Goal: Task Accomplishment & Management: Manage account settings

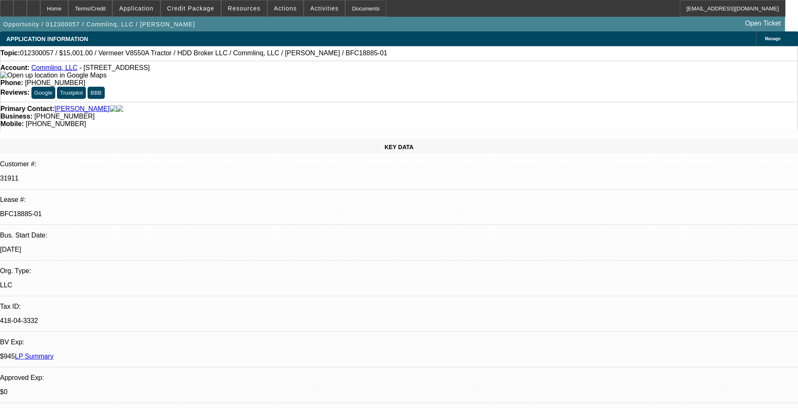
select select "0"
select select "3"
select select "0.1"
select select "4"
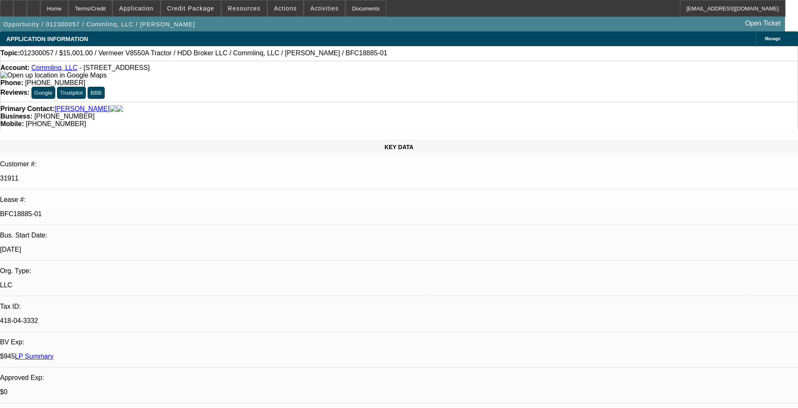
select select "0"
select select "3"
select select "0.1"
select select "4"
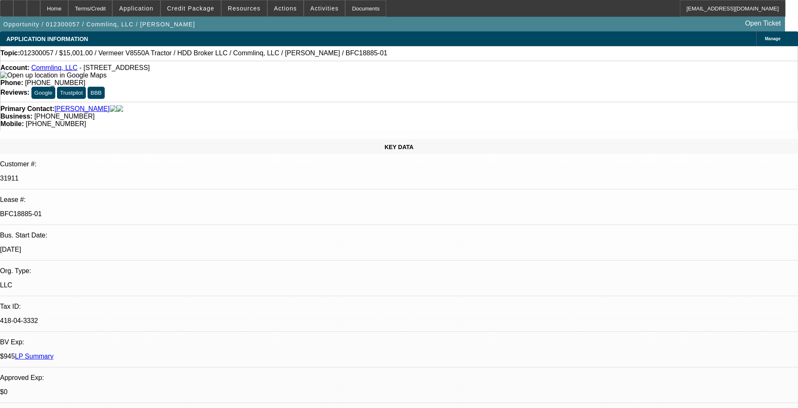
select select "0"
select select "0.1"
select select "4"
select select "0"
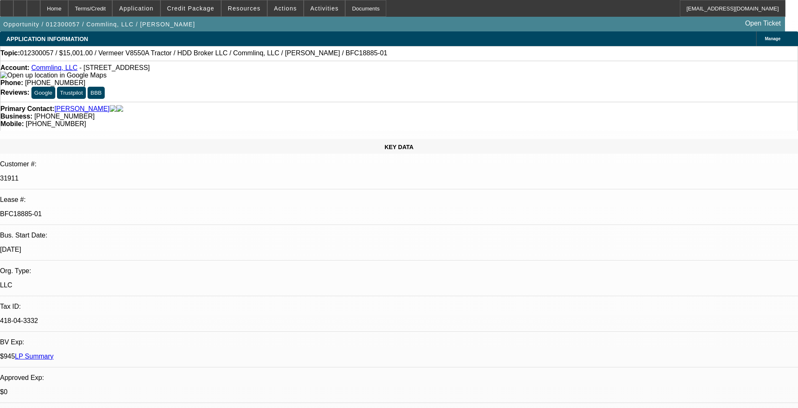
select select "0"
select select "0.1"
select select "4"
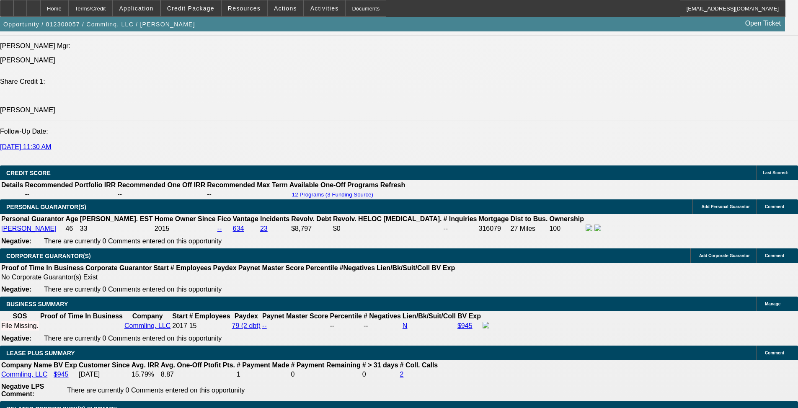
scroll to position [1174, 0]
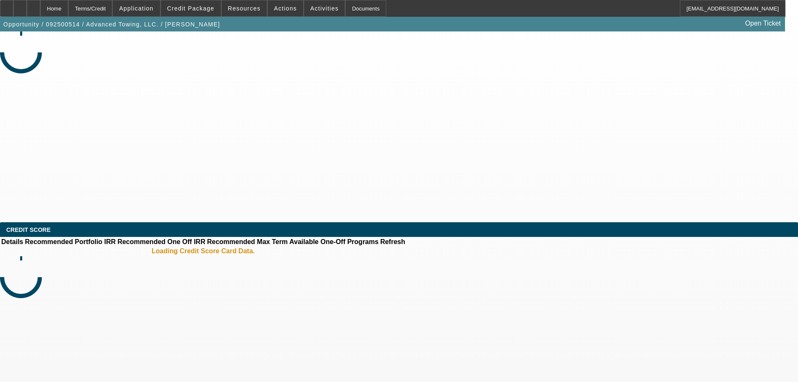
select select "0"
select select "2"
select select "0.1"
select select "4"
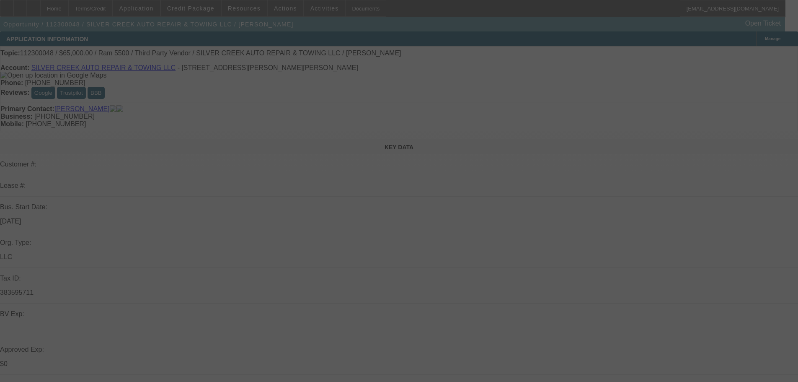
select select "0"
select select "6"
select select "0"
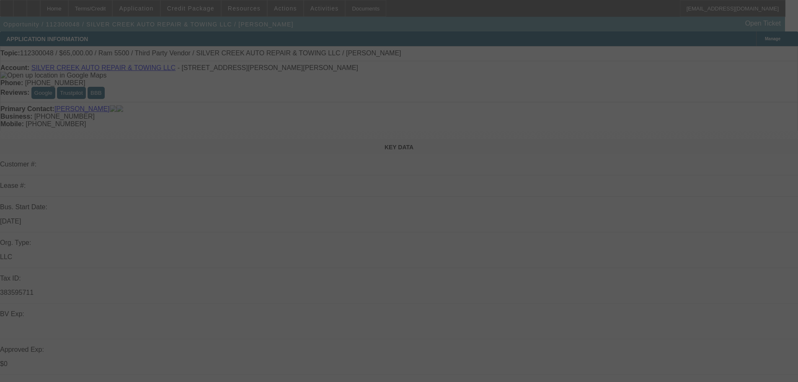
select select "0"
select select "6"
select select "0"
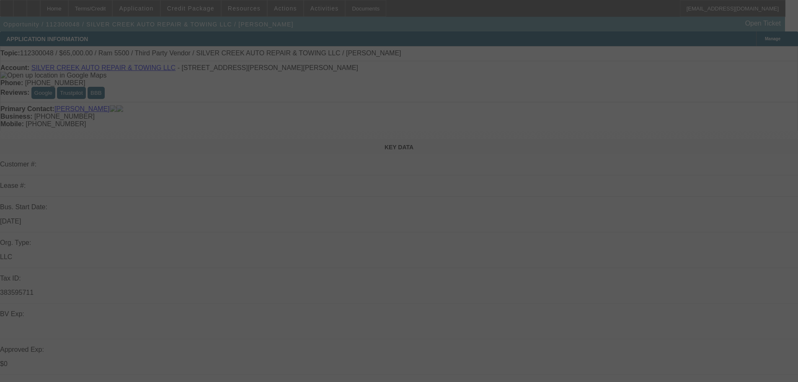
select select "0"
select select "6"
select select "0"
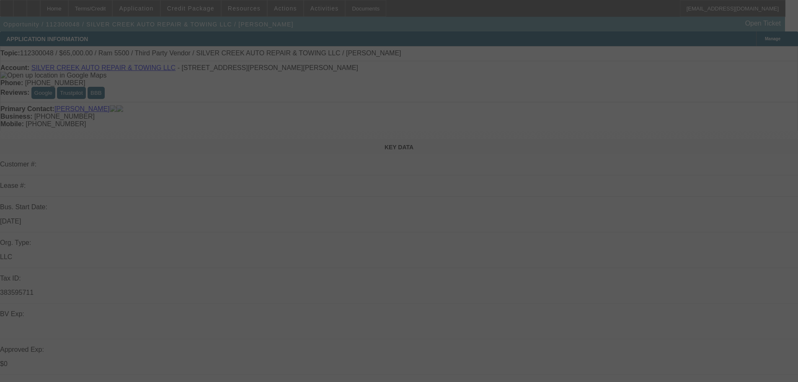
select select "6"
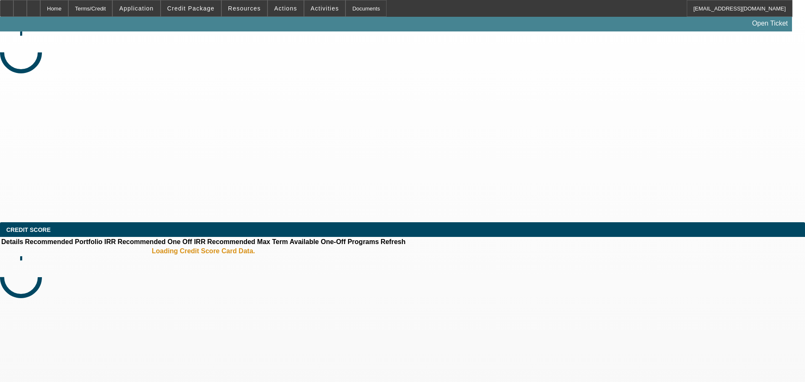
select select "0"
select select "2"
select select "0"
select select "6"
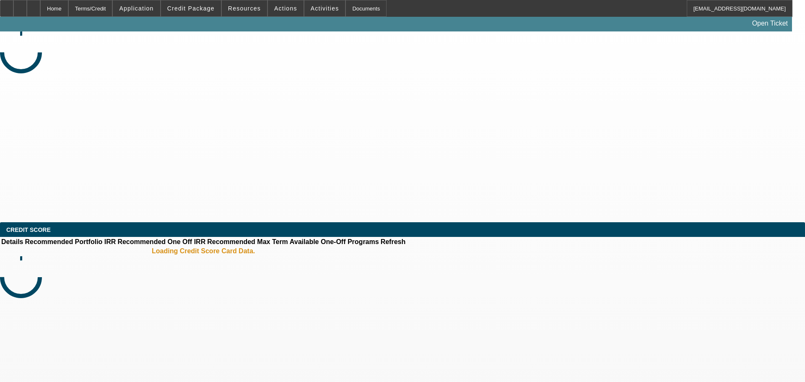
select select "0"
select select "2"
select select "0"
select select "6"
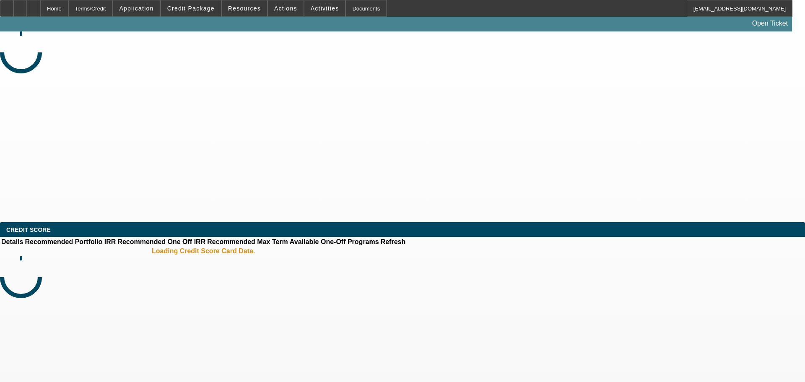
select select "0"
select select "2"
select select "0"
select select "6"
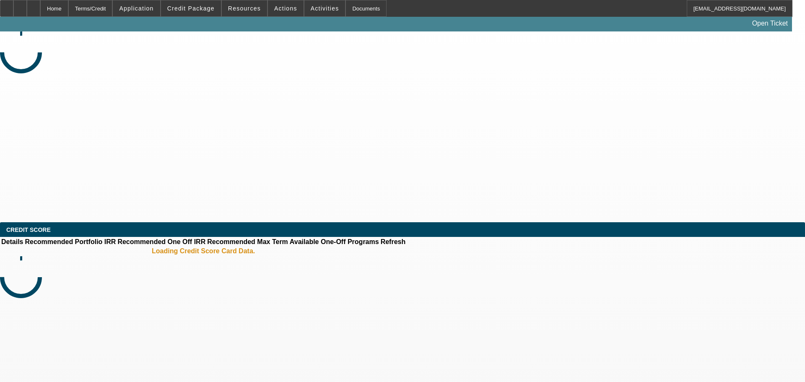
select select "0"
select select "2"
select select "0"
select select "6"
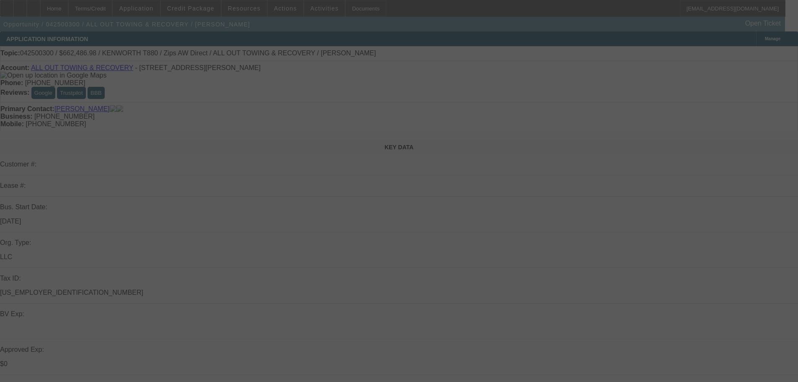
select select "0"
select select "2"
select select "0"
select select "6"
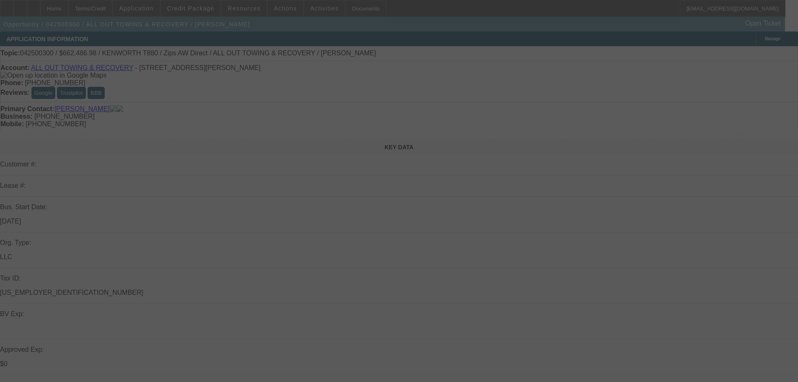
select select "0"
select select "6"
select select "0"
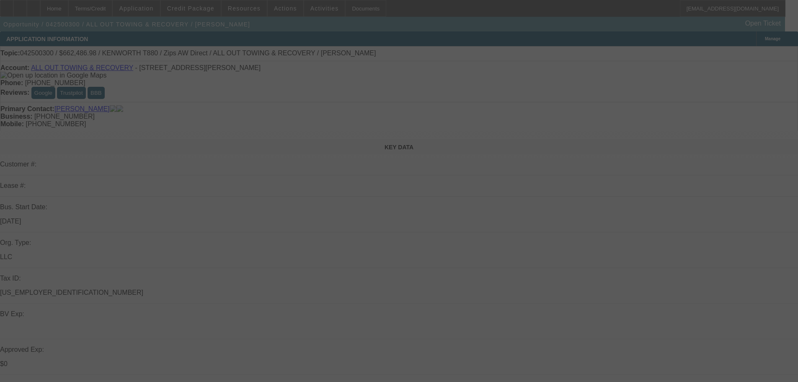
select select "0"
select select "3"
select select "0"
select select "6"
select select "0"
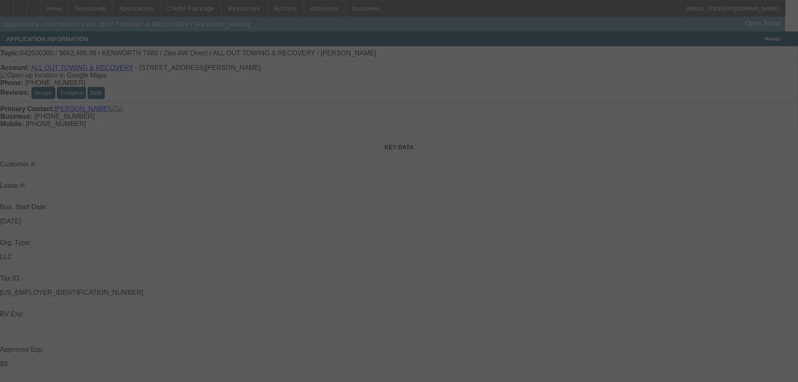
select select "0"
select select "2"
select select "0"
select select "6"
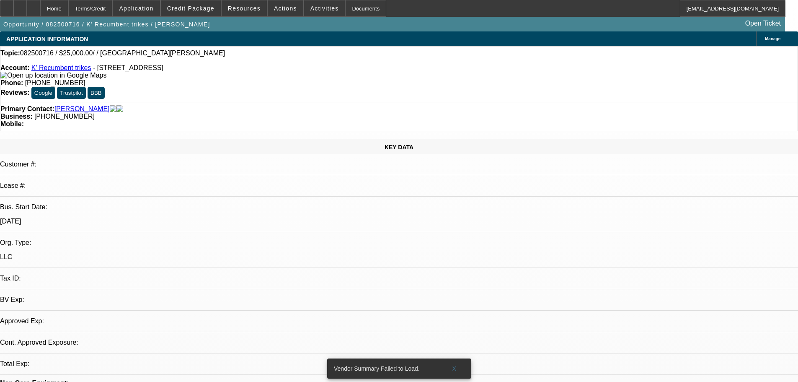
select select "0"
select select "2"
select select "0.1"
select select "4"
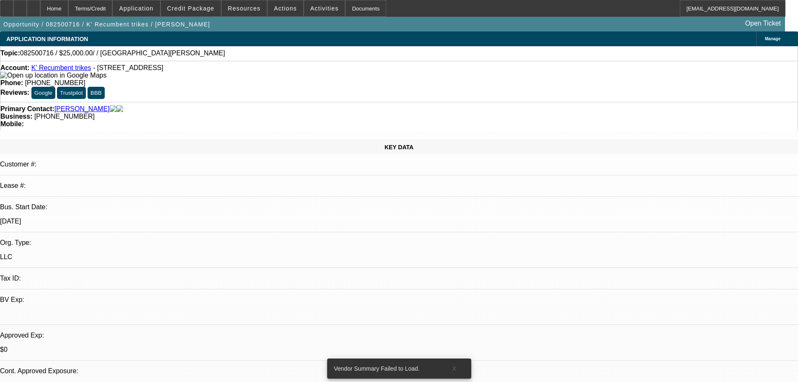
scroll to position [140, 0]
click at [198, 13] on span at bounding box center [191, 8] width 60 height 20
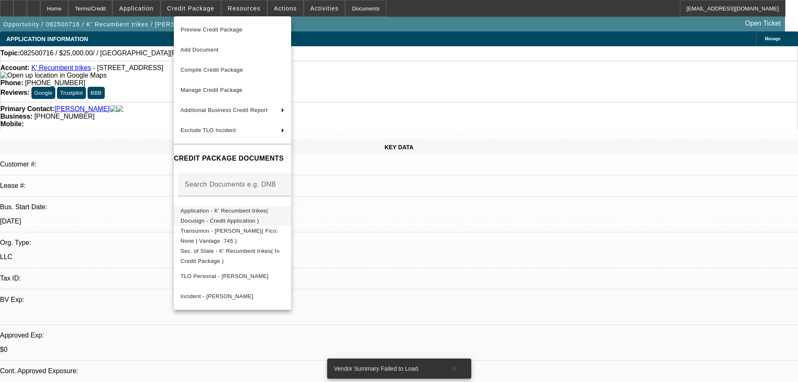
click at [237, 215] on span "Application - K' Recumbent trikes( Docusign - Credit Application )" at bounding box center [225, 215] width 88 height 16
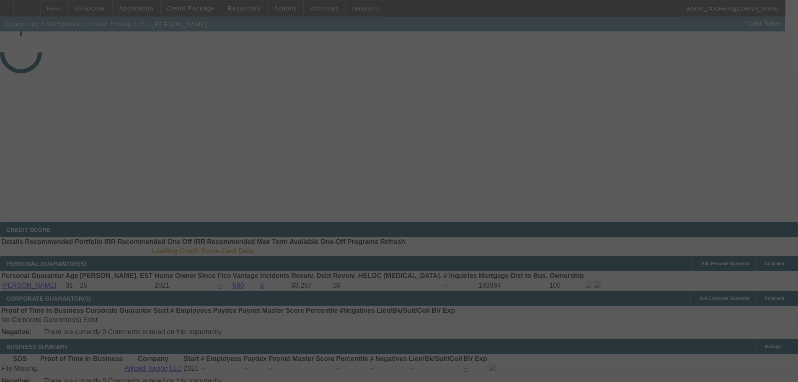
select select "0"
select select "2"
select select "0.1"
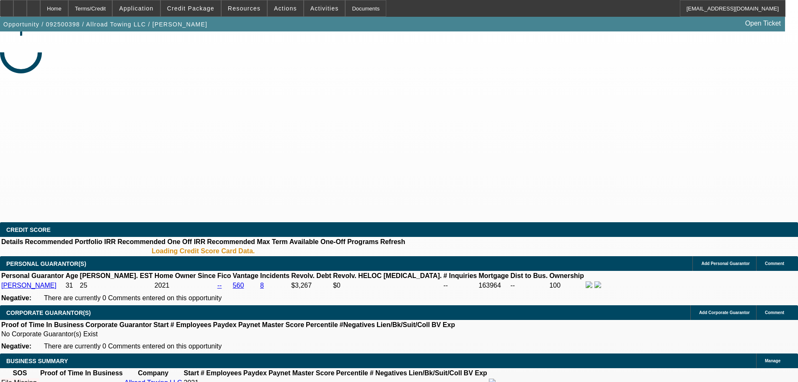
select select "4"
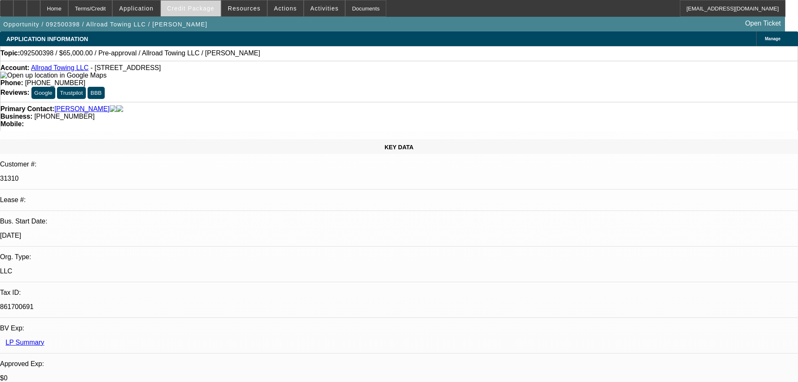
click at [212, 10] on span "Credit Package" at bounding box center [190, 8] width 47 height 7
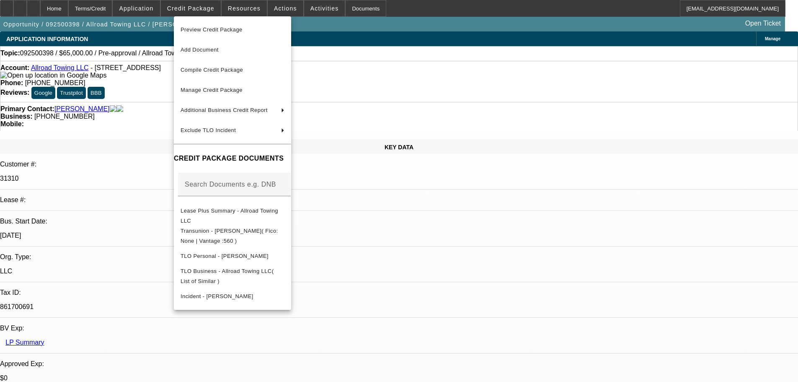
click at [155, 218] on div at bounding box center [399, 191] width 798 height 382
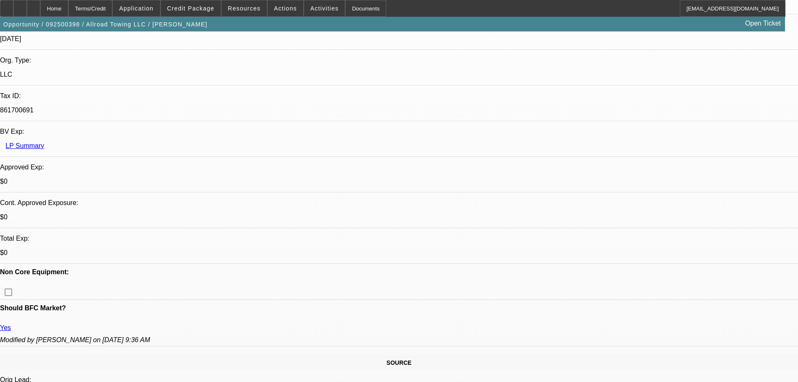
scroll to position [168, 0]
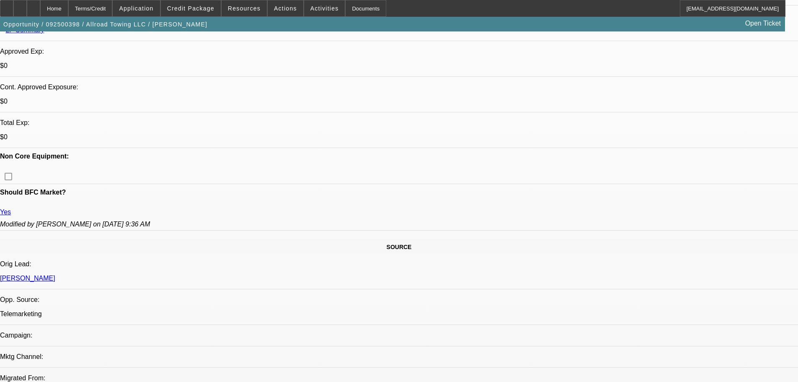
scroll to position [335, 0]
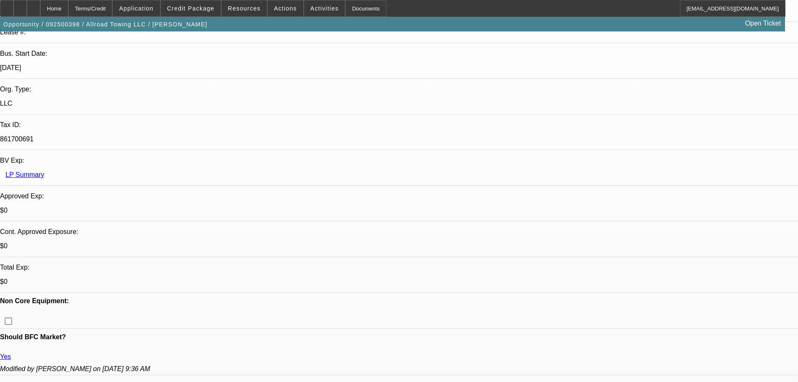
scroll to position [251, 0]
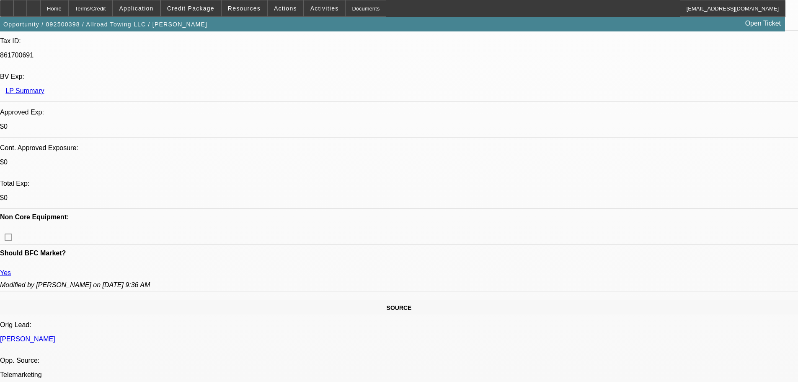
drag, startPoint x: 265, startPoint y: 81, endPoint x: 259, endPoint y: 79, distance: 5.7
drag, startPoint x: 451, startPoint y: 116, endPoint x: 5, endPoint y: 115, distance: 446.4
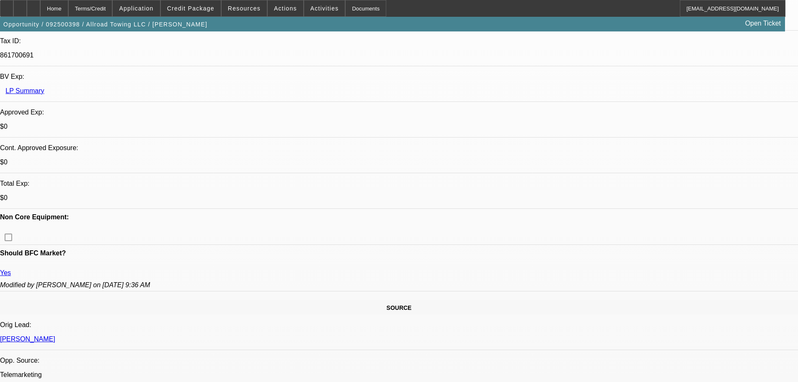
drag, startPoint x: 8, startPoint y: 111, endPoint x: 265, endPoint y: 109, distance: 256.5
drag, startPoint x: 311, startPoint y: 108, endPoint x: 357, endPoint y: 103, distance: 46.0
drag, startPoint x: 465, startPoint y: 109, endPoint x: 7, endPoint y: 114, distance: 457.7
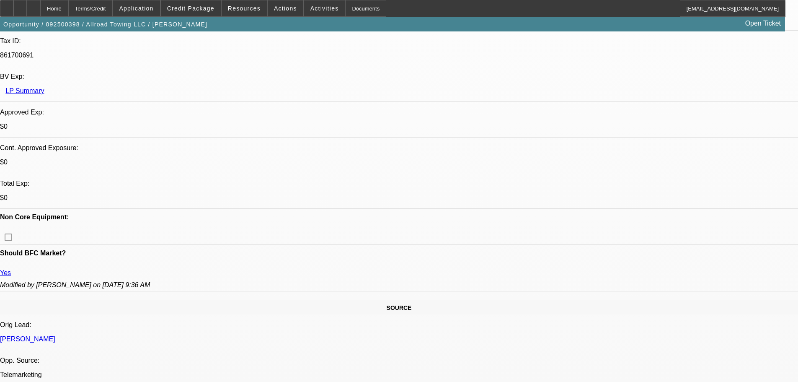
drag, startPoint x: 40, startPoint y: 93, endPoint x: 472, endPoint y: 96, distance: 431.7
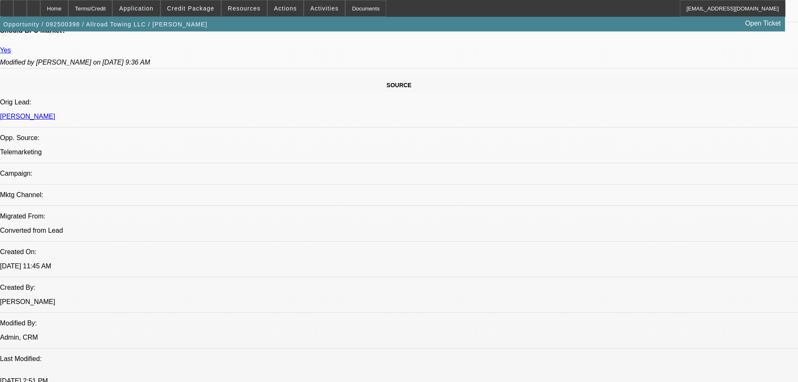
scroll to position [503, 0]
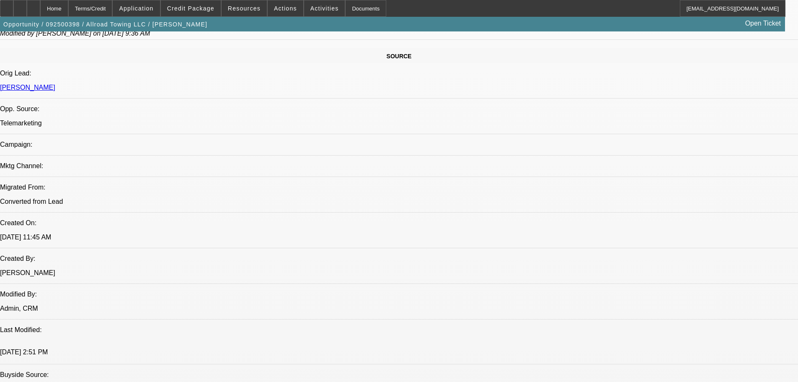
drag, startPoint x: 292, startPoint y: 132, endPoint x: 478, endPoint y: 153, distance: 186.8
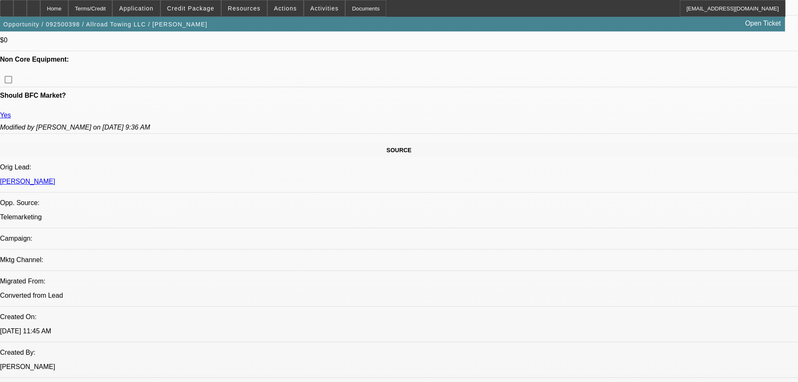
scroll to position [251, 0]
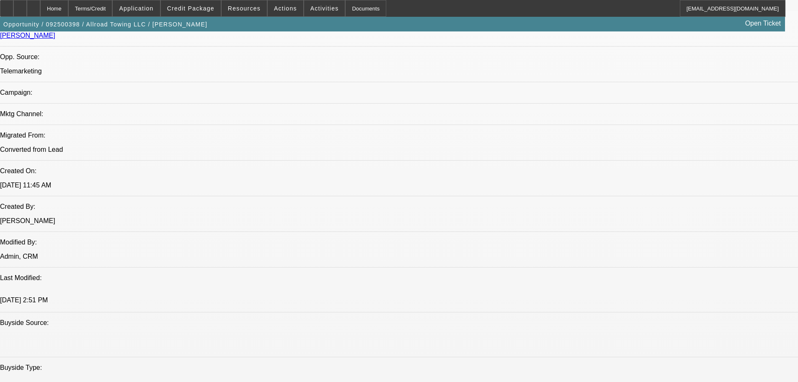
scroll to position [587, 0]
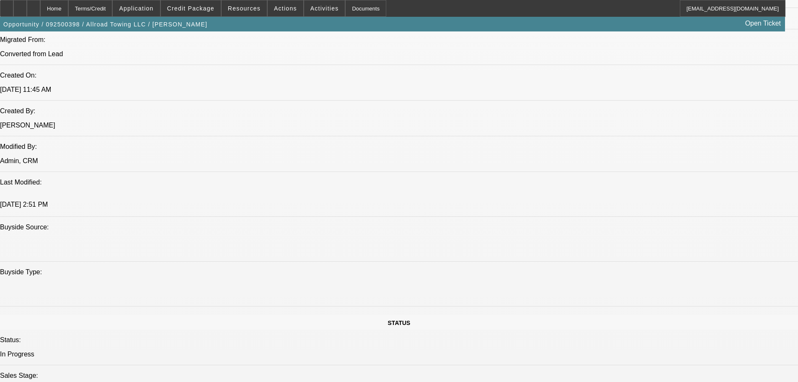
scroll to position [671, 0]
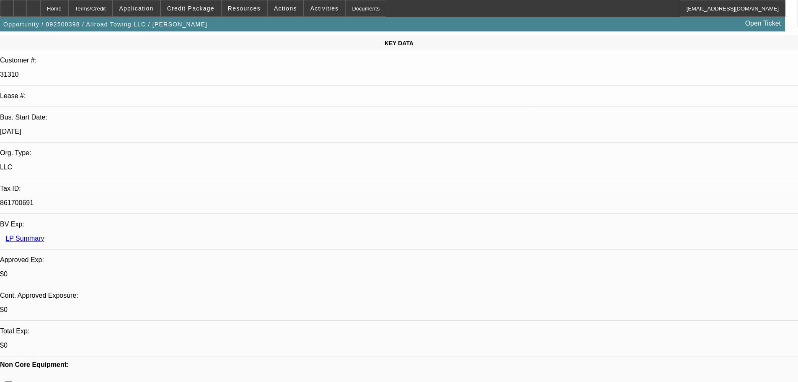
scroll to position [84, 0]
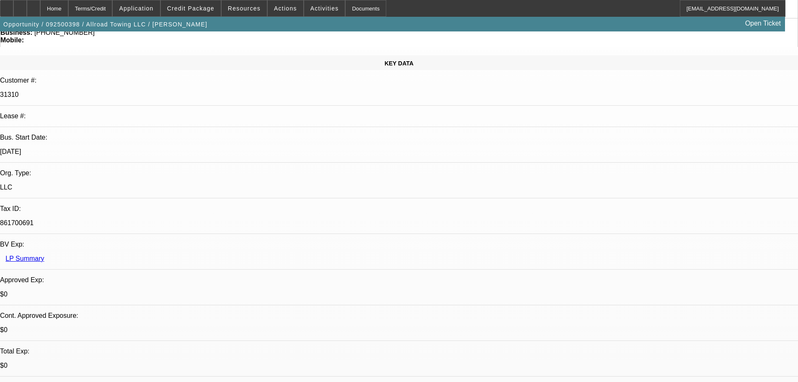
drag, startPoint x: 249, startPoint y: 176, endPoint x: 250, endPoint y: 172, distance: 4.6
click at [283, 5] on span "Actions" at bounding box center [285, 8] width 23 height 7
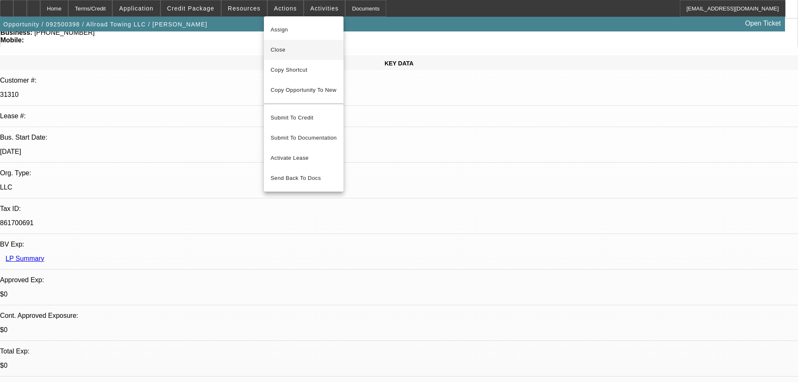
click at [299, 47] on span "Close" at bounding box center [304, 50] width 66 height 10
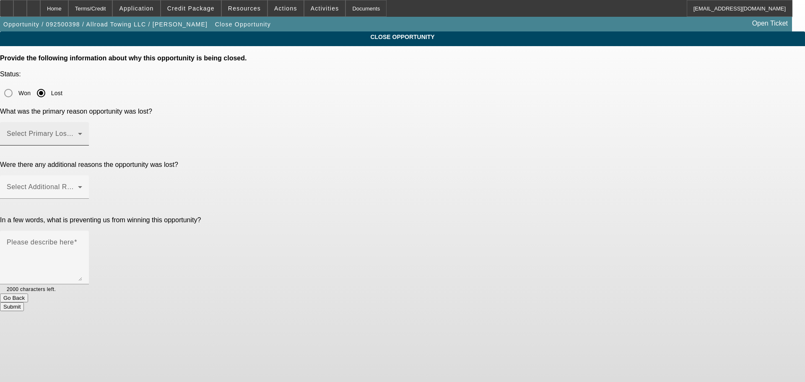
click at [82, 122] on div "Select Primary Lost Reason" at bounding box center [44, 133] width 75 height 23
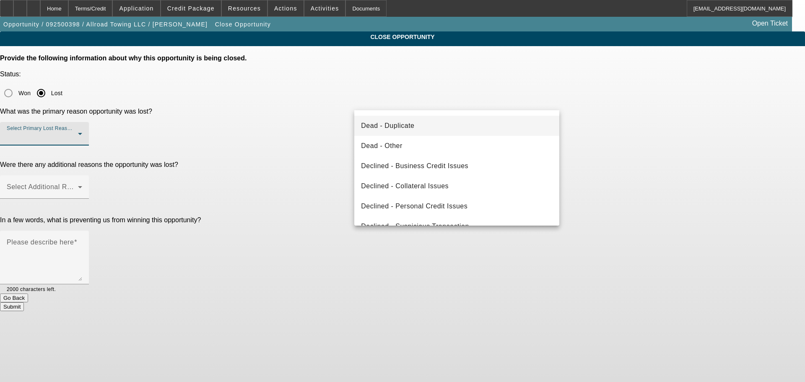
scroll to position [113, 0]
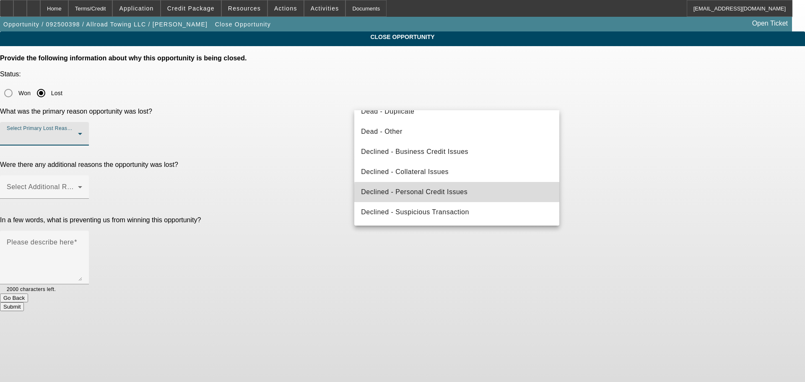
click at [486, 195] on mat-option "Declined - Personal Credit Issues" at bounding box center [456, 192] width 205 height 20
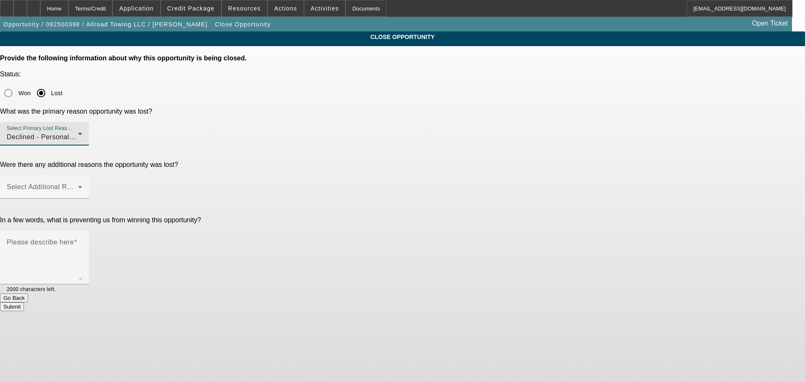
click at [655, 154] on app-close-opportunity "CLOSE OPPORTUNITY Provide the following information about why this opportunity …" at bounding box center [402, 171] width 805 height 280
click at [82, 175] on div "Select Additional Reasons" at bounding box center [44, 186] width 75 height 23
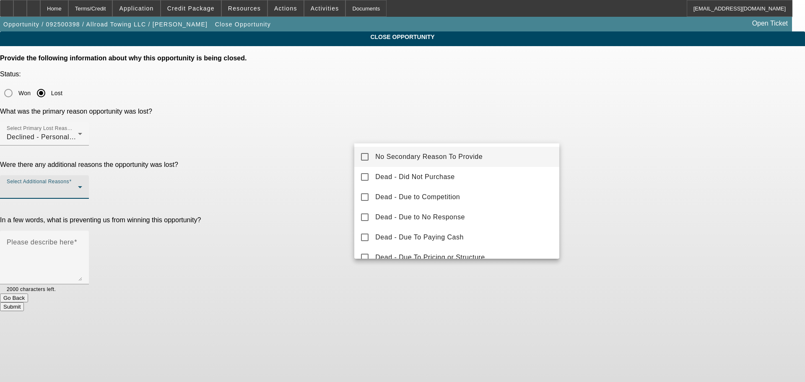
click at [421, 150] on mat-option "No Secondary Reason To Provide" at bounding box center [456, 157] width 205 height 20
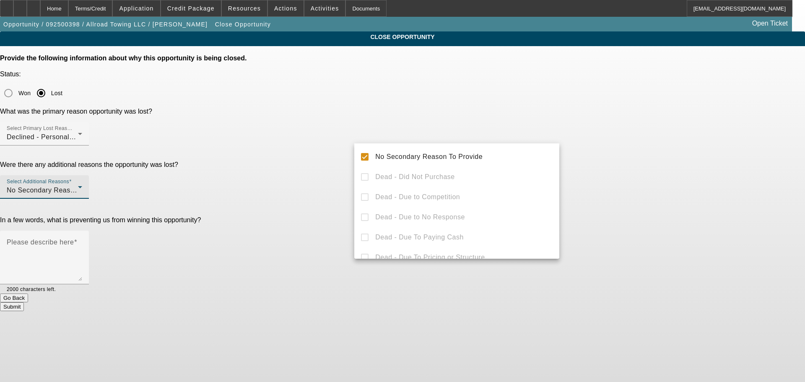
click at [667, 161] on div at bounding box center [402, 191] width 805 height 382
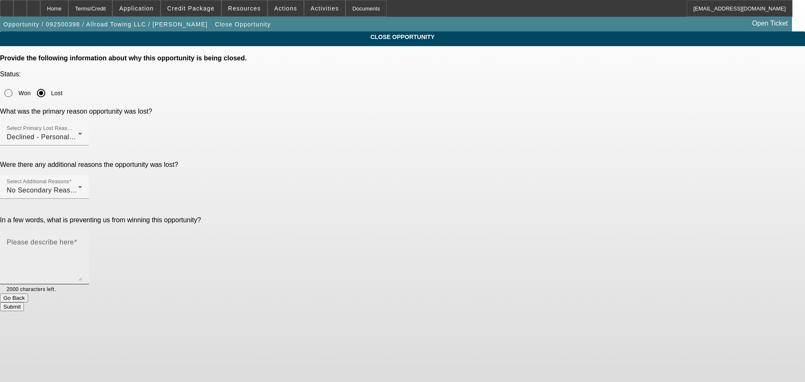
click at [82, 241] on textarea "Please describe here" at bounding box center [44, 261] width 75 height 40
type textarea "Past due and collections."
click at [24, 302] on button "Submit" at bounding box center [12, 306] width 24 height 9
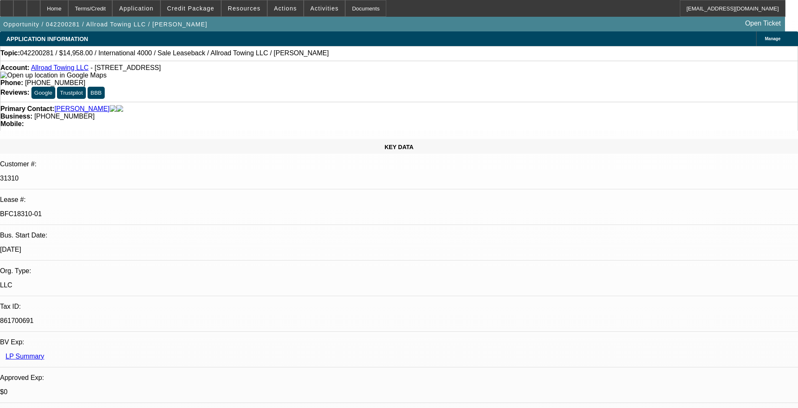
select select "0"
select select "2"
select select "0"
select select "6"
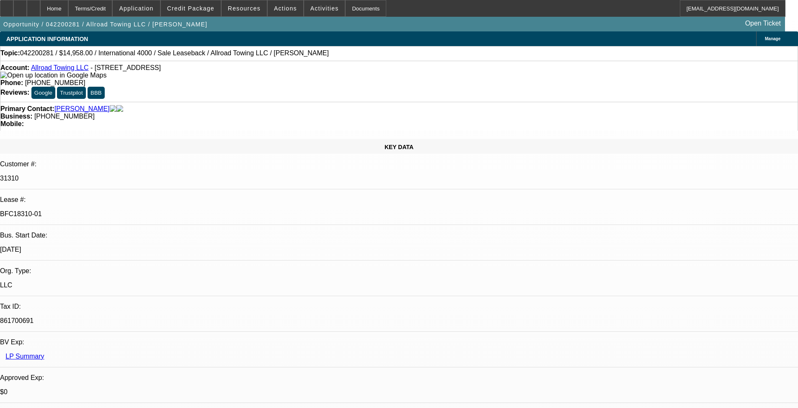
select select "0"
select select "2"
select select "0"
select select "6"
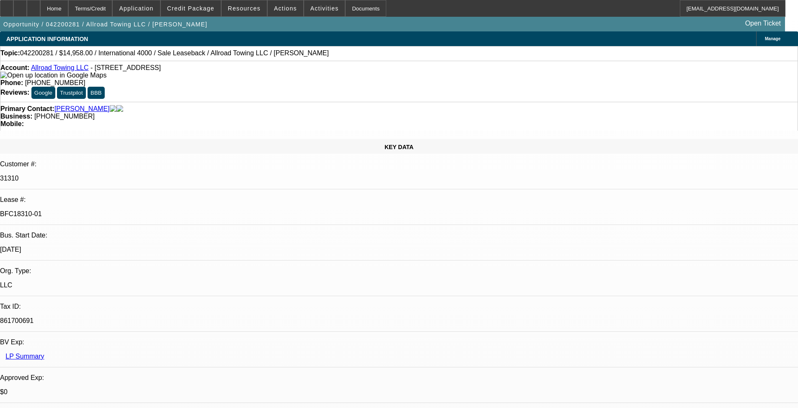
select select "0"
select select "2"
select select "0.1"
select select "6"
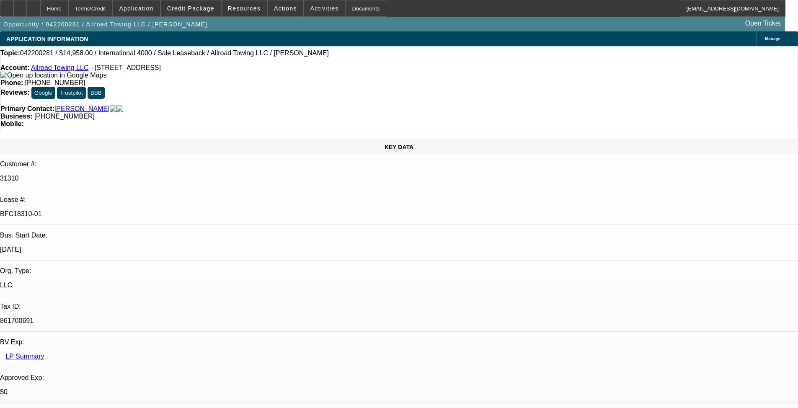
select select "0"
select select "2"
select select "0.1"
select select "4"
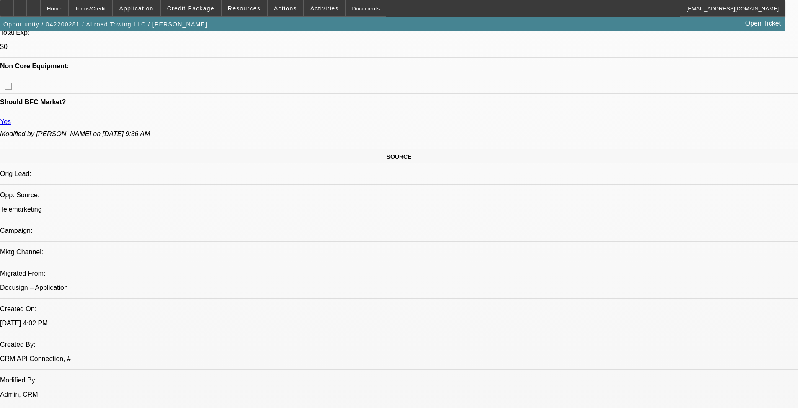
scroll to position [419, 0]
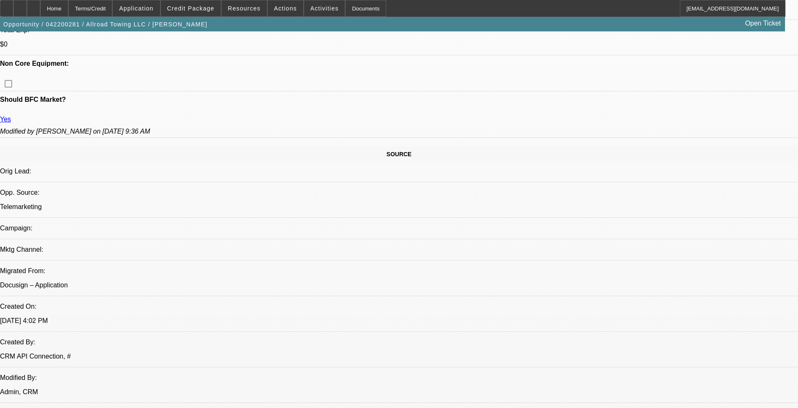
drag, startPoint x: 266, startPoint y: 274, endPoint x: 226, endPoint y: 238, distance: 54.0
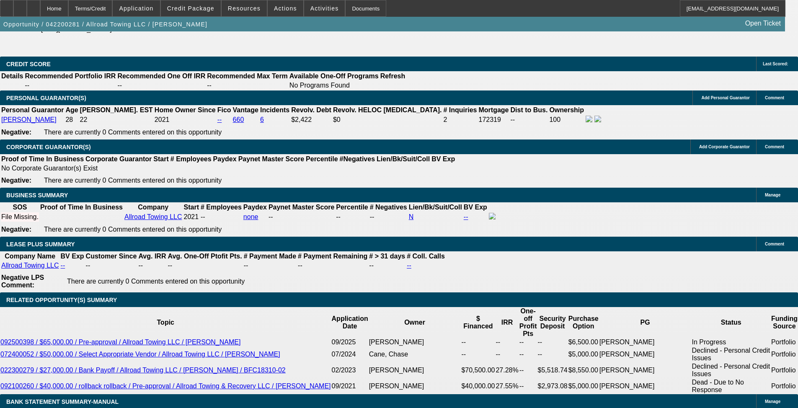
scroll to position [1341, 0]
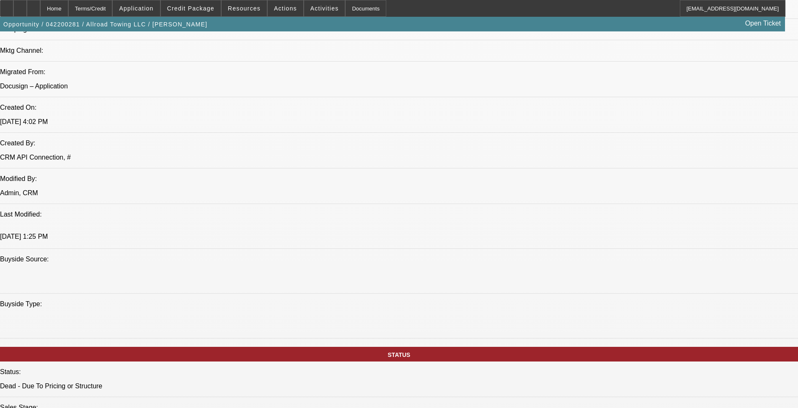
scroll to position [587, 0]
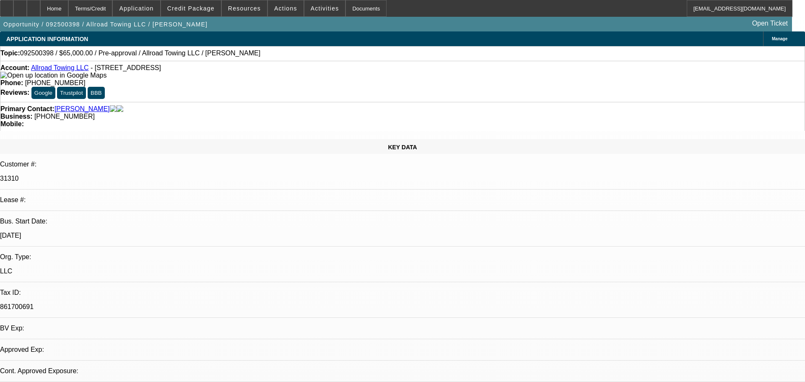
select select "0"
select select "2"
select select "0.1"
select select "4"
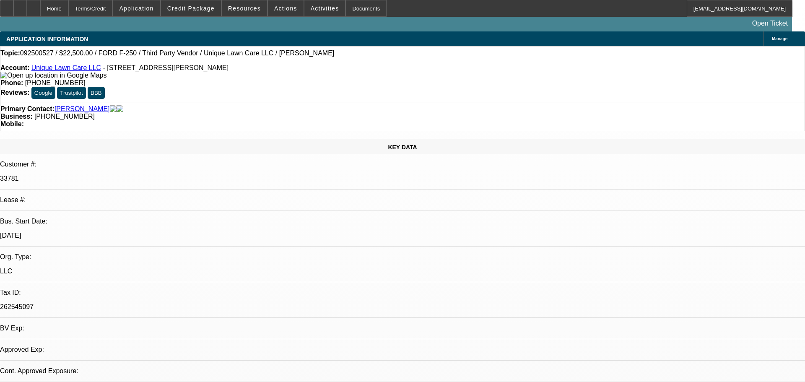
select select "0"
select select "6"
select select "0"
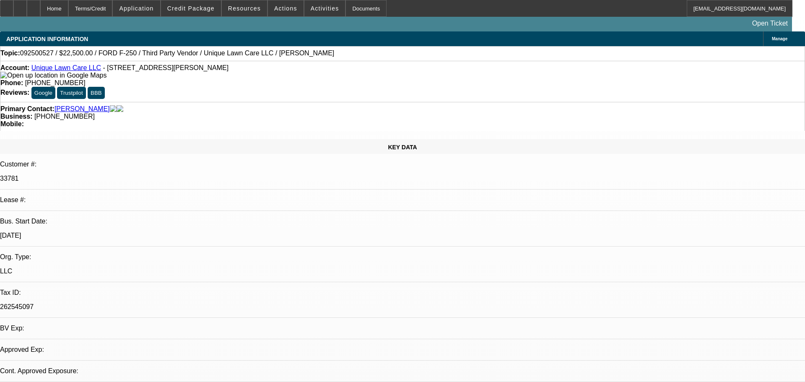
select select "0"
select select "6"
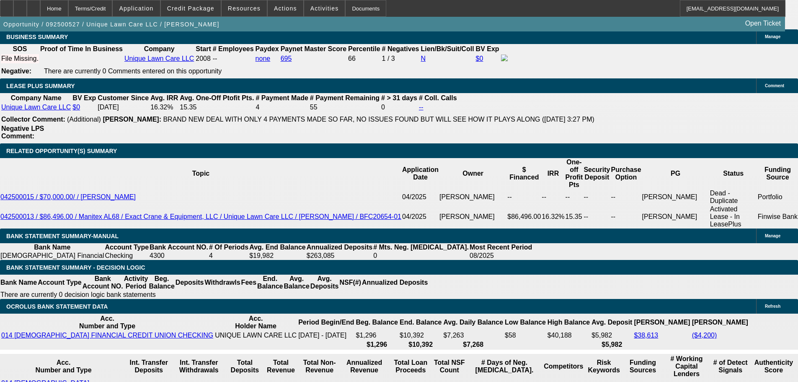
scroll to position [1426, 0]
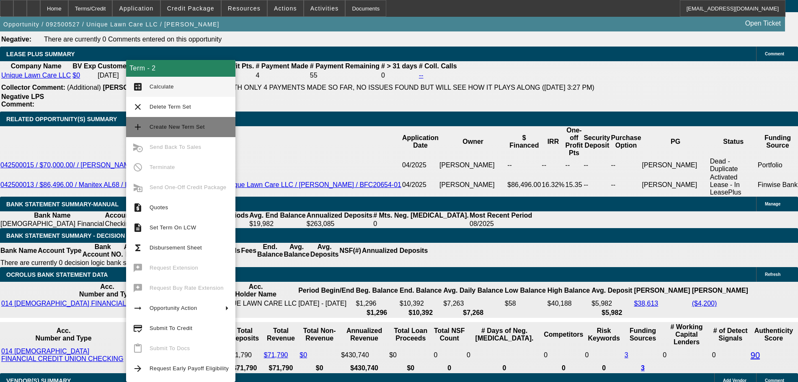
click at [157, 129] on span "Create New Term Set" at bounding box center [177, 127] width 55 height 6
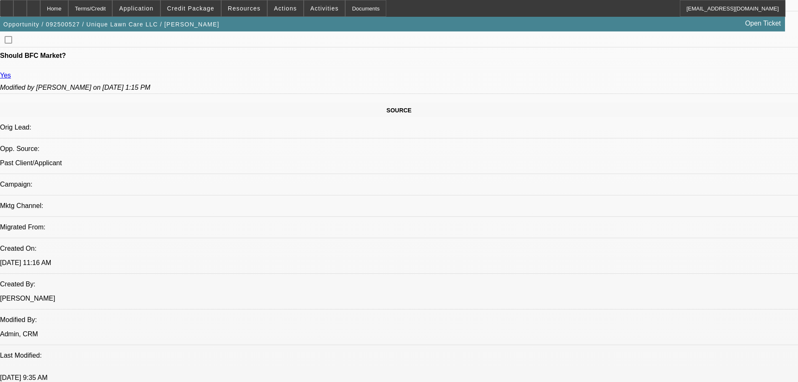
select select "0"
select select "6"
select select "0"
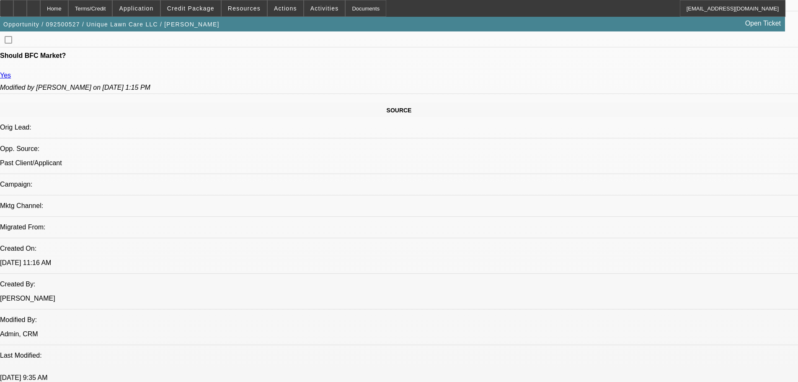
select select "0"
select select "6"
select select "0"
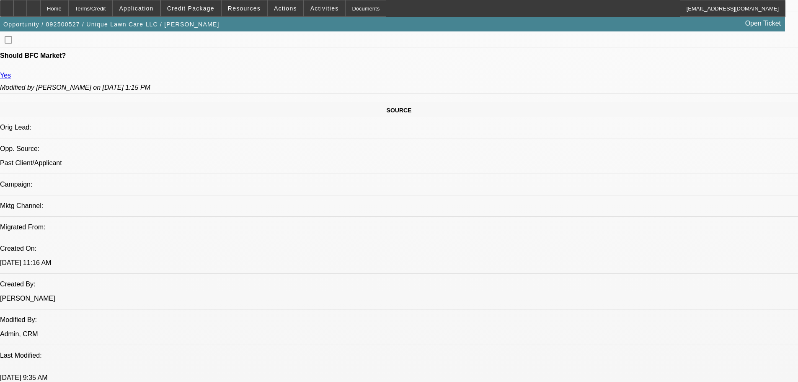
select select "0"
select select "6"
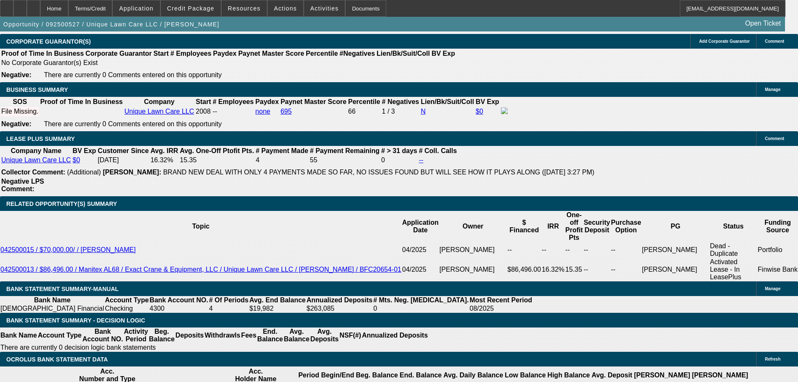
scroll to position [1509, 0]
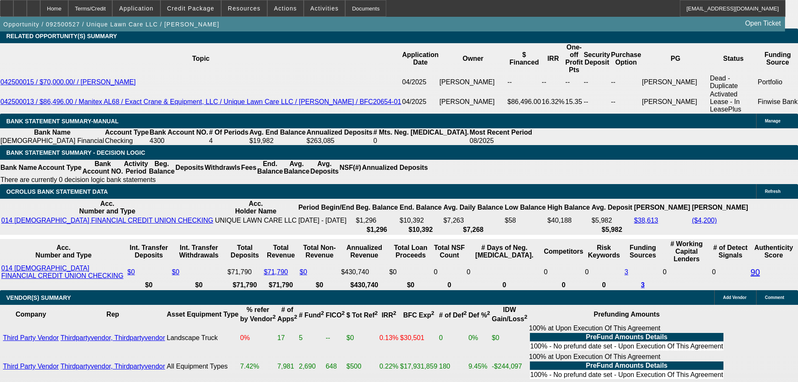
type input "62.50"
type input "UNKNOWN"
type input "625.50"
type input "14.9"
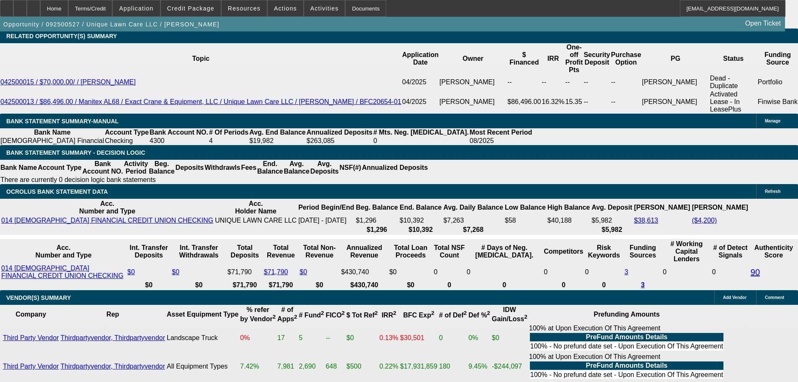
type input "$625.50"
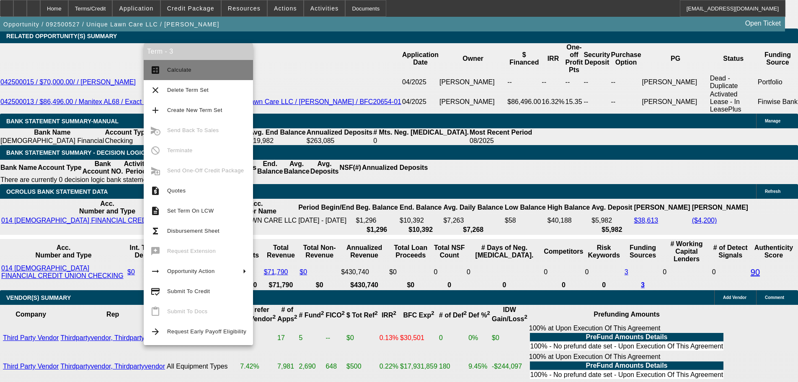
click at [167, 73] on button "calculate Calculate" at bounding box center [198, 70] width 109 height 20
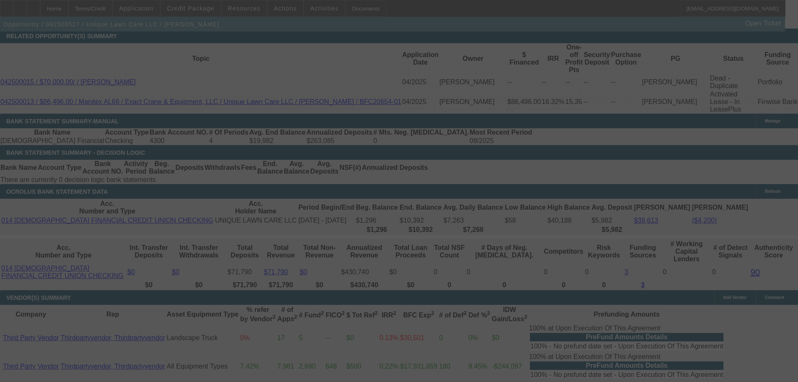
select select "0"
select select "6"
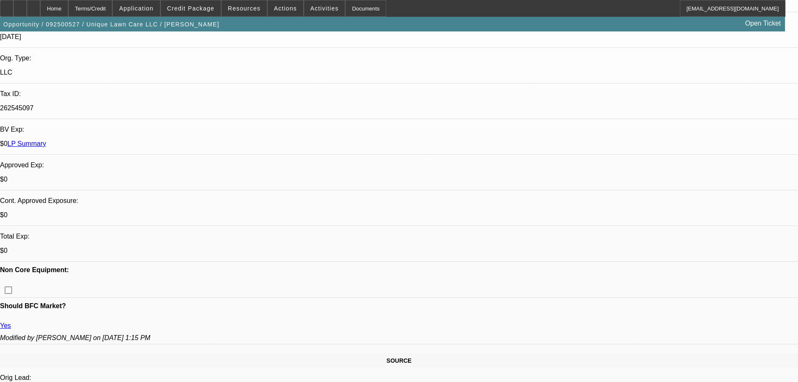
scroll to position [335, 0]
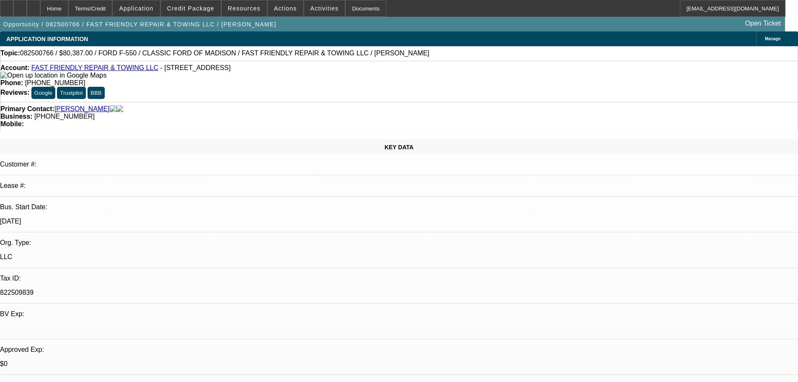
select select "0"
select select "2"
select select "0"
select select "6"
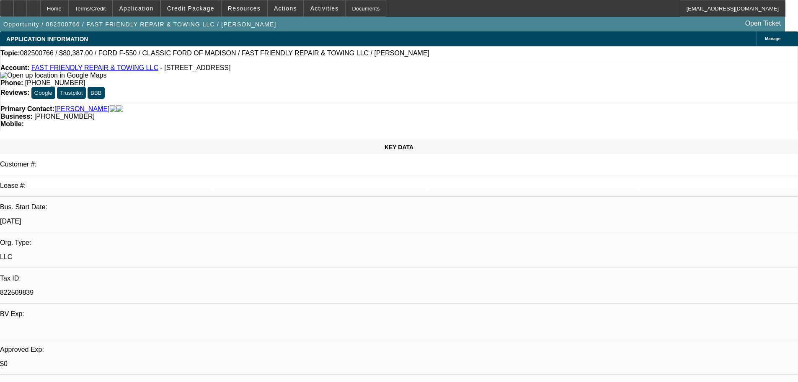
select select "0"
select select "2"
select select "0.15"
select select "16"
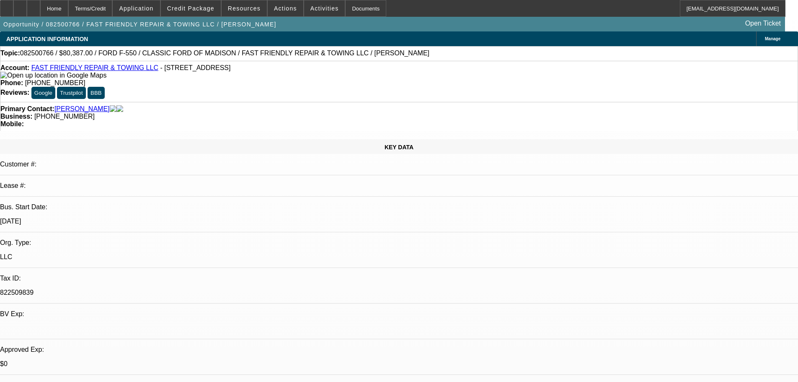
select select "0"
select select "2"
select select "0.15"
select select "16"
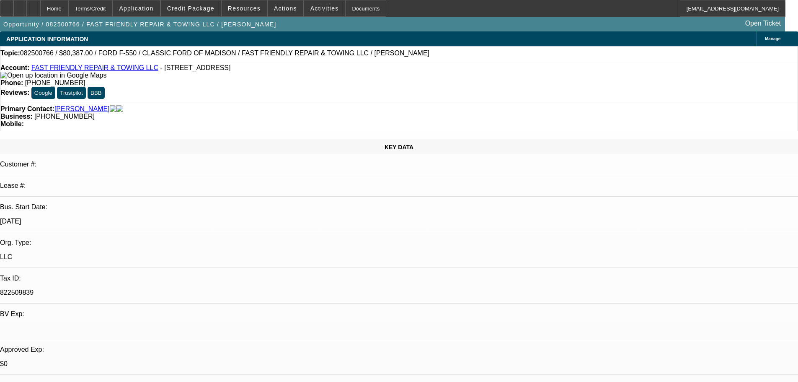
select select "0"
select select "2"
select select "0.2"
select select "17"
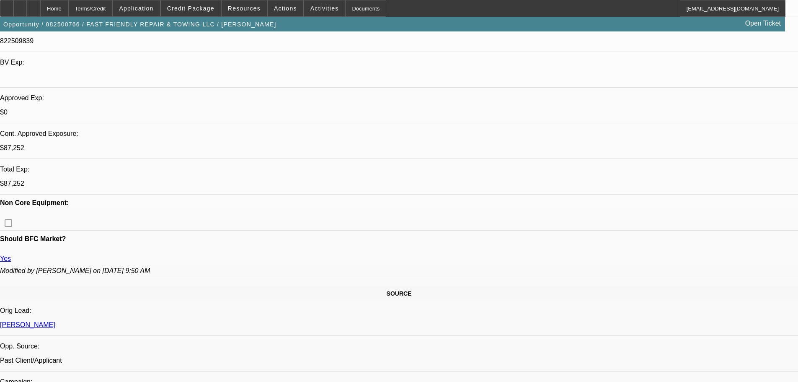
scroll to position [335, 0]
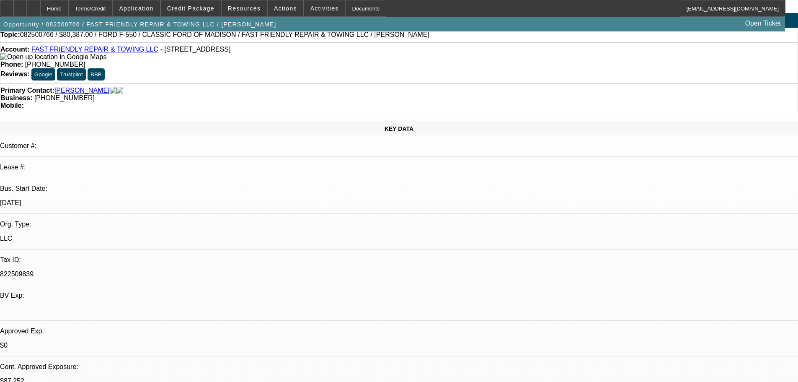
scroll to position [0, 0]
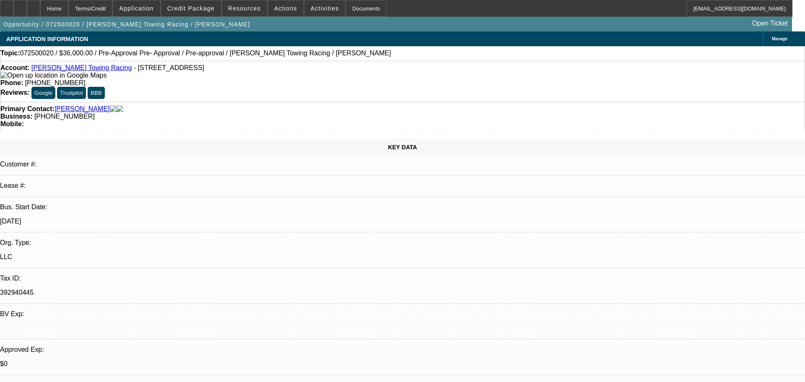
select select "0.1"
select select "2"
select select "0"
select select "6"
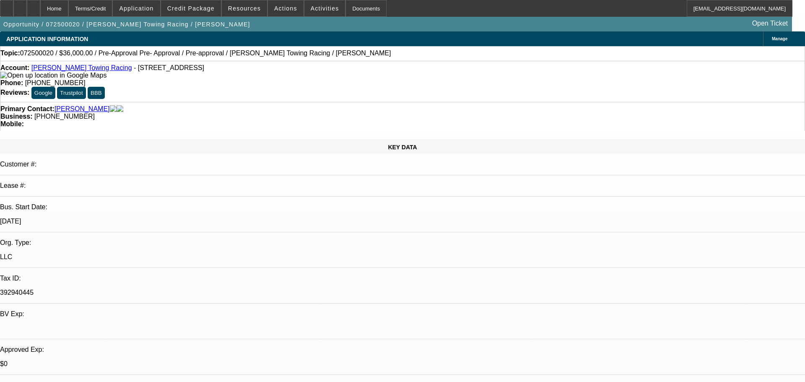
select select "0.1"
select select "2"
select select "0"
select select "6"
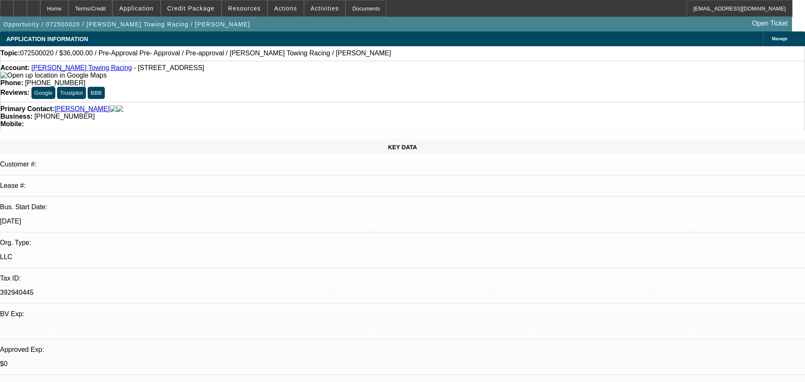
select select "0.1"
select select "2"
select select "0"
select select "6"
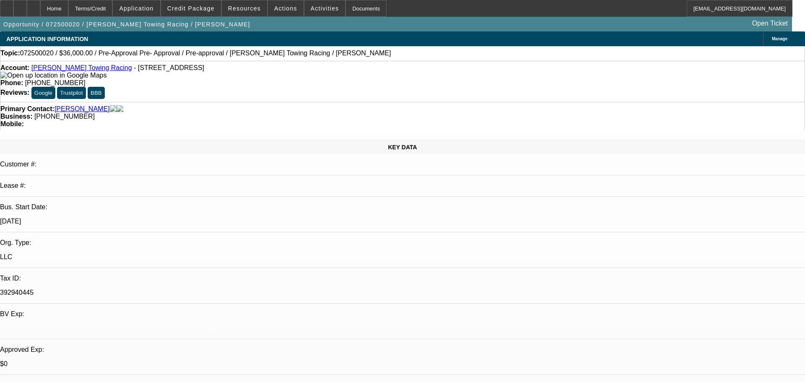
select select "0.1"
select select "2"
select select "0"
select select "6"
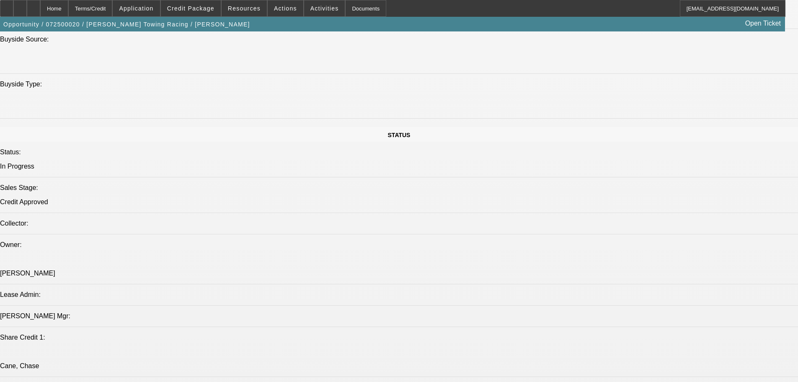
scroll to position [1006, 0]
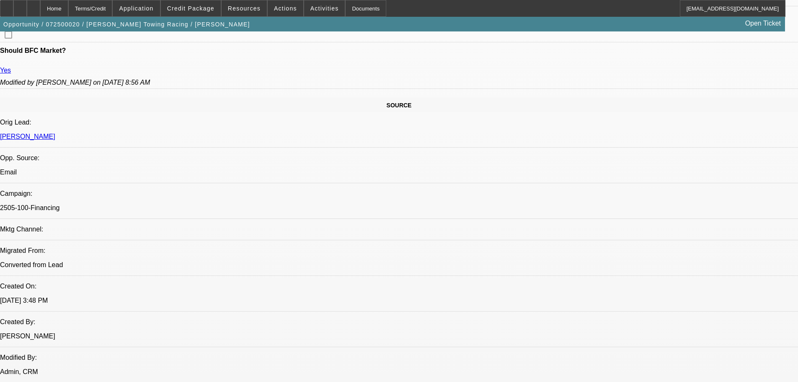
scroll to position [335, 0]
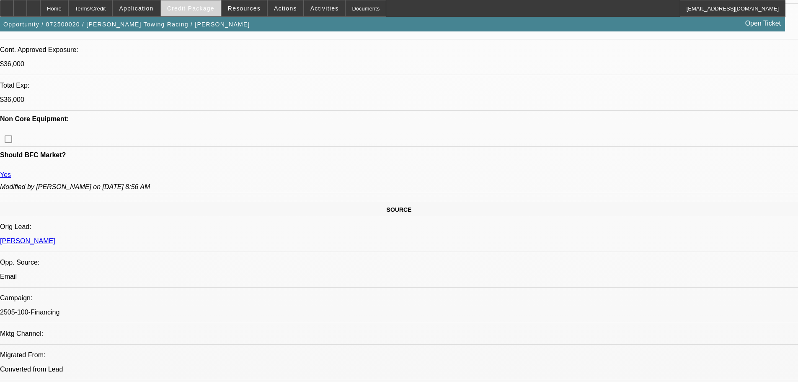
click at [209, 5] on span at bounding box center [191, 8] width 60 height 20
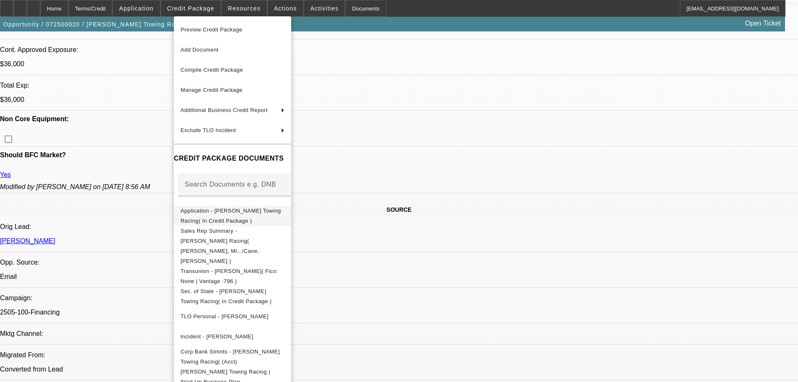
click at [241, 211] on span "Application - Olguin Towing Racing( In Credit Package )" at bounding box center [231, 215] width 101 height 16
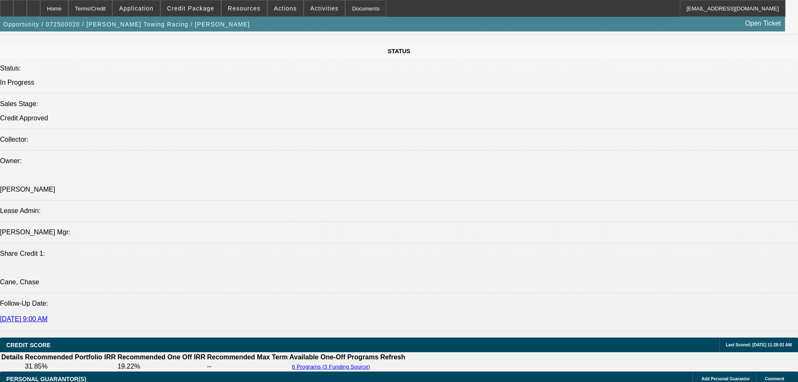
scroll to position [838, 0]
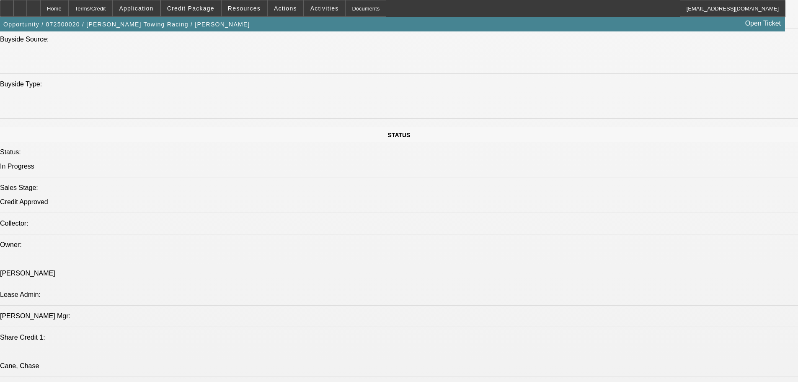
drag, startPoint x: 611, startPoint y: 263, endPoint x: 541, endPoint y: 216, distance: 84.3
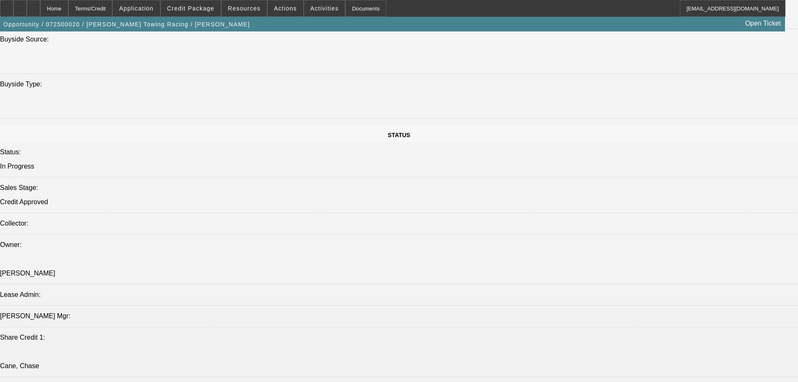
drag, startPoint x: 541, startPoint y: 216, endPoint x: 625, endPoint y: 262, distance: 95.6
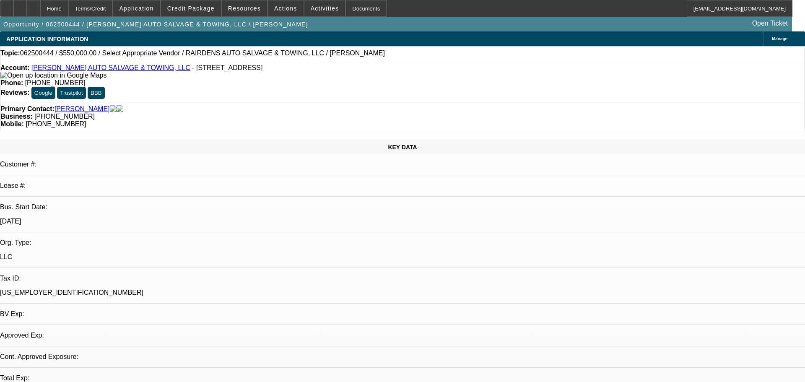
select select "0"
select select "2"
select select "0.1"
select select "4"
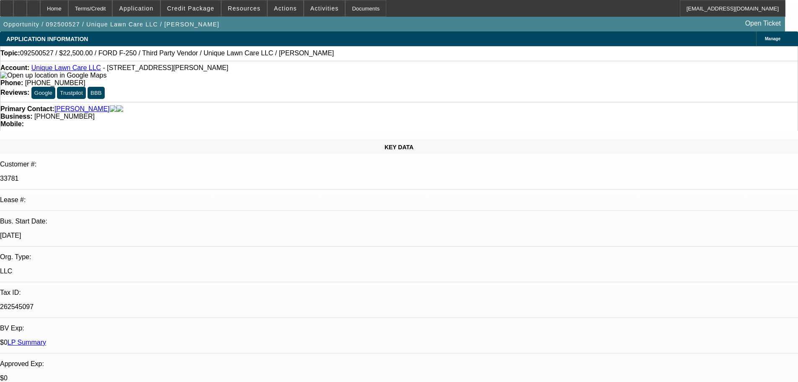
select select "0"
select select "6"
select select "0"
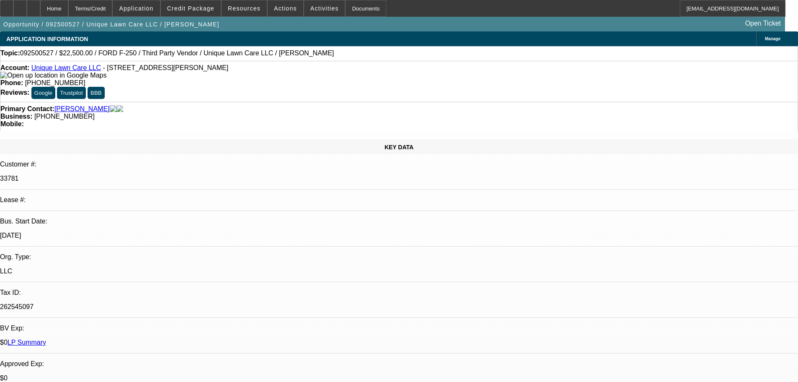
select select "0"
select select "6"
select select "0"
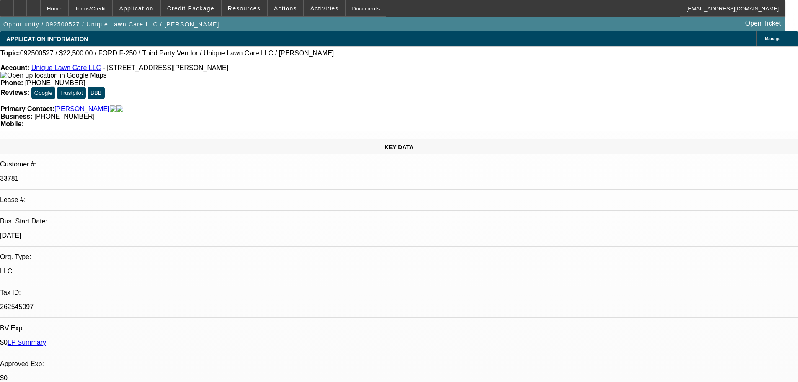
select select "0"
select select "6"
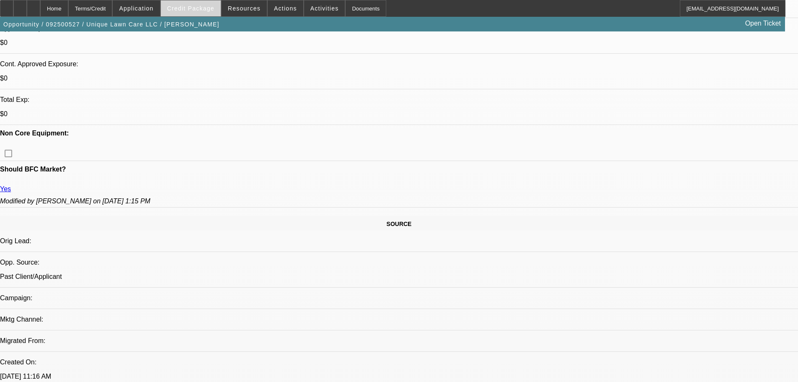
drag, startPoint x: 210, startPoint y: 12, endPoint x: 214, endPoint y: 16, distance: 5.6
click at [210, 11] on button "Credit Package" at bounding box center [191, 8] width 60 height 16
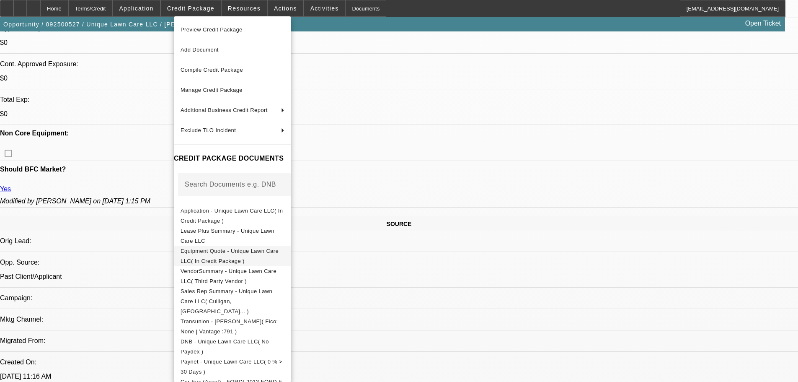
click at [239, 249] on span "Equipment Quote - Unique Lawn Care LLC( In Credit Package )" at bounding box center [233, 256] width 104 height 20
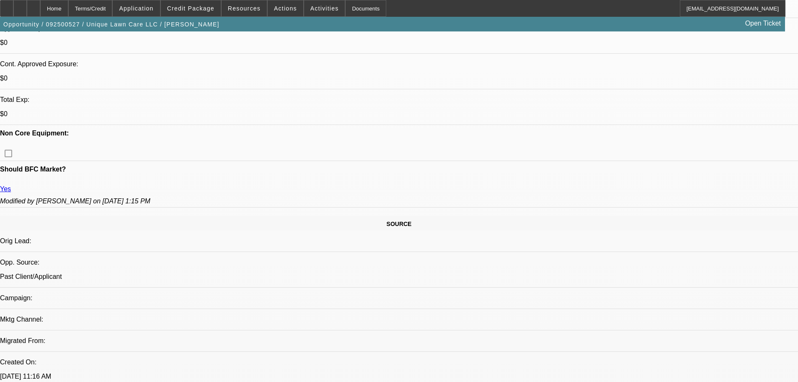
scroll to position [84, 6]
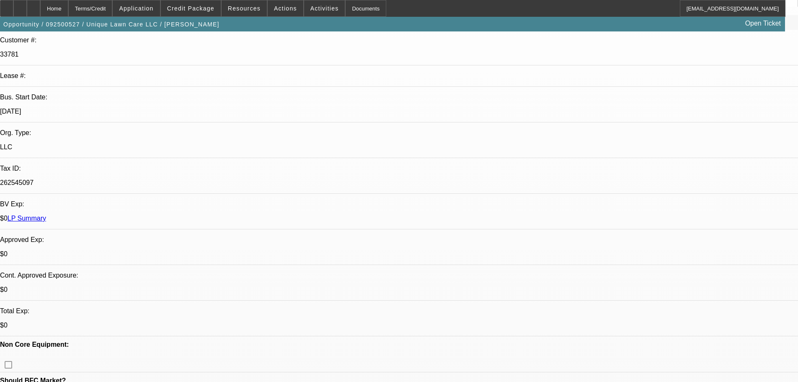
scroll to position [0, 0]
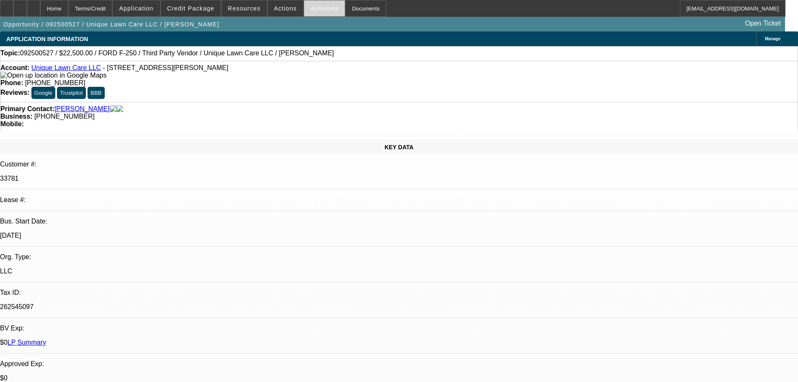
click at [311, 9] on span "Activities" at bounding box center [325, 8] width 29 height 7
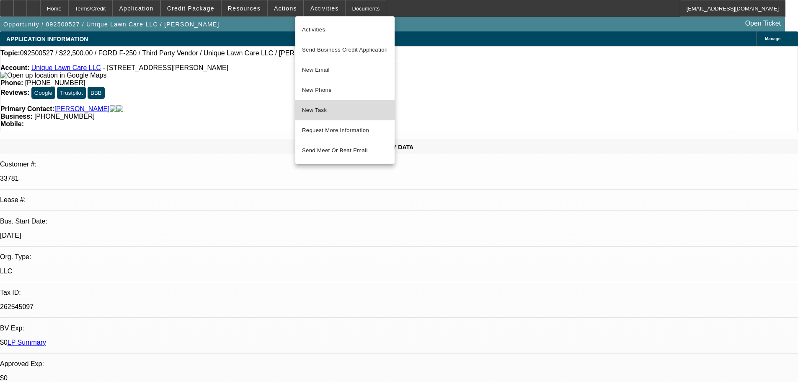
click at [350, 108] on span "New Task" at bounding box center [345, 110] width 86 height 10
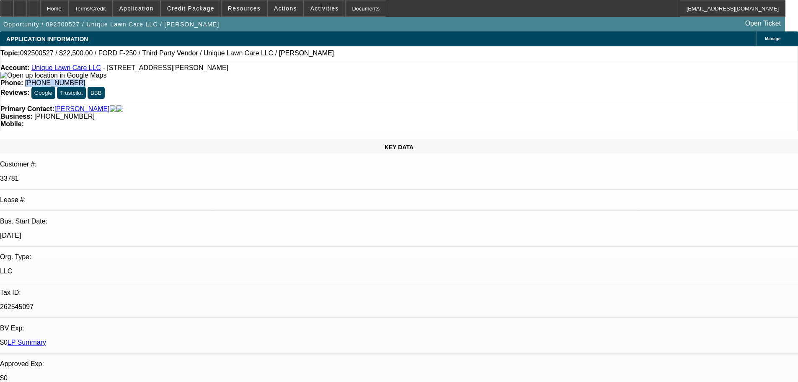
drag, startPoint x: 332, startPoint y: 71, endPoint x: 292, endPoint y: 73, distance: 39.9
click at [292, 79] on div "Phone: (586) 709-2312" at bounding box center [399, 83] width 798 height 8
copy span "(586) 709-2312"
click at [76, 67] on div "Account: Unique Lawn Care LLC - 52188 Van Dyke Ave Ste 111, Shelby Township, MI…" at bounding box center [399, 71] width 798 height 15
click at [75, 68] on link "Unique Lawn Care LLC" at bounding box center [66, 67] width 70 height 7
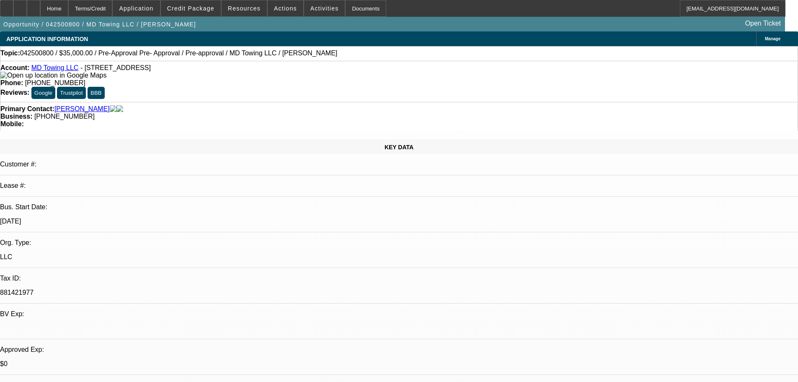
select select "0"
select select "2"
select select "0"
select select "6"
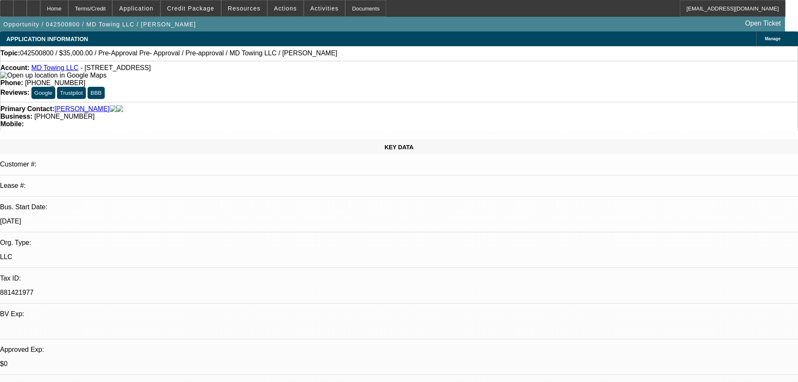
select select "0"
select select "2"
select select "0"
select select "6"
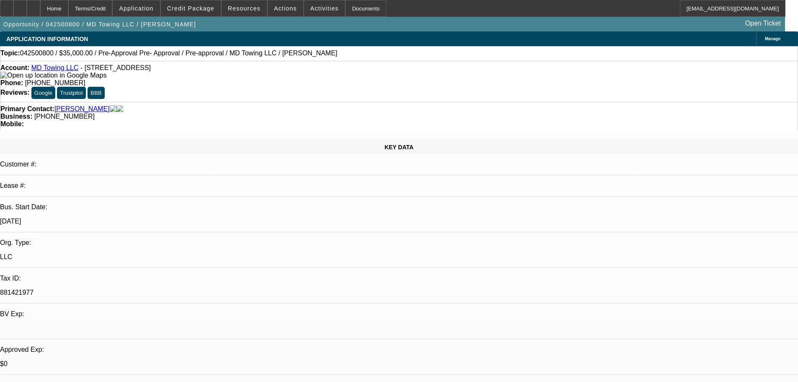
select select "0.1"
select select "2"
select select "0"
select select "6"
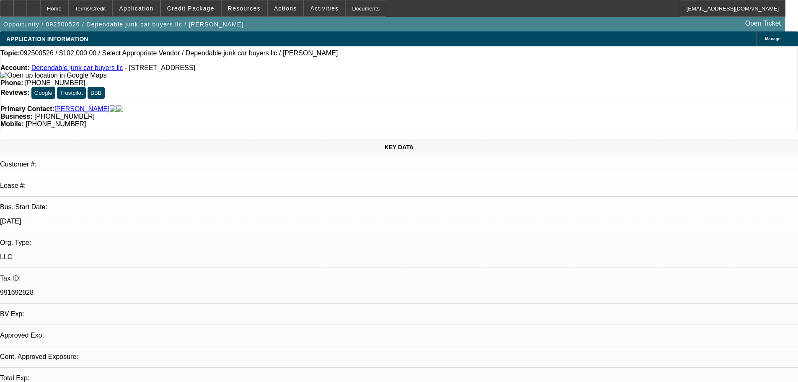
select select "0"
select select "2"
select select "0.1"
select select "4"
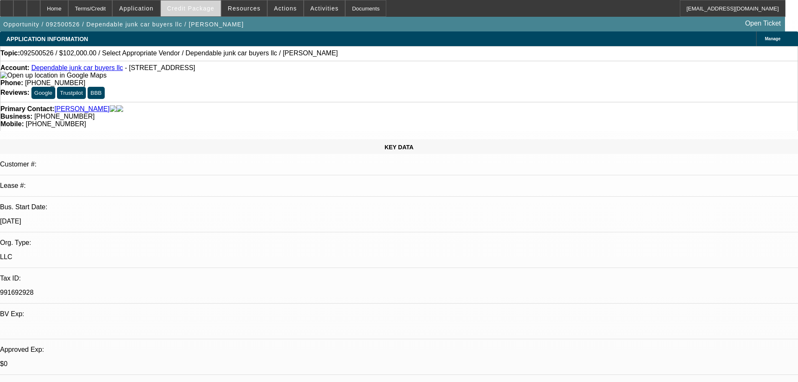
click at [210, 12] on span at bounding box center [191, 8] width 60 height 20
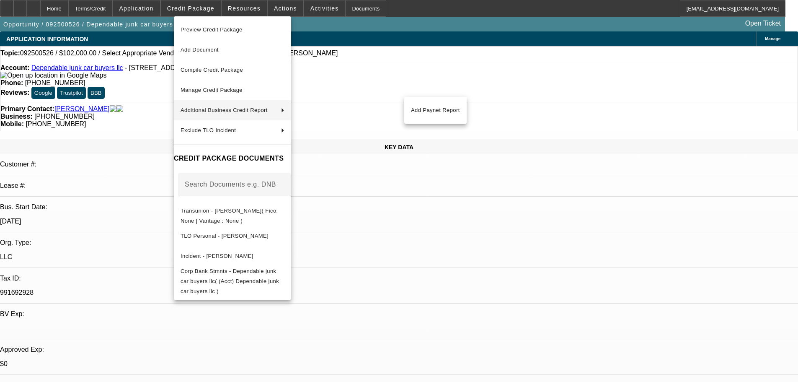
click at [439, 53] on div at bounding box center [399, 191] width 798 height 382
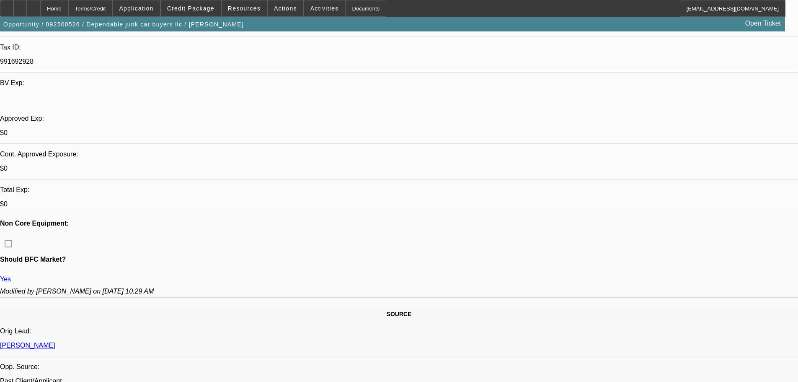
scroll to position [251, 0]
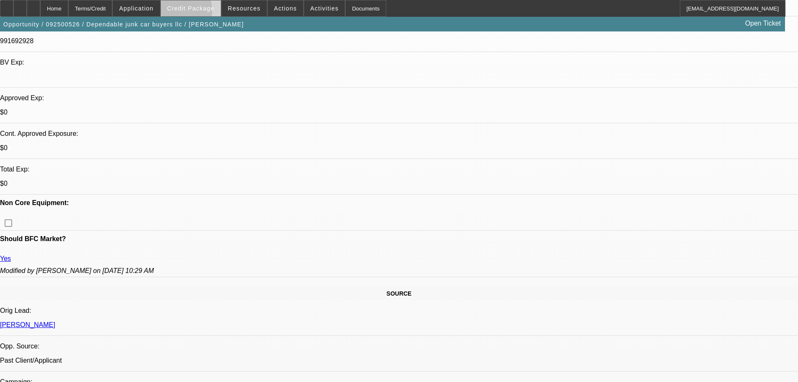
click at [198, 12] on span at bounding box center [191, 8] width 60 height 20
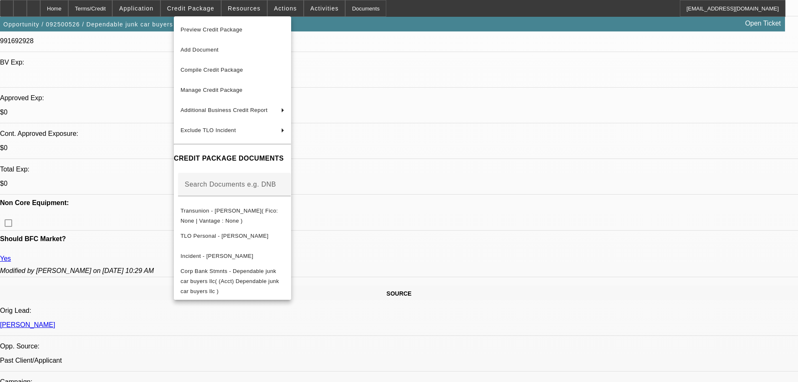
click at [144, 146] on div at bounding box center [399, 191] width 798 height 382
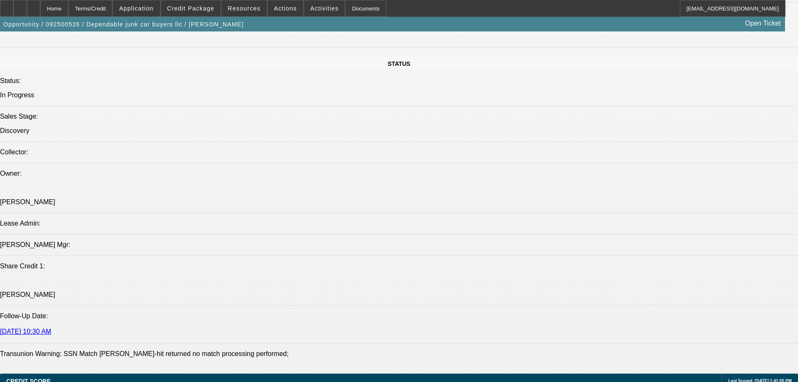
scroll to position [922, 0]
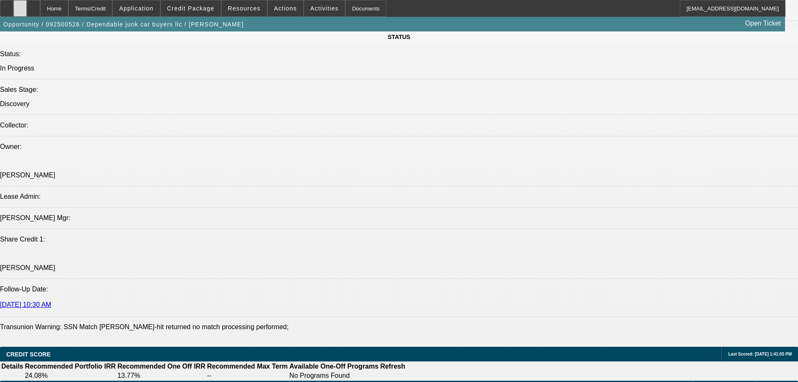
click at [20, 5] on icon at bounding box center [20, 5] width 0 height 0
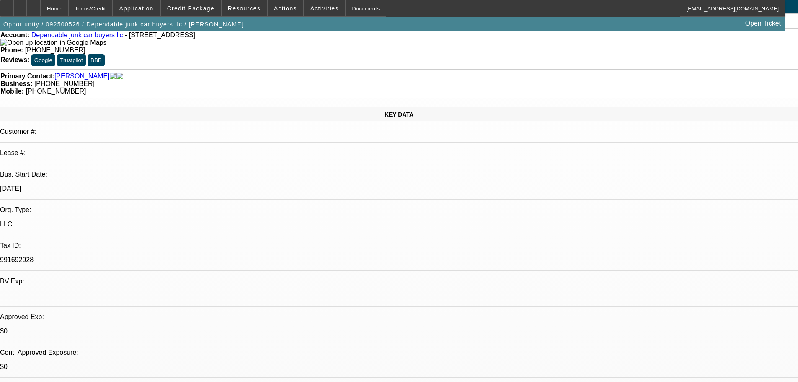
scroll to position [0, 0]
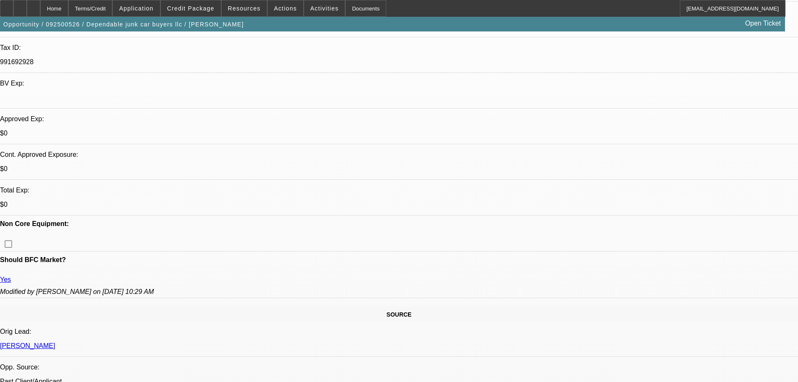
scroll to position [251, 0]
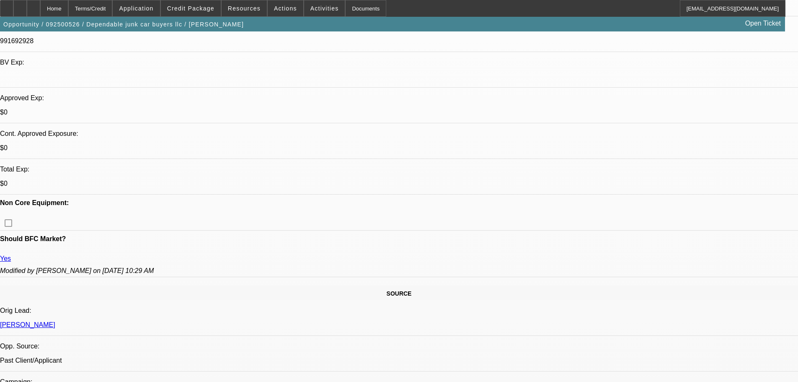
click at [193, 9] on span "Credit Package" at bounding box center [190, 8] width 47 height 7
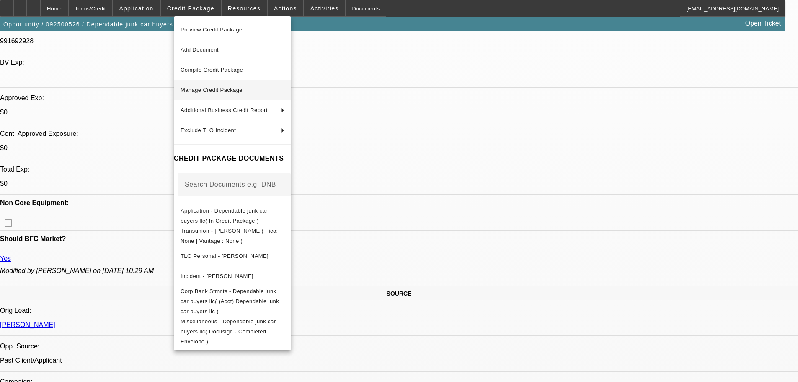
click at [285, 94] on span "Manage Credit Package" at bounding box center [233, 90] width 104 height 10
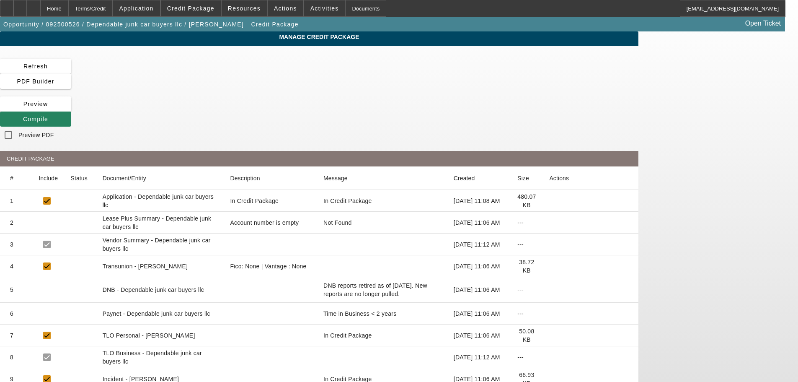
click at [550, 335] on icon at bounding box center [550, 335] width 0 height 0
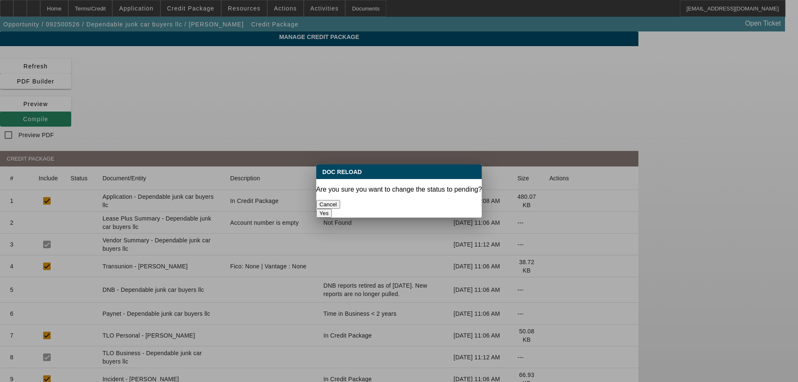
click at [332, 209] on button "Yes" at bounding box center [324, 213] width 16 height 9
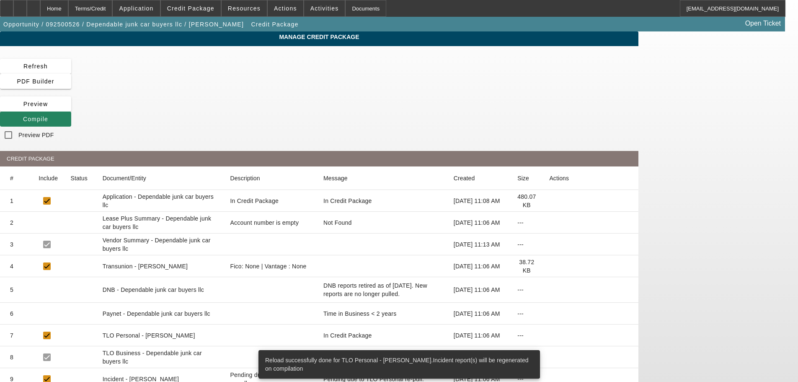
click at [550, 266] on icon at bounding box center [550, 266] width 0 height 0
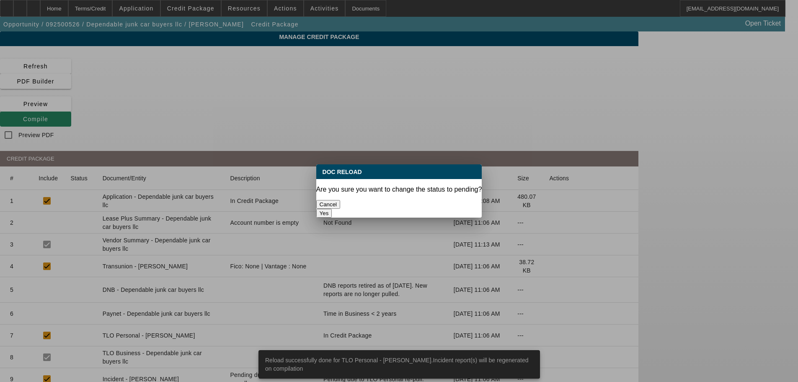
click at [332, 209] on button "Yes" at bounding box center [324, 213] width 16 height 9
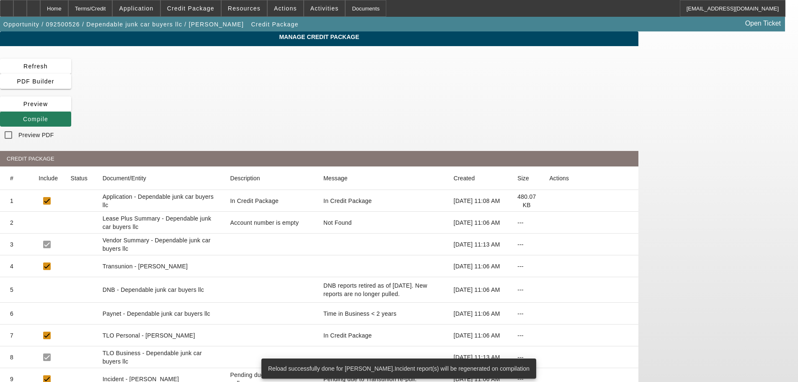
click at [23, 116] on icon at bounding box center [23, 119] width 0 height 7
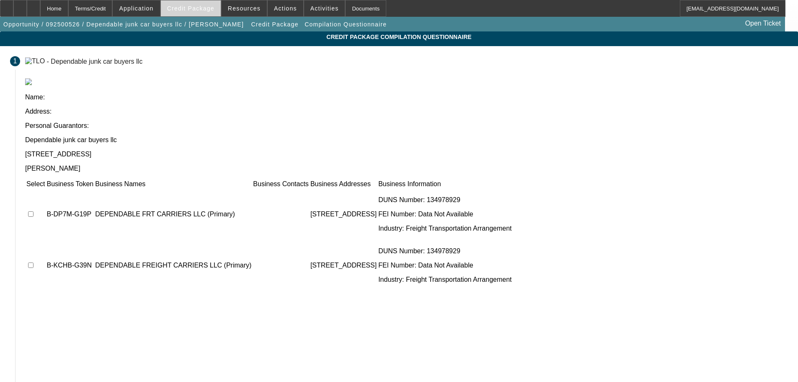
click at [215, 9] on span "Credit Package" at bounding box center [190, 8] width 47 height 7
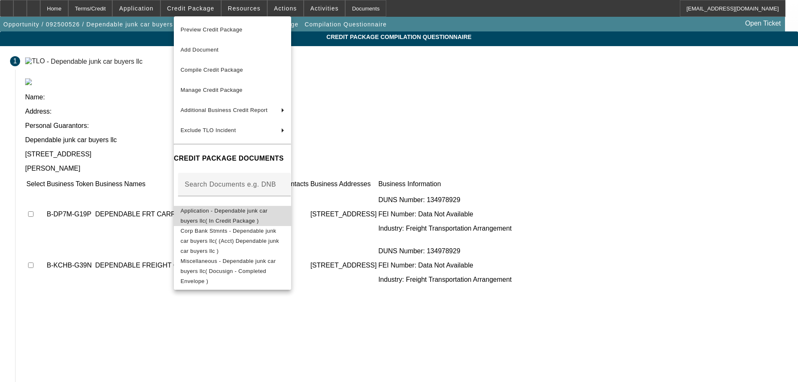
click at [251, 211] on span "Application - Dependable junk car buyers llc( In Credit Package )" at bounding box center [224, 215] width 87 height 16
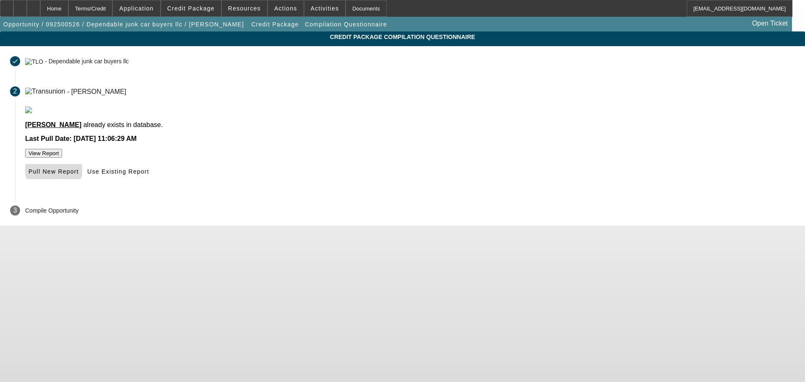
click at [79, 175] on span "Pull New Report" at bounding box center [54, 171] width 50 height 7
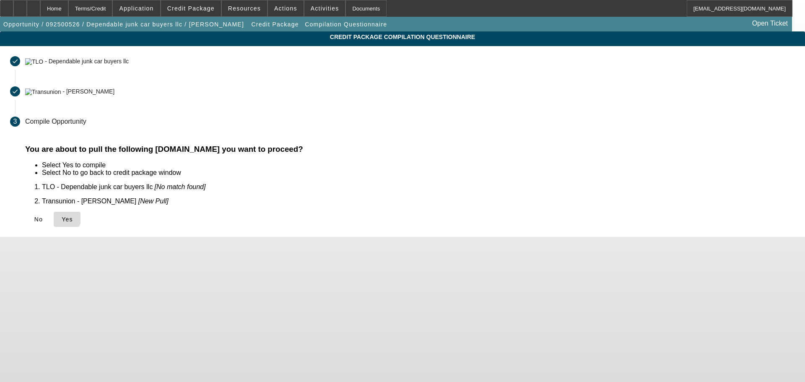
click at [62, 216] on icon at bounding box center [62, 219] width 0 height 7
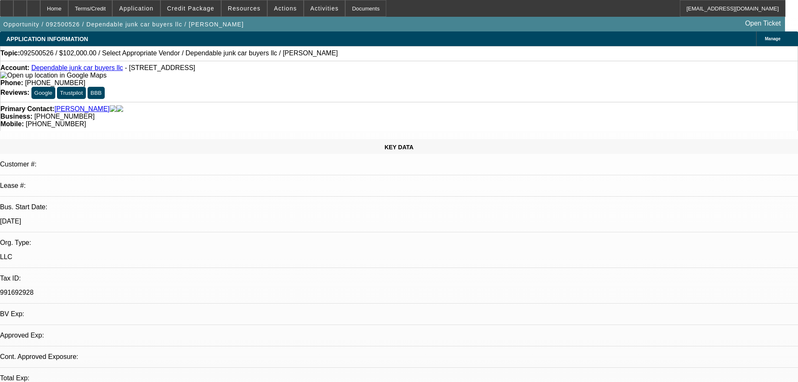
select select "0"
select select "2"
select select "0.1"
select select "4"
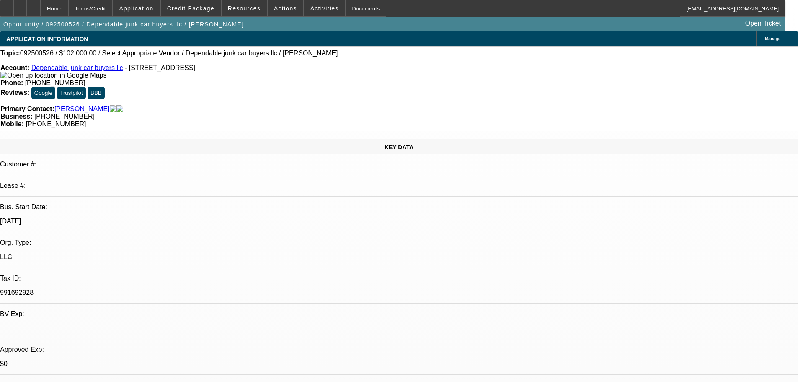
click at [27, 8] on div at bounding box center [19, 8] width 13 height 17
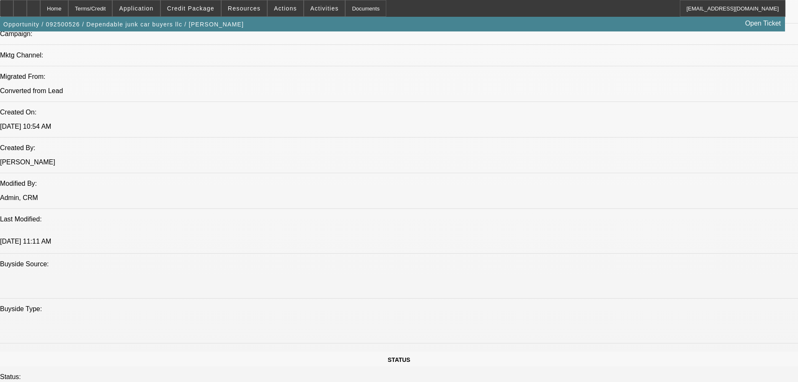
scroll to position [671, 0]
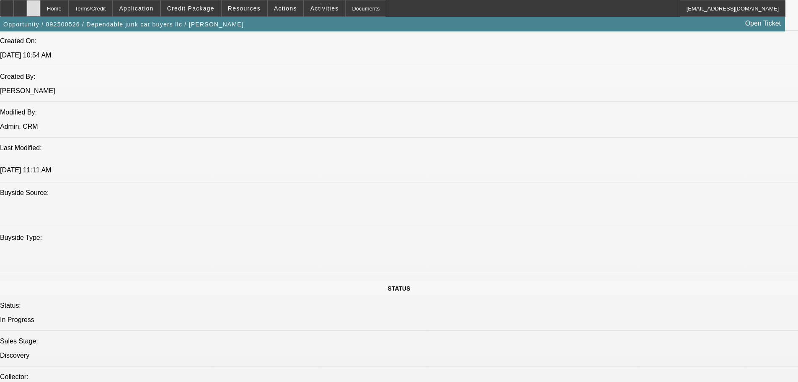
click at [40, 7] on div at bounding box center [33, 8] width 13 height 17
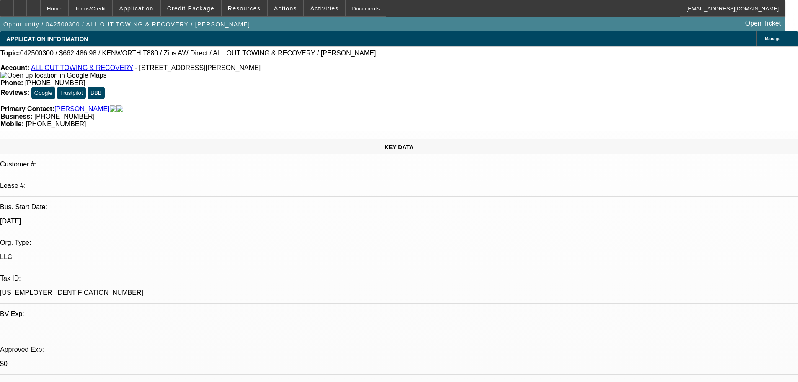
select select "0"
select select "2"
select select "0"
select select "6"
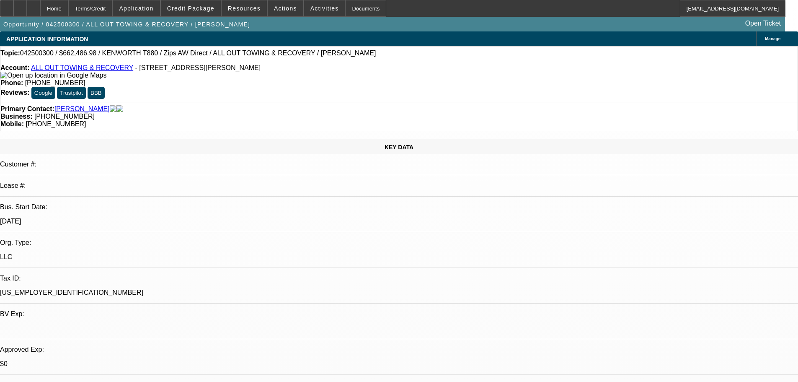
select select "0"
select select "6"
select select "0"
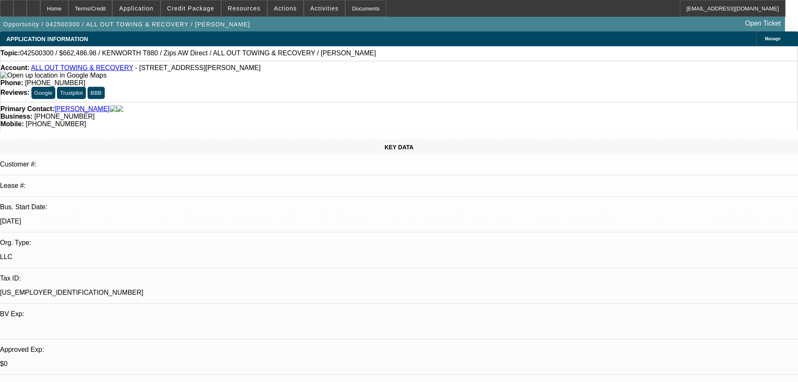
select select "0"
select select "3"
select select "0"
select select "6"
select select "0"
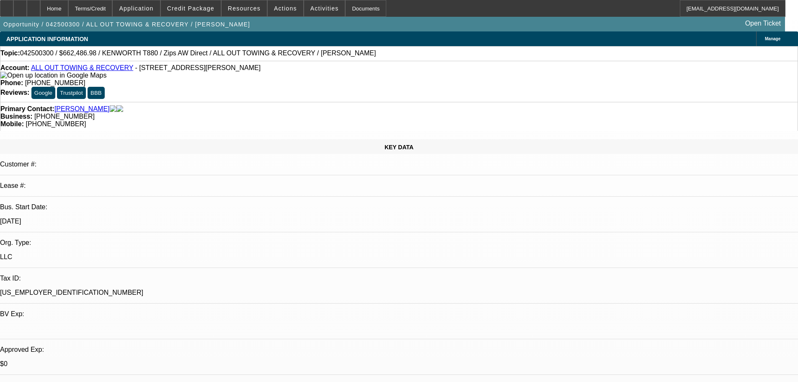
select select "0"
select select "2"
select select "0"
select select "6"
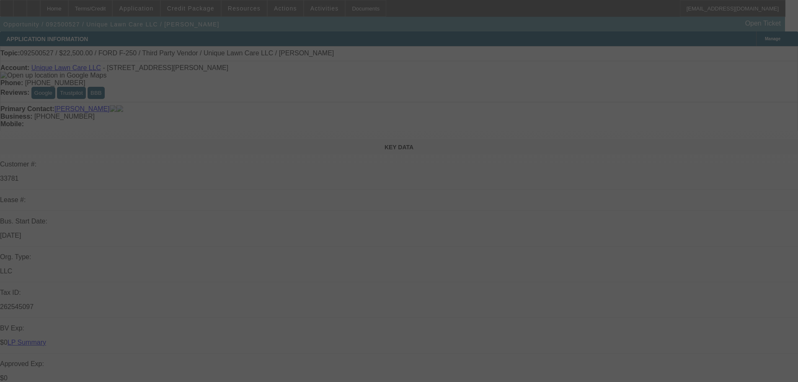
select select "0"
select select "6"
select select "0"
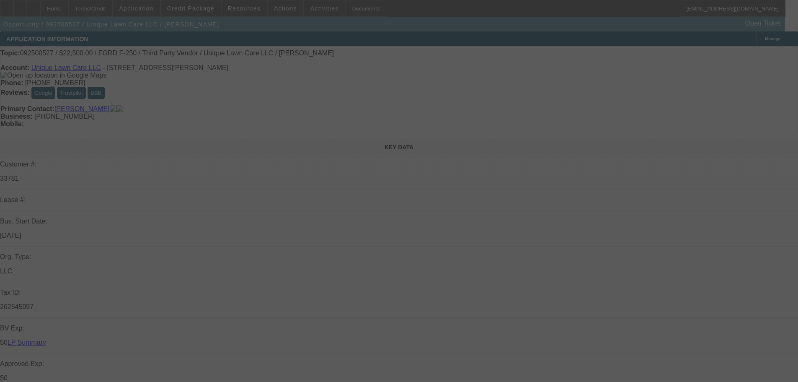
select select "0"
select select "6"
select select "0"
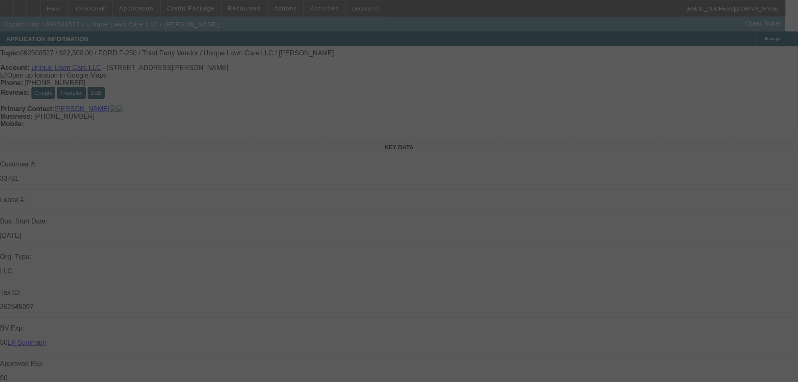
select select "0"
select select "6"
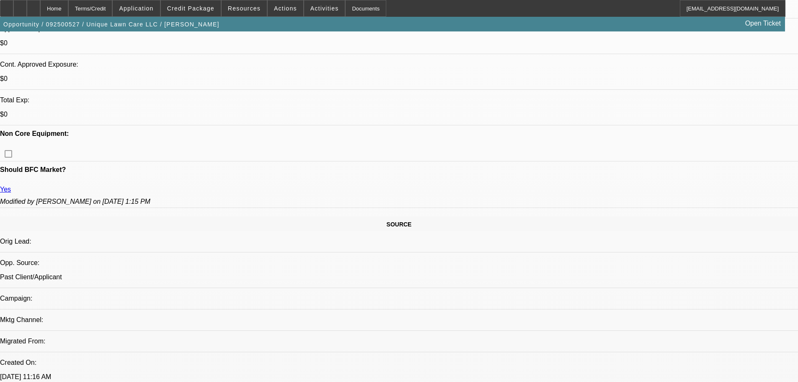
scroll to position [335, 0]
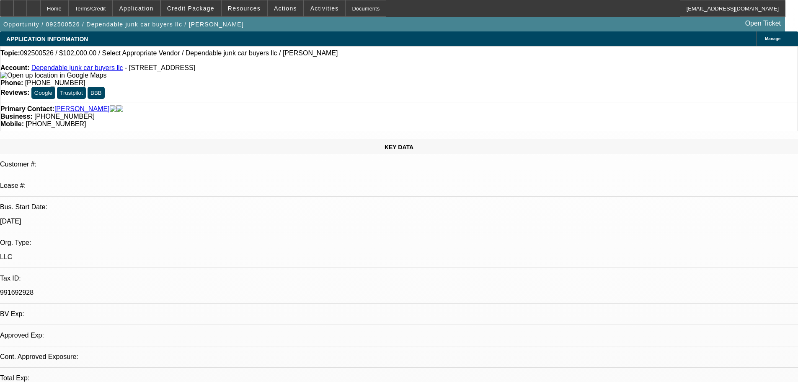
select select "0"
select select "2"
select select "0.1"
select select "4"
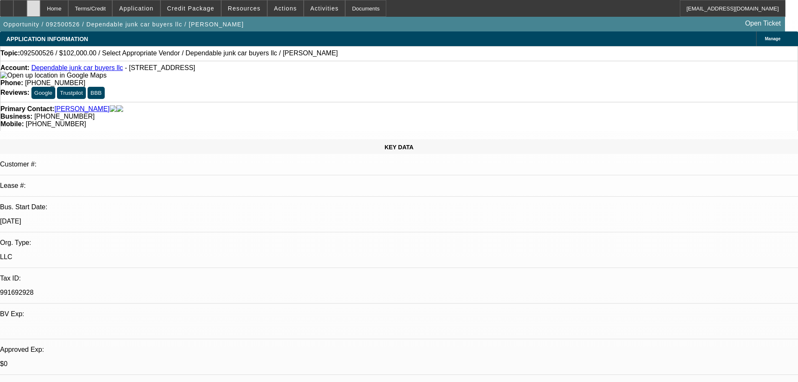
click at [40, 13] on div at bounding box center [33, 8] width 13 height 17
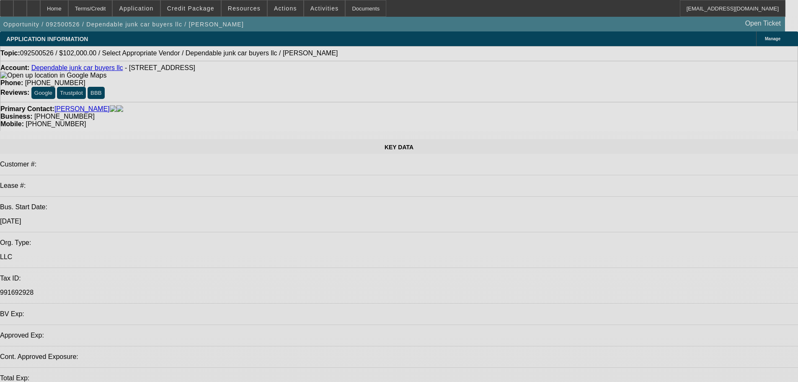
select select "0"
select select "2"
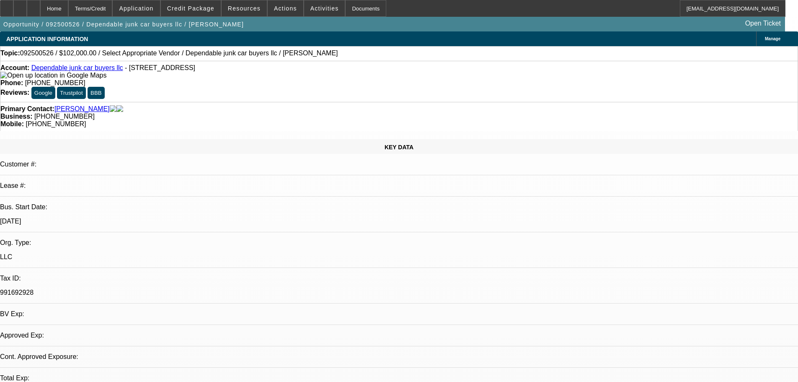
select select "2"
select select "0.1"
select select "4"
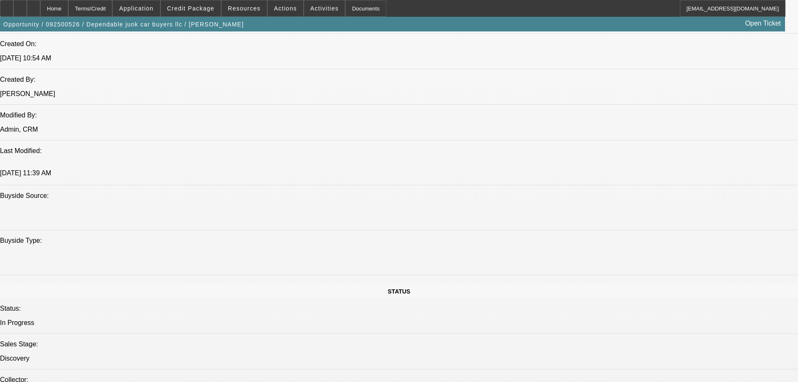
scroll to position [671, 0]
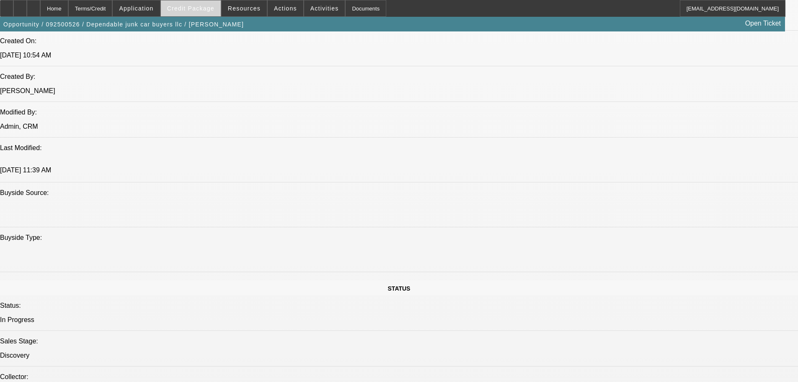
click at [181, 13] on span at bounding box center [191, 8] width 60 height 20
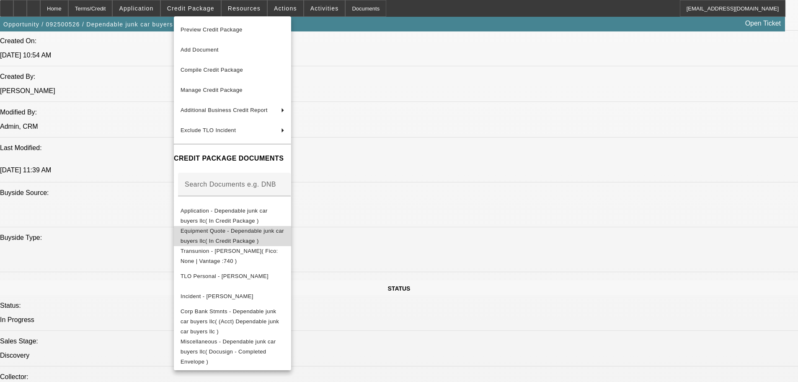
click at [270, 234] on span "Equipment Quote - Dependable junk car buyers llc( In Credit Package )" at bounding box center [233, 236] width 104 height 16
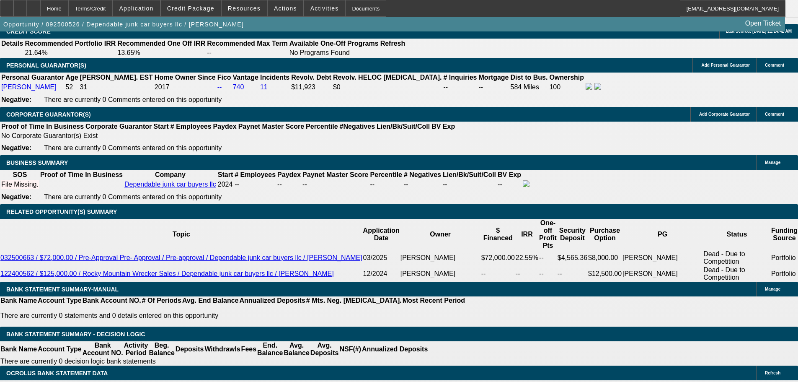
scroll to position [1193, 0]
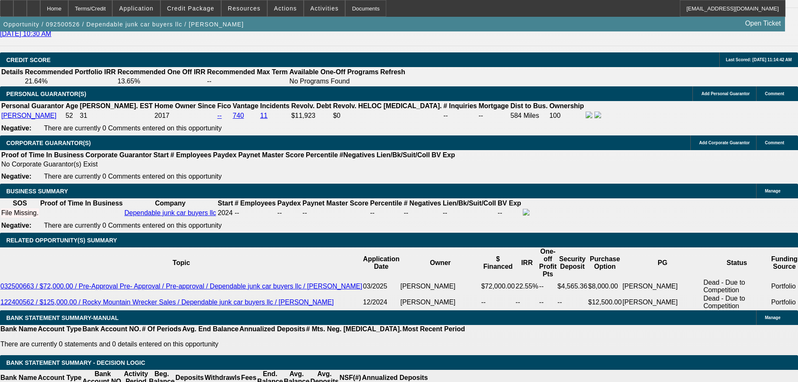
click at [40, 11] on div at bounding box center [33, 8] width 13 height 17
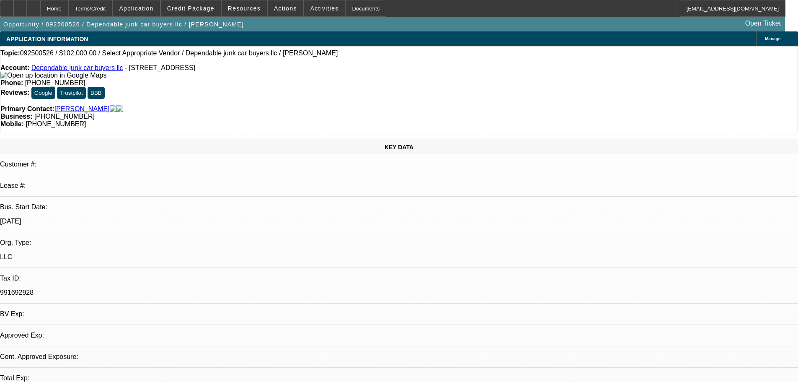
select select "0"
select select "2"
select select "0.1"
select select "4"
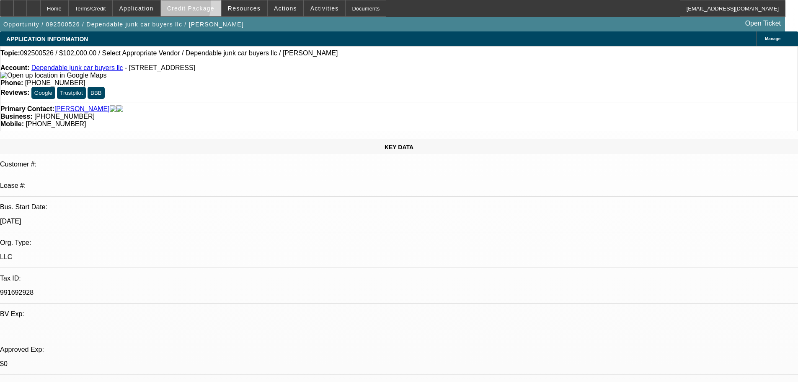
click at [189, 7] on span "Credit Package" at bounding box center [190, 8] width 47 height 7
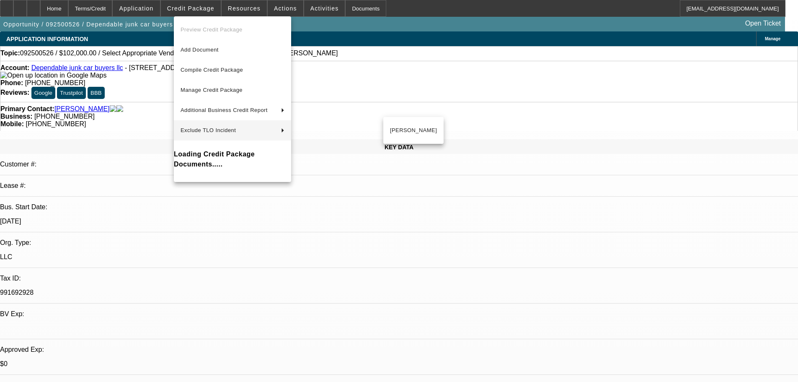
drag, startPoint x: 111, startPoint y: 80, endPoint x: 114, endPoint y: 75, distance: 5.7
click at [111, 80] on div at bounding box center [399, 191] width 798 height 382
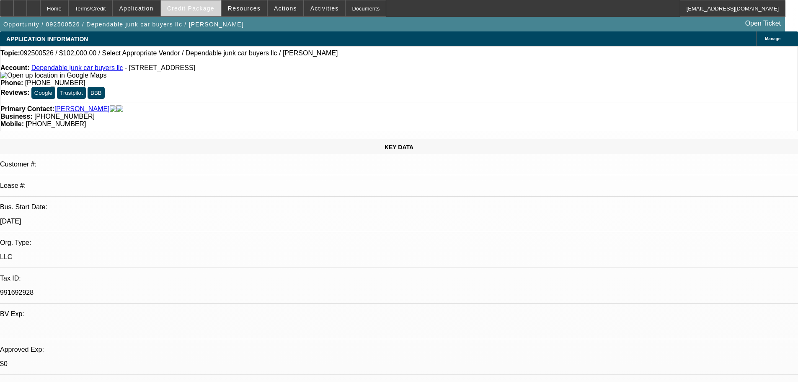
click at [190, 8] on span "Credit Package" at bounding box center [190, 8] width 47 height 7
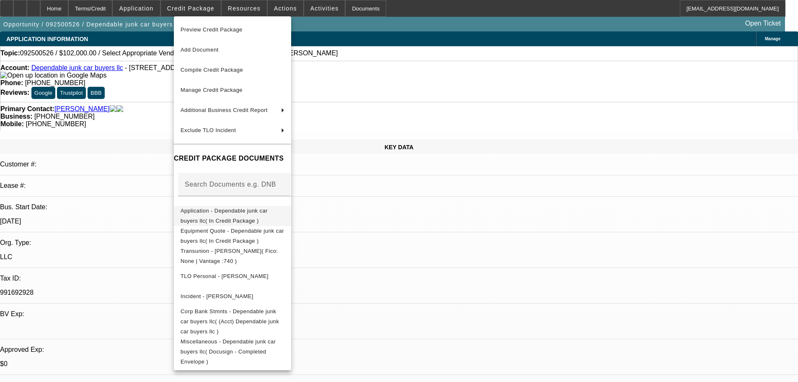
click at [257, 213] on span "Application - Dependable junk car buyers llc( In Credit Package )" at bounding box center [224, 215] width 87 height 16
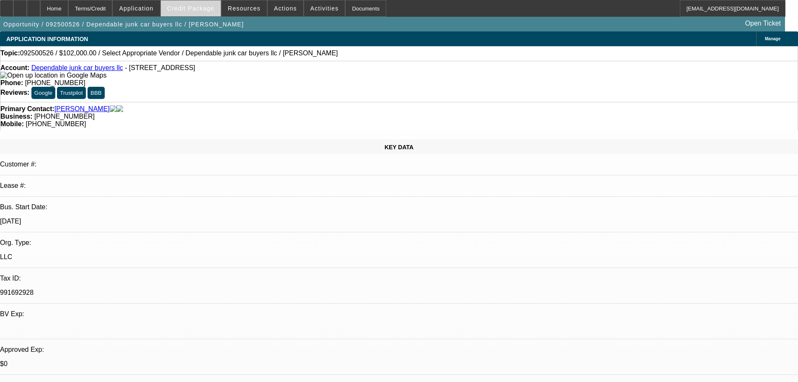
click at [195, 10] on span "Credit Package" at bounding box center [190, 8] width 47 height 7
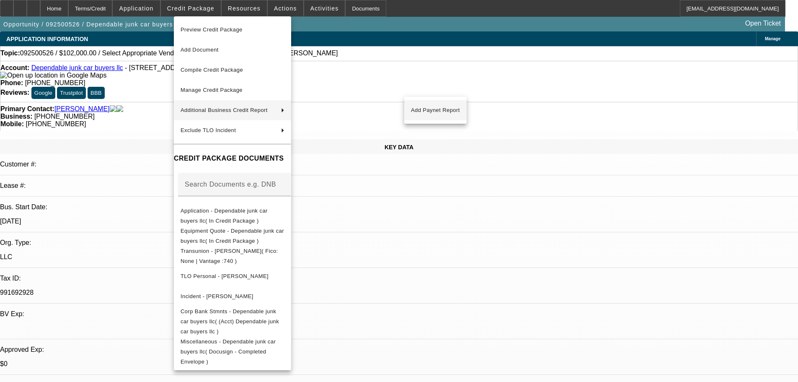
click at [426, 111] on span "Add Paynet Report" at bounding box center [435, 110] width 49 height 10
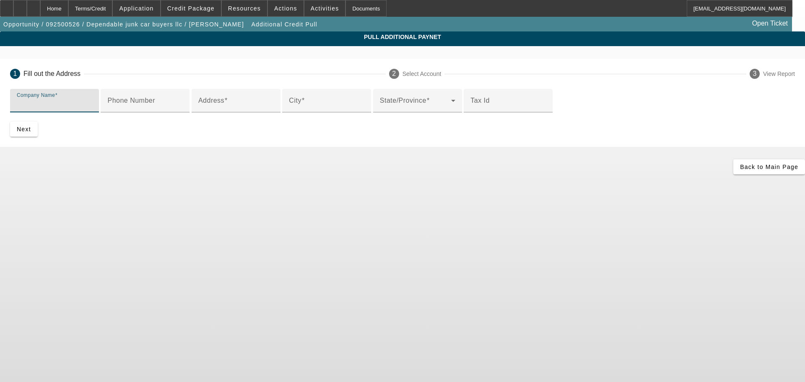
click at [92, 108] on input "Company Name" at bounding box center [54, 104] width 75 height 10
click at [182, 7] on span "Credit Package" at bounding box center [190, 8] width 47 height 7
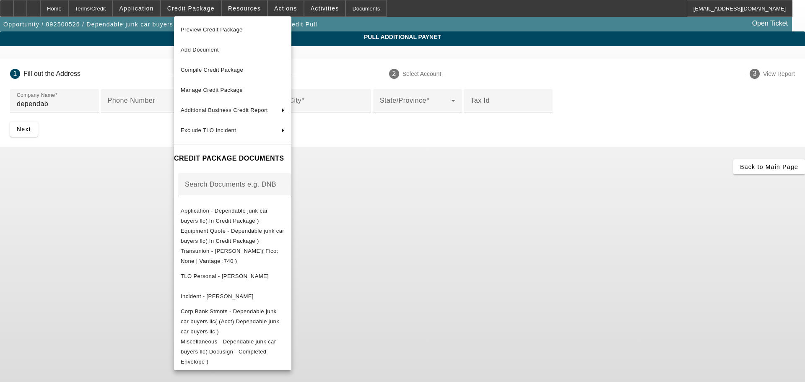
click at [110, 197] on div at bounding box center [402, 191] width 805 height 382
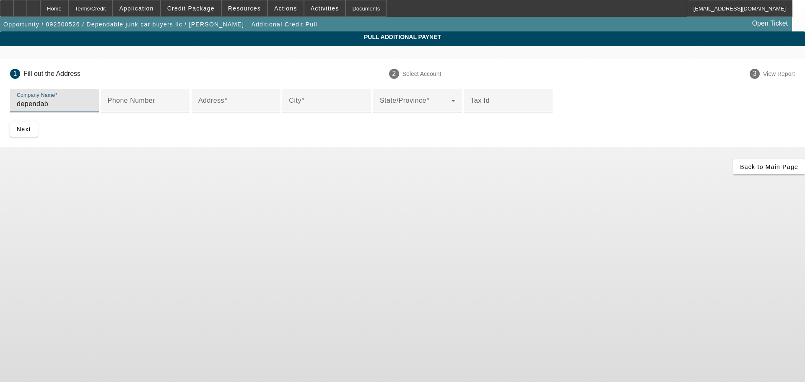
click at [92, 108] on input "dependab" at bounding box center [54, 104] width 75 height 10
type input "dependable junk car"
click at [470, 112] on div "Tax Id" at bounding box center [507, 100] width 75 height 23
paste input "991692928"
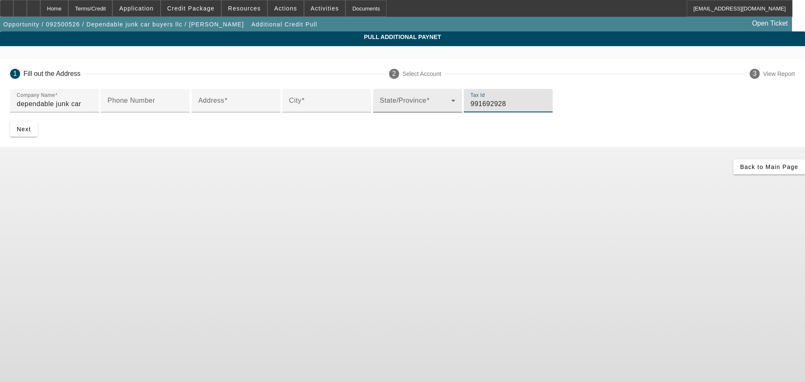
type input "991692928"
click at [380, 112] on div "State/Province" at bounding box center [417, 100] width 75 height 23
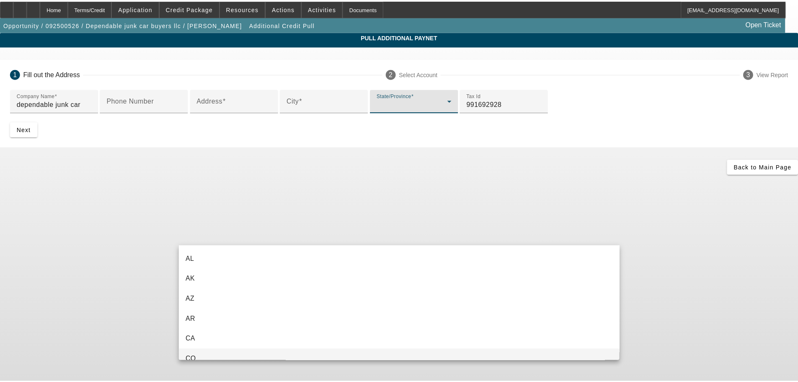
scroll to position [9, 0]
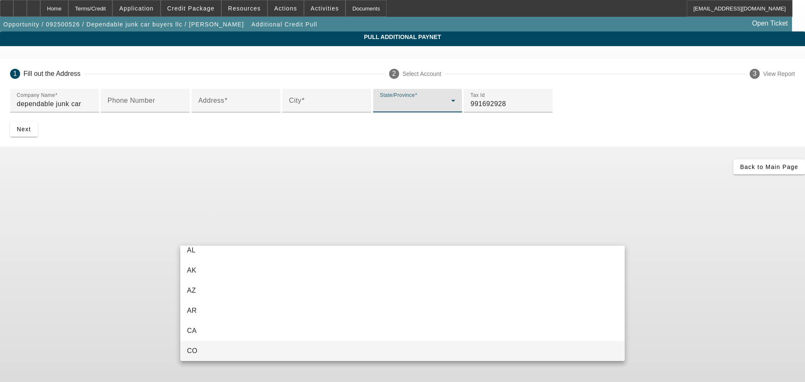
click at [201, 348] on mat-option "CO" at bounding box center [402, 351] width 444 height 20
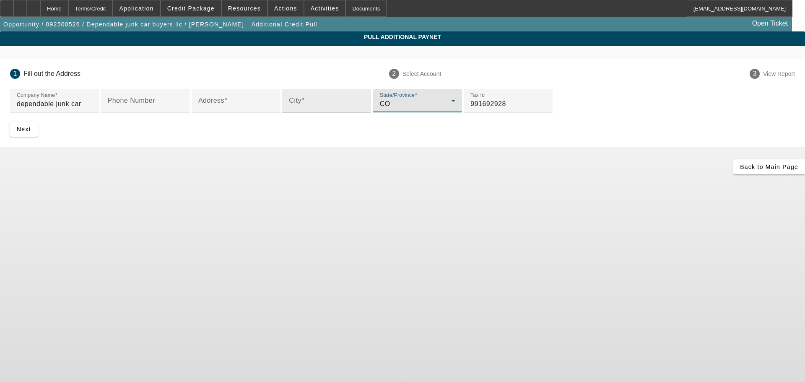
click at [289, 109] on input "City" at bounding box center [326, 104] width 75 height 10
click at [320, 109] on input "City" at bounding box center [326, 104] width 75 height 10
type input "denver"
click at [227, 109] on input "Address" at bounding box center [235, 104] width 75 height 10
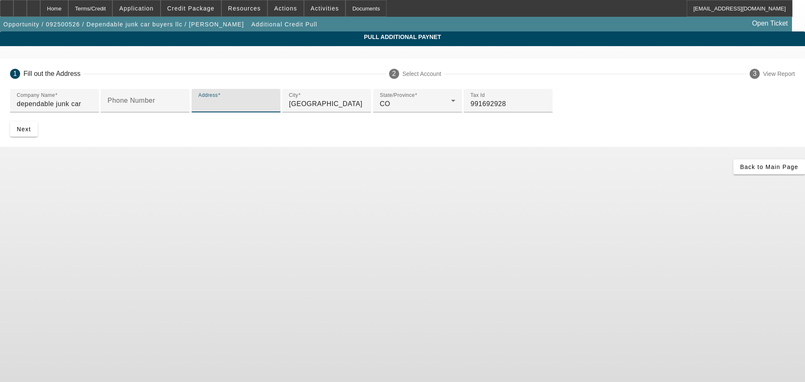
paste input "1671 S Sheridan"
type input "1671 S Sheridan"
click at [31, 132] on span "Next" at bounding box center [24, 129] width 14 height 7
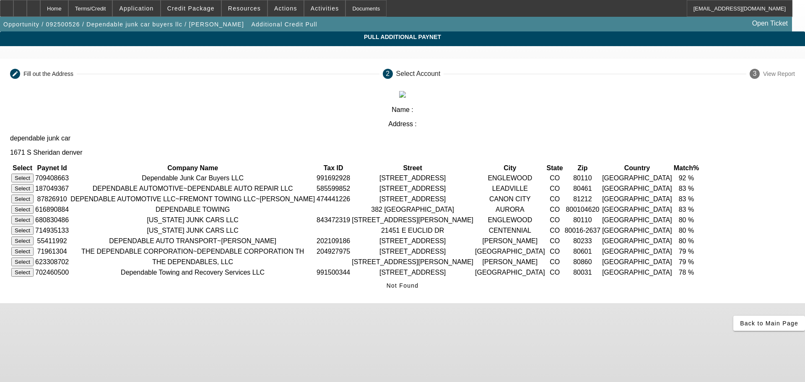
click at [34, 174] on button "Select" at bounding box center [22, 178] width 22 height 9
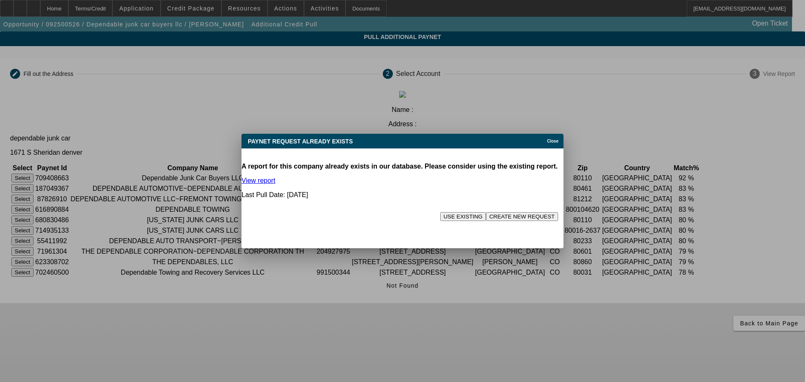
click at [486, 212] on button "CREATE NEW REQUEST" at bounding box center [522, 216] width 72 height 9
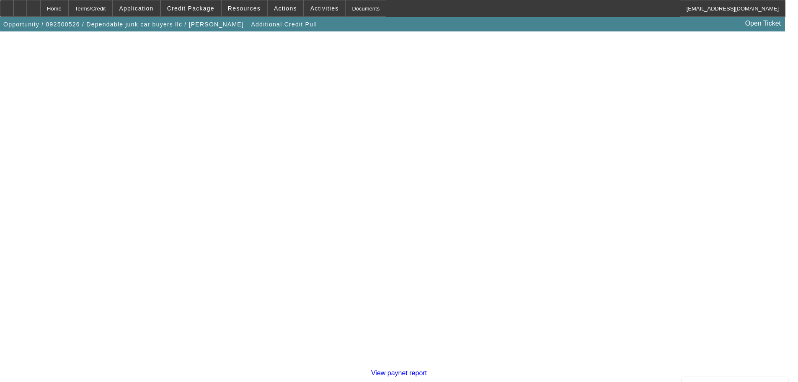
scroll to position [147, 0]
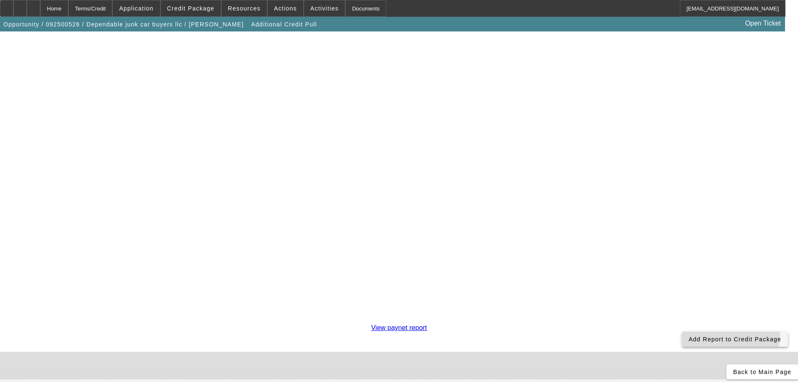
click at [689, 336] on span "Add Report to Credit Package" at bounding box center [735, 339] width 93 height 7
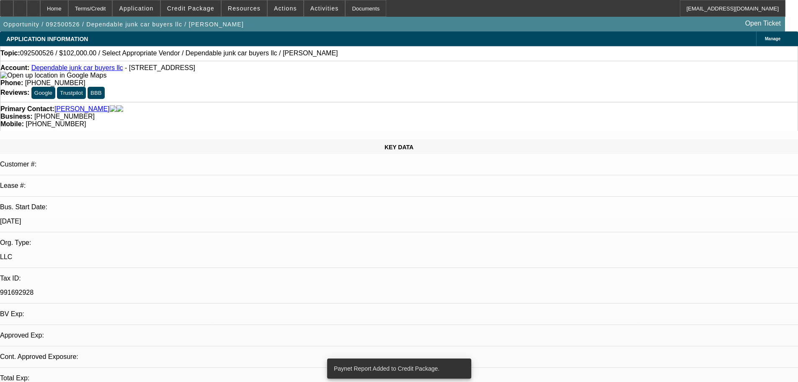
select select "0"
select select "2"
select select "0.1"
select select "4"
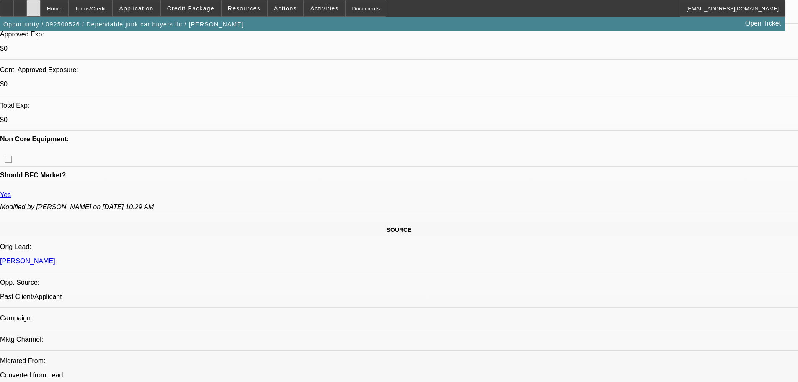
scroll to position [335, 0]
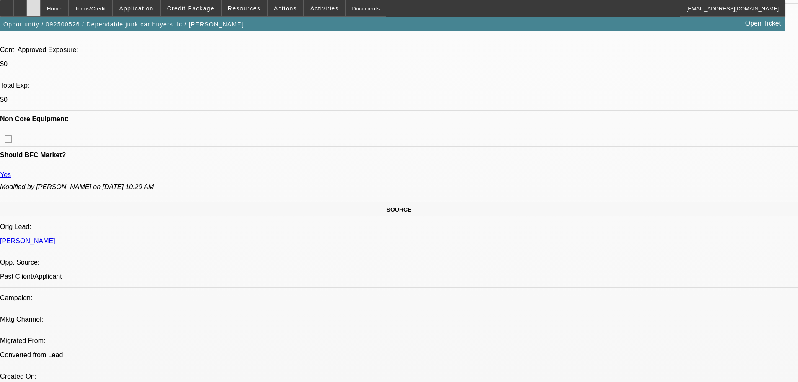
click at [40, 5] on div at bounding box center [33, 8] width 13 height 17
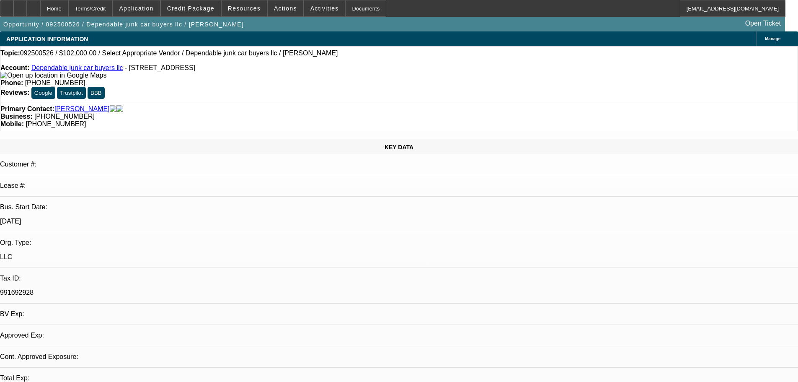
select select "0"
select select "2"
select select "0.1"
select select "4"
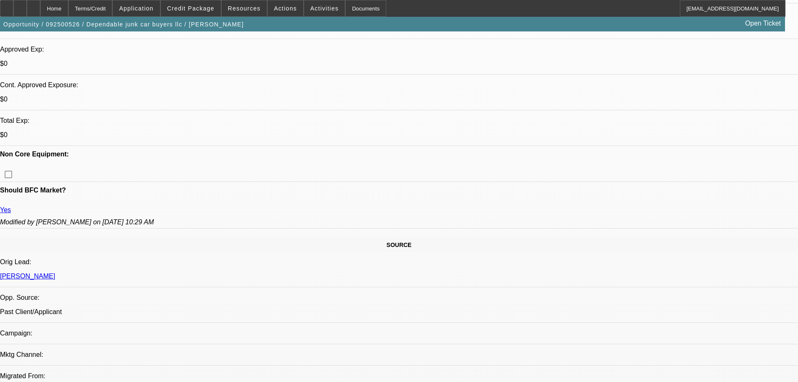
scroll to position [335, 0]
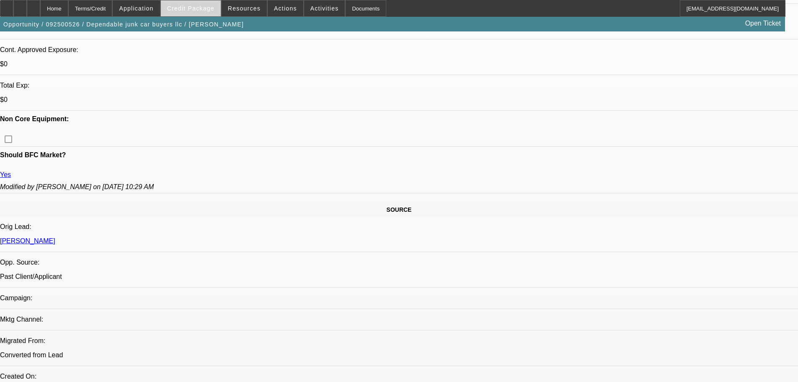
click at [202, 6] on span "Credit Package" at bounding box center [190, 8] width 47 height 7
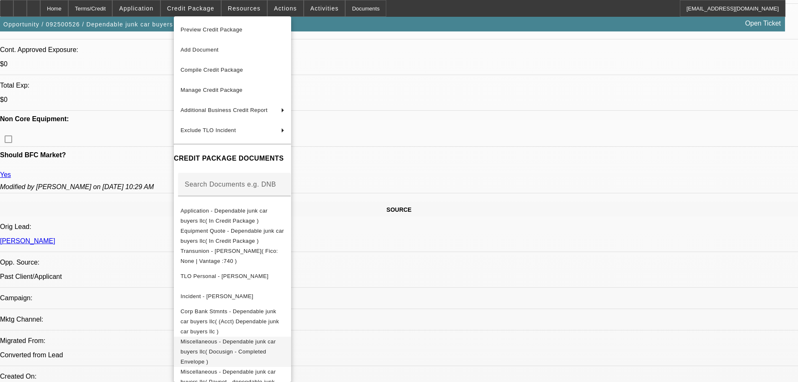
drag, startPoint x: 271, startPoint y: 348, endPoint x: 267, endPoint y: 330, distance: 18.3
click at [270, 367] on button "Miscellaneous - Dependable junk car buyers llc( Paynet - dependable junk car )" at bounding box center [232, 382] width 117 height 30
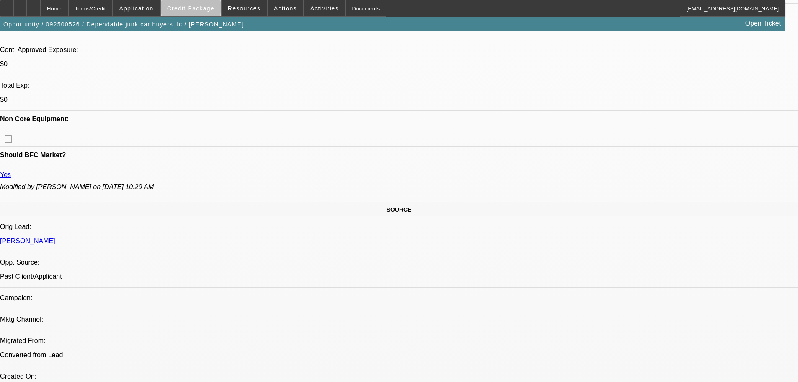
click at [204, 5] on span at bounding box center [191, 8] width 60 height 20
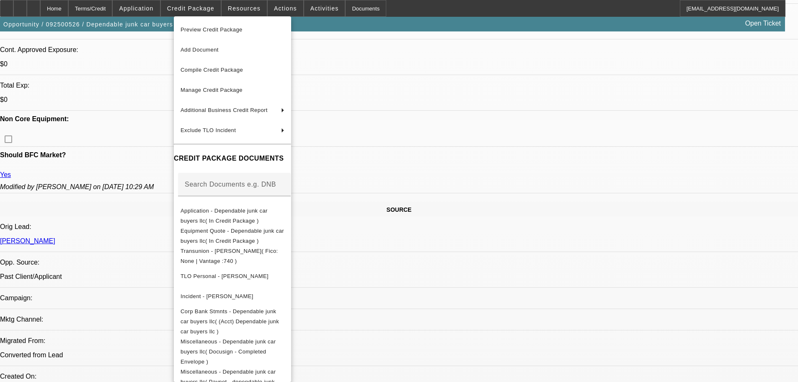
click at [28, 5] on div at bounding box center [399, 191] width 798 height 382
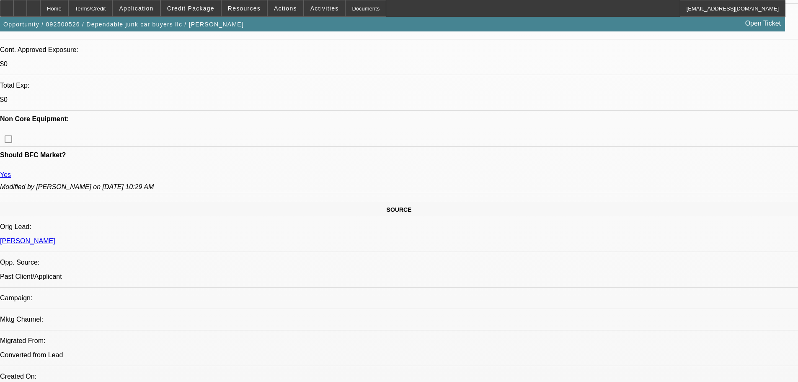
click at [27, 5] on div at bounding box center [19, 8] width 13 height 17
click at [40, 13] on div at bounding box center [33, 8] width 13 height 17
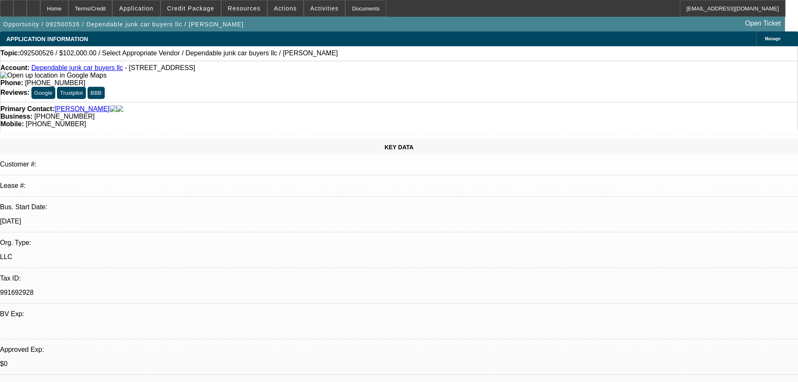
select select "0"
select select "2"
select select "0.1"
select select "4"
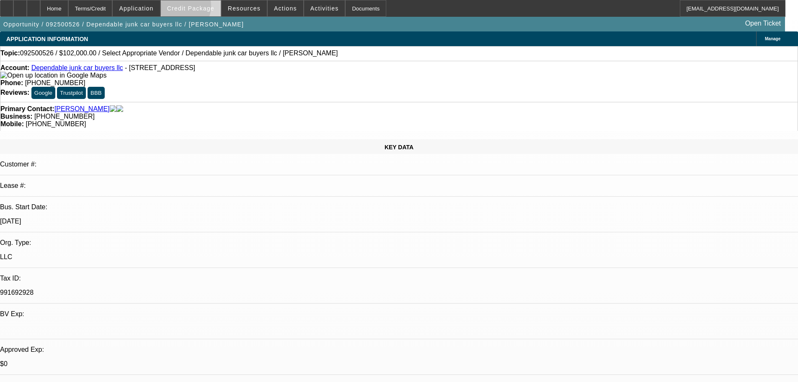
click at [194, 8] on span "Credit Package" at bounding box center [190, 8] width 47 height 7
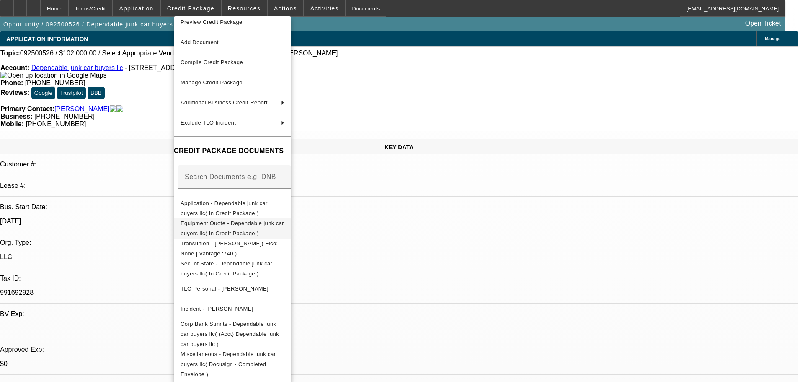
scroll to position [10, 0]
click at [101, 197] on div at bounding box center [399, 191] width 798 height 382
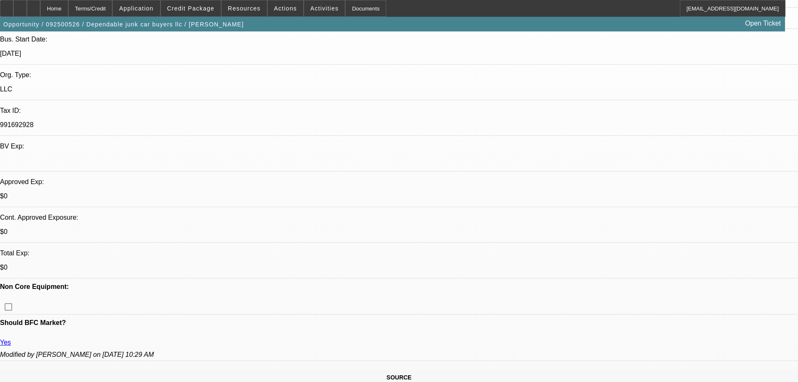
scroll to position [251, 0]
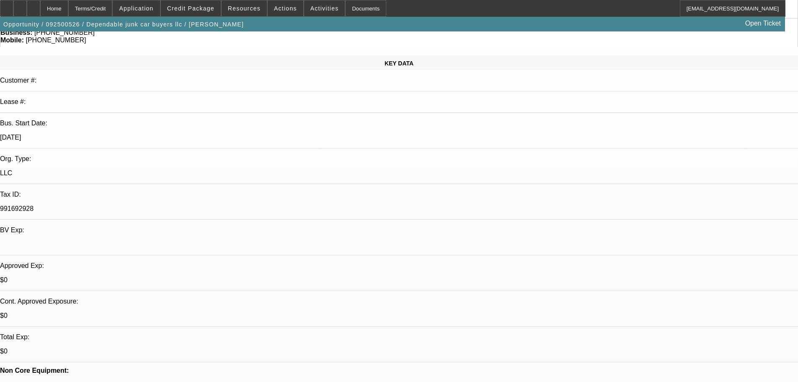
scroll to position [0, 0]
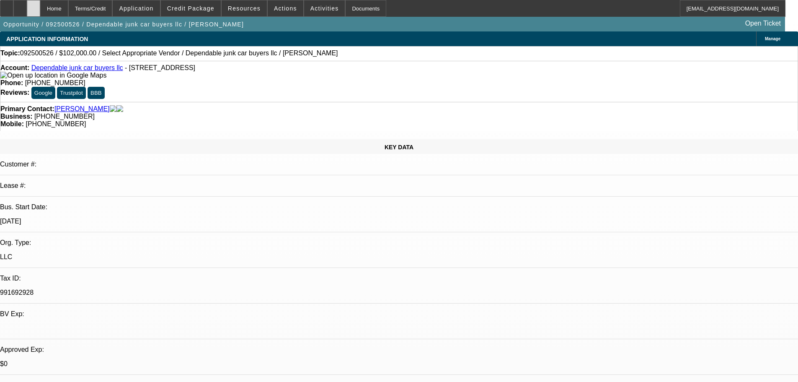
click at [40, 6] on div at bounding box center [33, 8] width 13 height 17
select select "0"
select select "2"
select select "0.1"
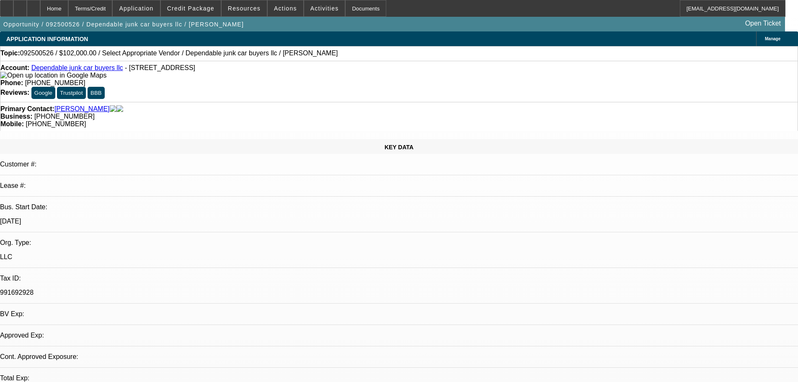
select select "4"
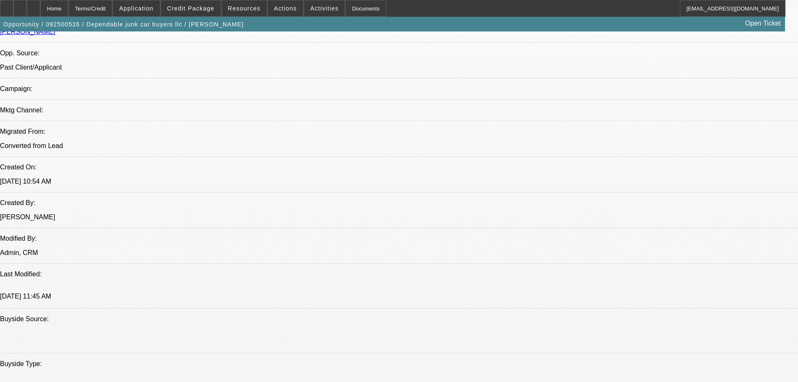
scroll to position [838, 0]
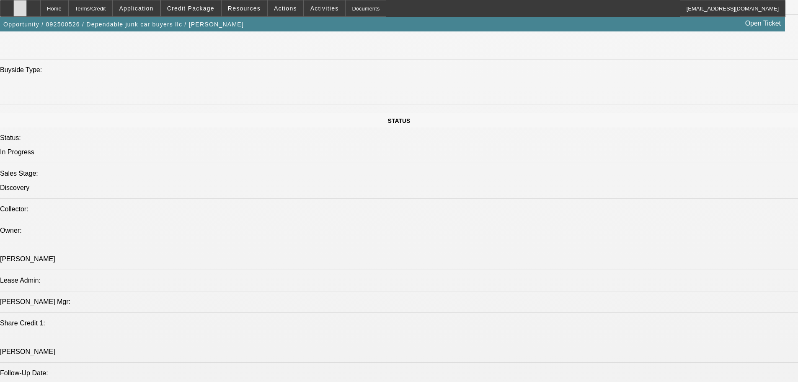
click at [20, 5] on icon at bounding box center [20, 5] width 0 height 0
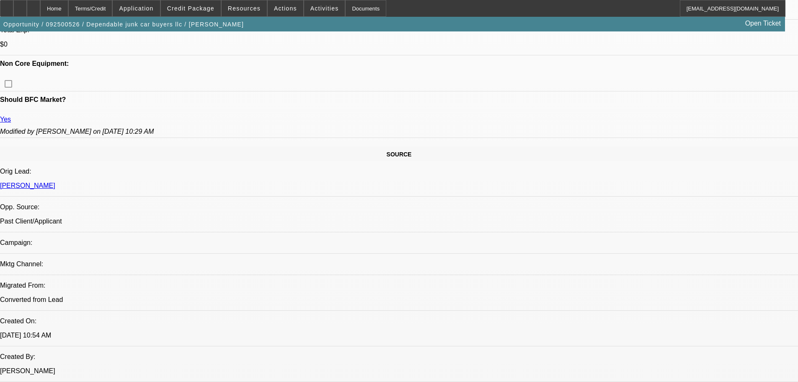
scroll to position [335, 0]
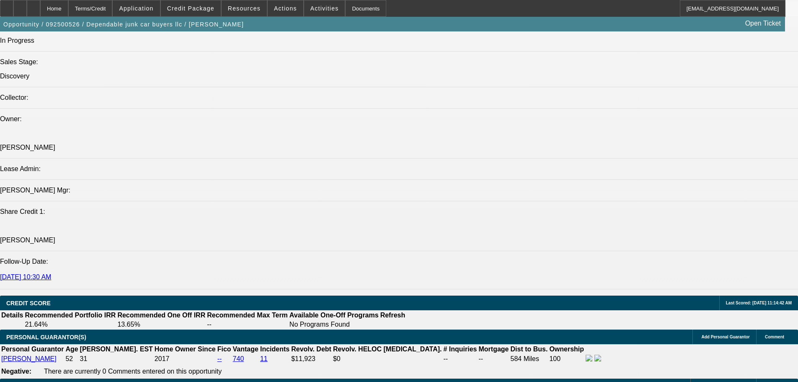
scroll to position [1006, 0]
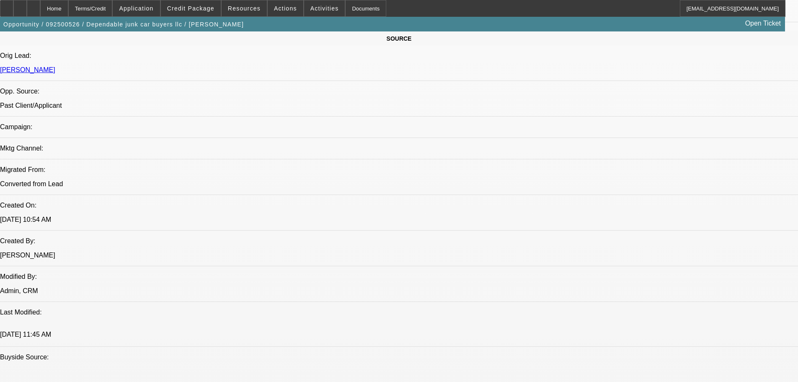
scroll to position [0, 0]
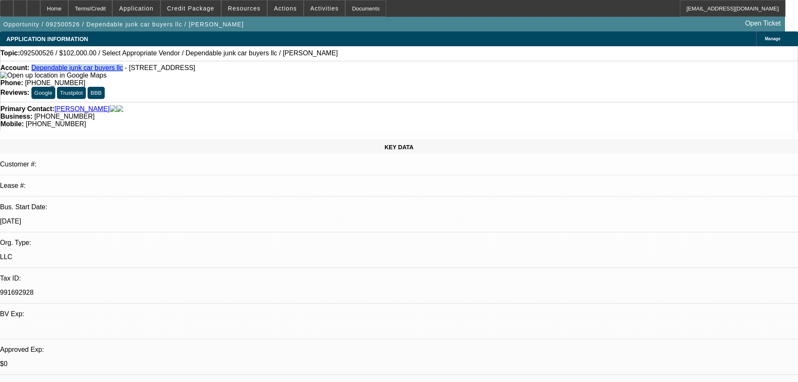
drag, startPoint x: 113, startPoint y: 72, endPoint x: 38, endPoint y: 73, distance: 75.0
click at [38, 73] on div "Account: Dependable junk car buyers llc - [STREET_ADDRESS]" at bounding box center [399, 71] width 798 height 15
copy link "Dependable junk car buyers llc"
click at [199, 5] on span "Credit Package" at bounding box center [190, 8] width 47 height 7
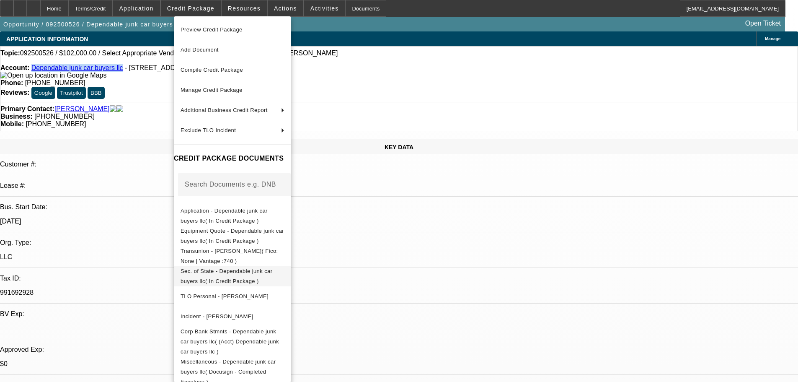
click at [248, 276] on span "Sec. of State - Dependable junk car buyers llc( In Credit Package )" at bounding box center [233, 276] width 104 height 20
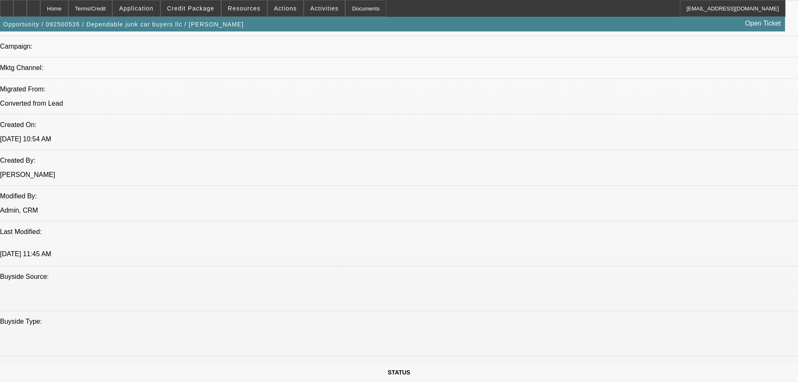
scroll to position [419, 0]
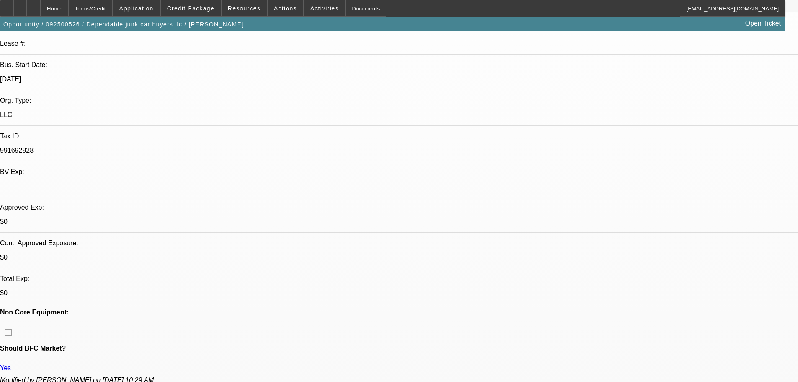
scroll to position [0, 0]
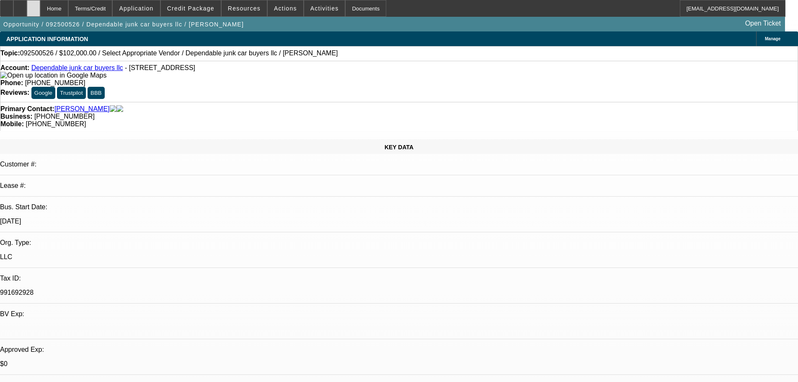
click at [40, 13] on div at bounding box center [33, 8] width 13 height 17
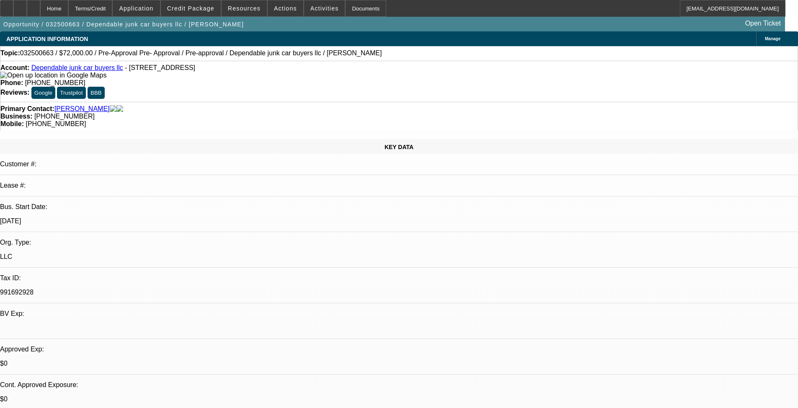
select select "0.1"
select select "2"
select select "0.1"
select select "4"
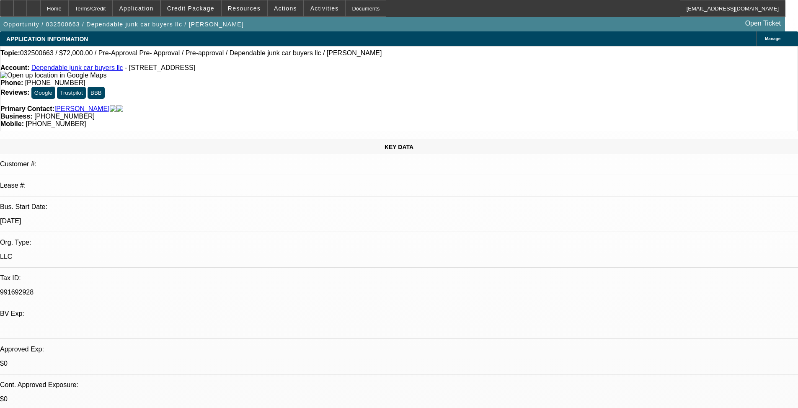
select select "0.1"
select select "2"
select select "0.1"
select select "4"
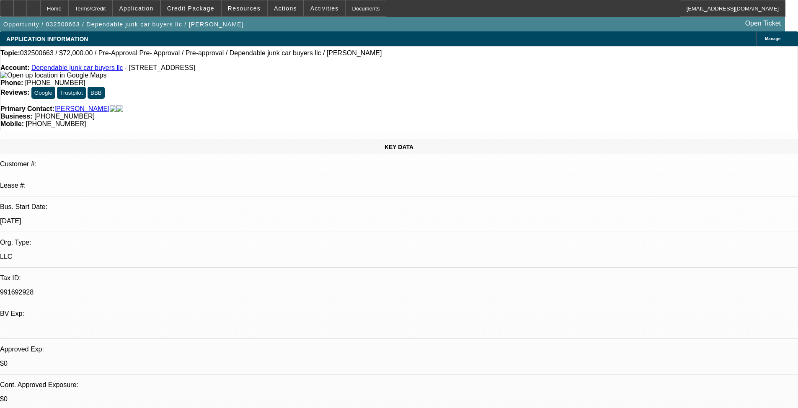
select select "0.1"
select select "2"
select select "0.1"
select select "4"
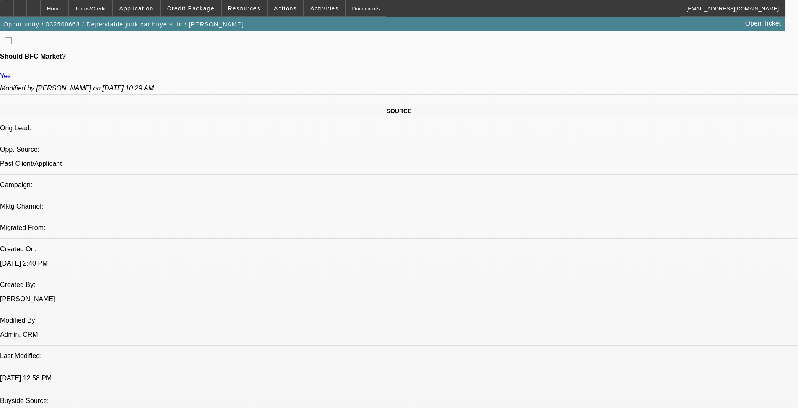
scroll to position [419, 0]
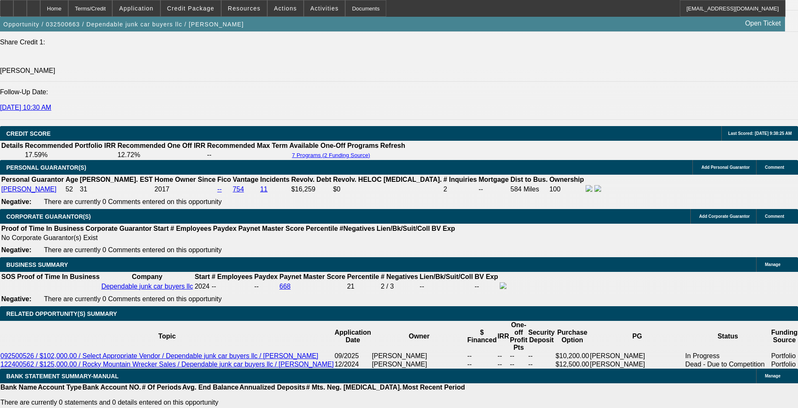
scroll to position [1006, 0]
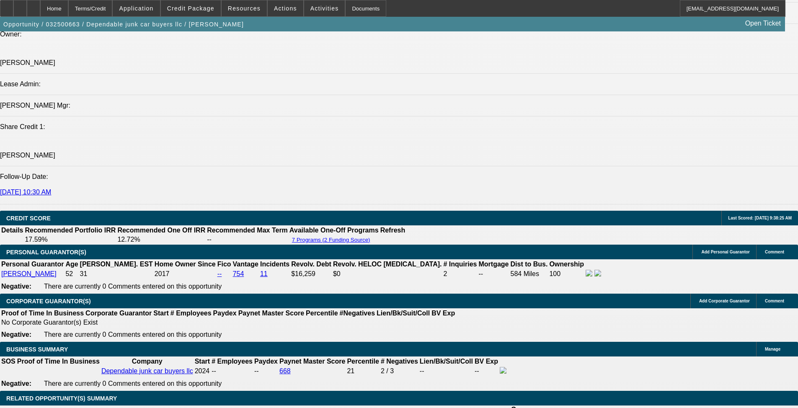
scroll to position [381, 0]
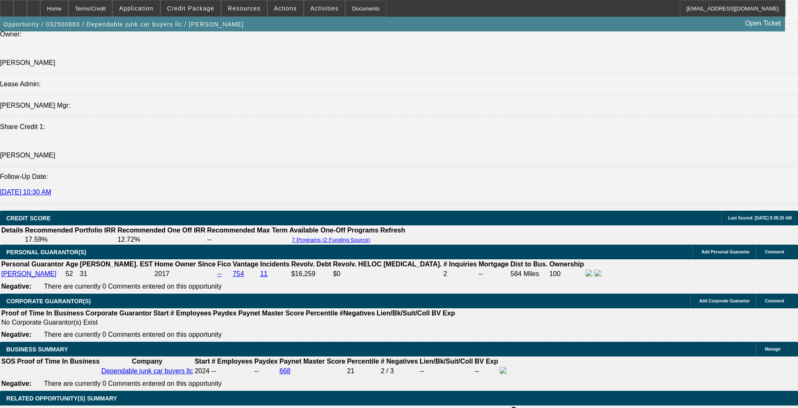
scroll to position [0, 6]
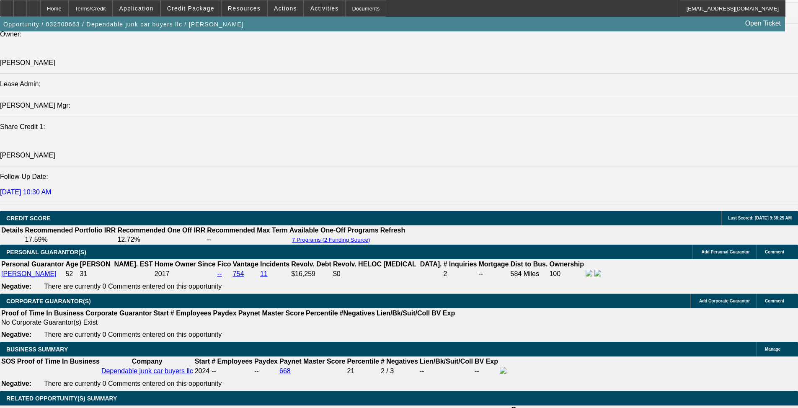
scroll to position [84, 0]
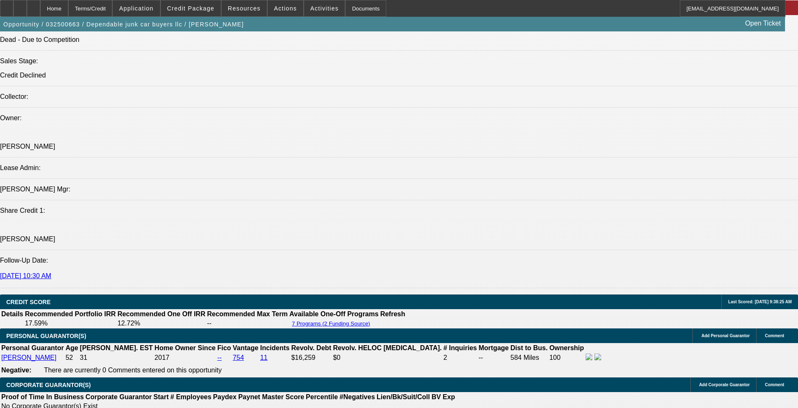
scroll to position [130, 0]
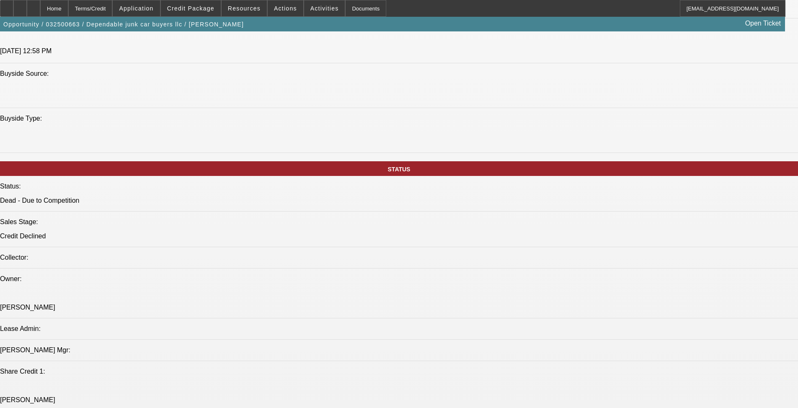
scroll to position [754, 0]
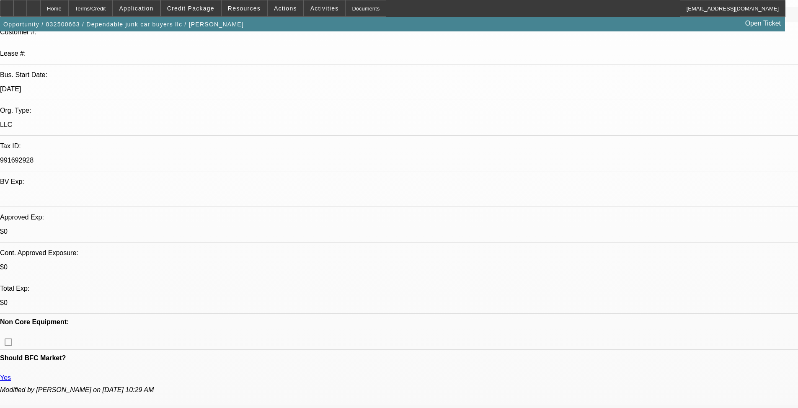
scroll to position [0, 0]
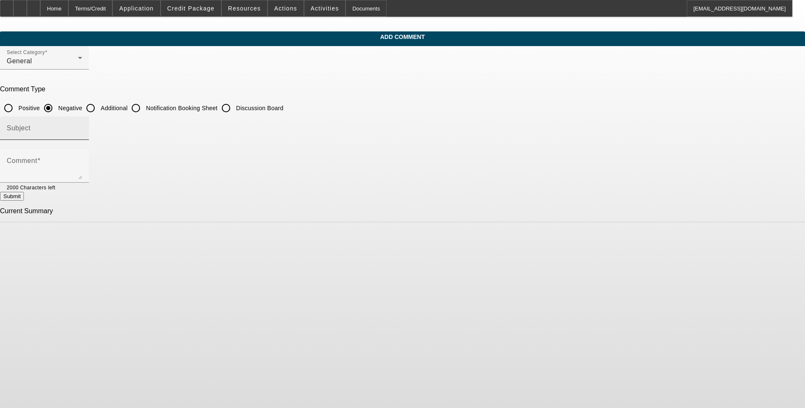
click at [82, 133] on input "Subject" at bounding box center [44, 132] width 75 height 10
type input "Write-Up"
click at [82, 172] on textarea "Comment" at bounding box center [44, 169] width 75 height 20
click at [82, 167] on textarea "Melissa started" at bounding box center [44, 169] width 75 height 20
paste textarea "Dependable junk car buyers llc"
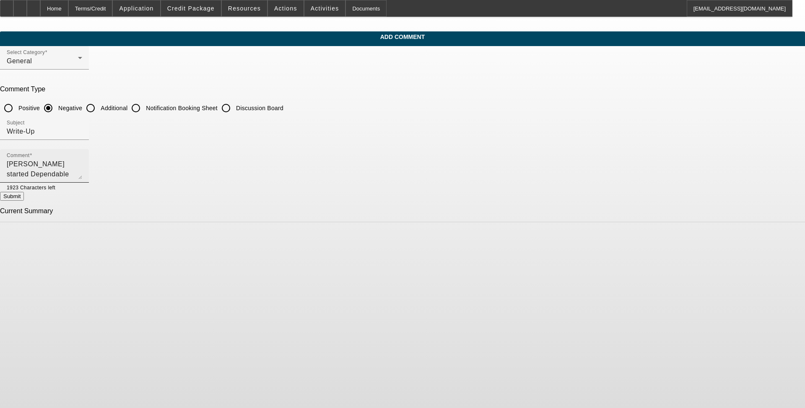
click at [82, 165] on textarea "Melissa started Dependable junk car buyers LLC out of Englewood, Colorado in" at bounding box center [44, 169] width 75 height 20
click at [82, 170] on textarea "Melissa started Dependable junk car buyers LLC out of Englewood, Colorado in Ma…" at bounding box center [44, 169] width 75 height 20
type textarea "[PERSON_NAME] started Dependable junk car buyers LLC out of [GEOGRAPHIC_DATA], …"
click at [99, 107] on input "Additional" at bounding box center [90, 108] width 17 height 17
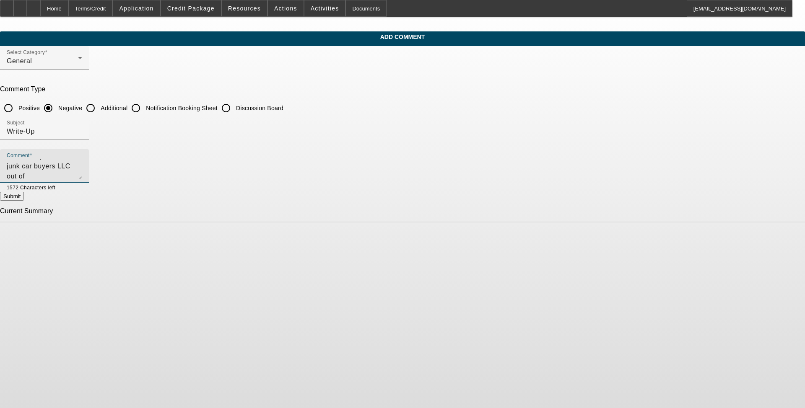
radio input "true"
click at [24, 198] on button "Submit" at bounding box center [12, 196] width 24 height 9
radio input "true"
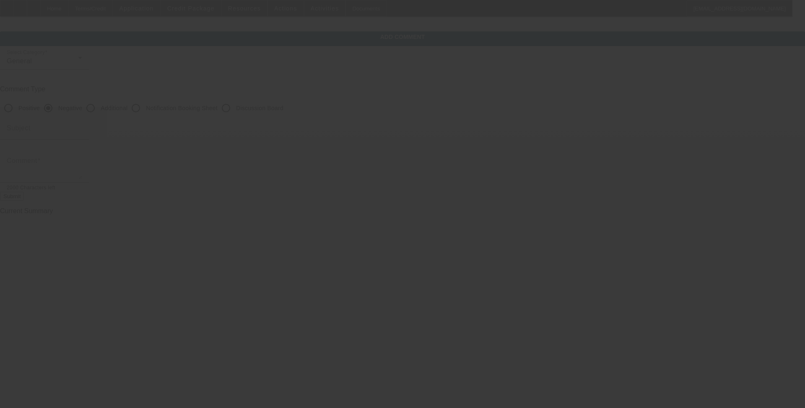
scroll to position [0, 0]
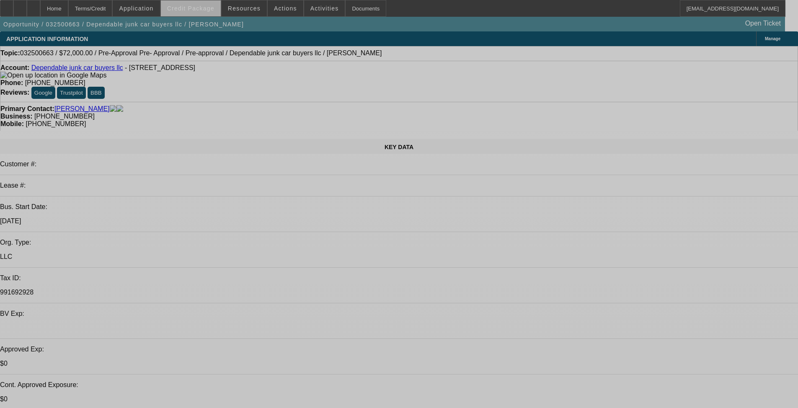
select select "0.1"
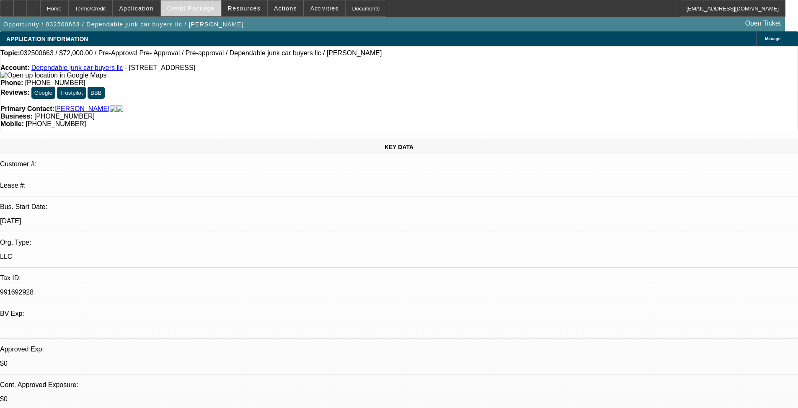
select select "2"
select select "0.1"
select select "4"
select select "0.1"
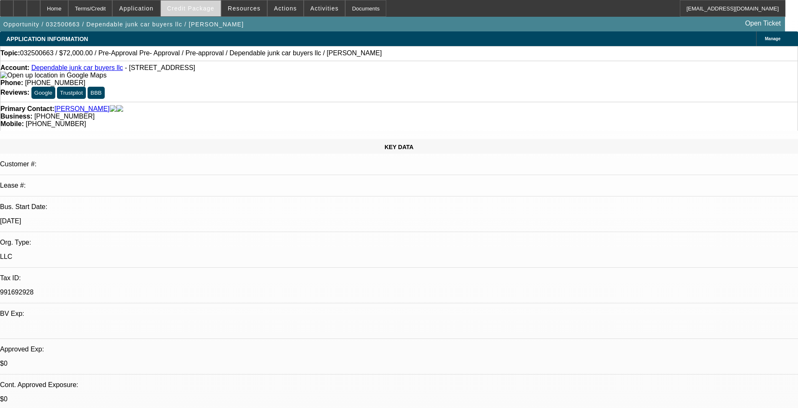
select select "2"
select select "0.1"
select select "4"
select select "0.1"
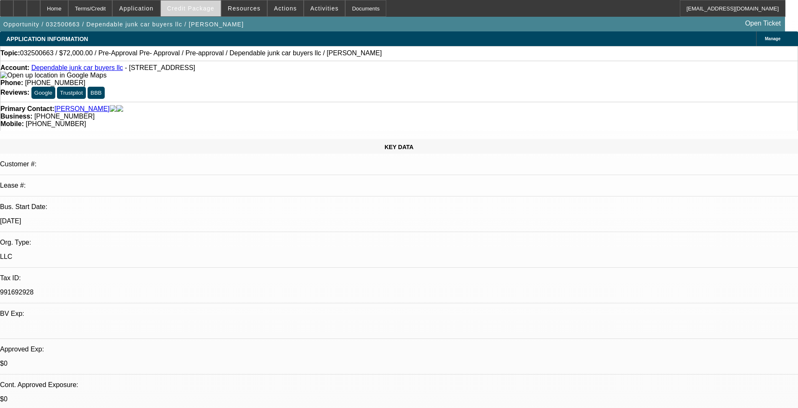
select select "2"
select select "0.1"
select select "4"
click at [201, 14] on span at bounding box center [191, 8] width 60 height 20
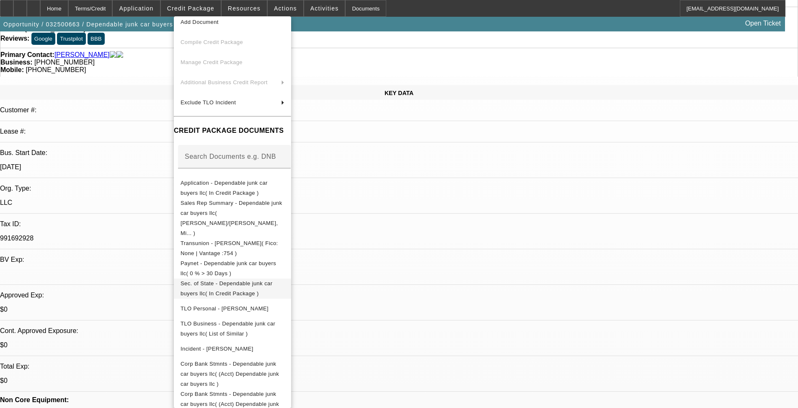
scroll to position [84, 0]
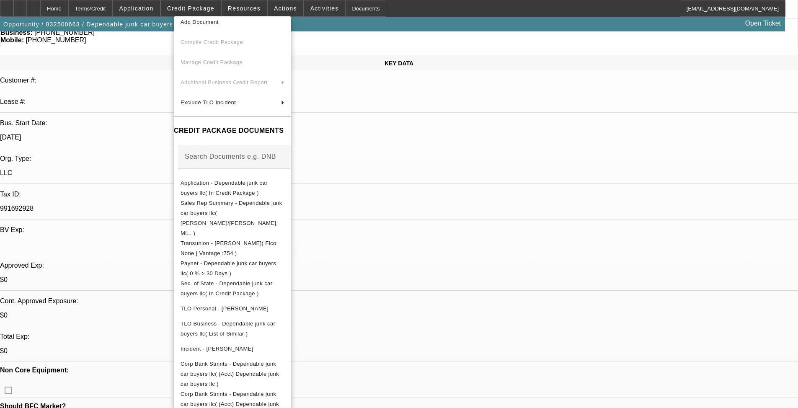
click at [339, 156] on div at bounding box center [399, 204] width 798 height 408
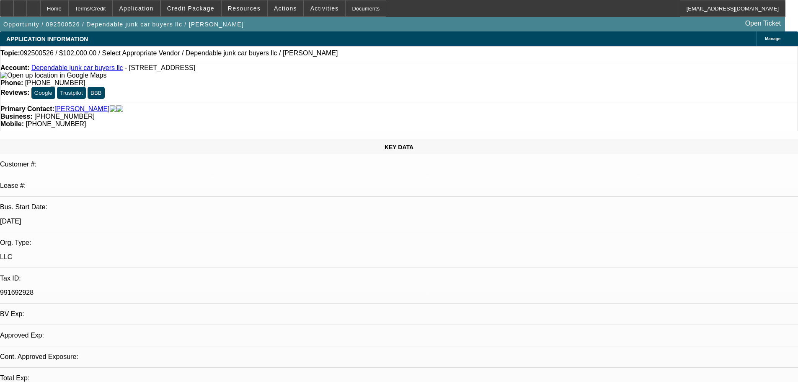
select select "0"
select select "2"
select select "0.1"
select select "1"
select select "2"
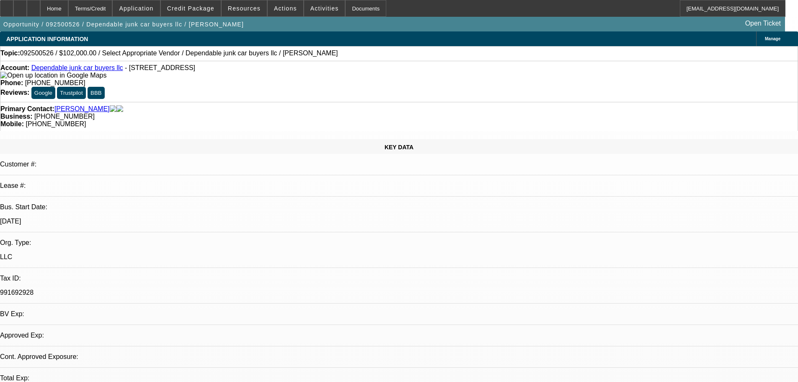
select select "4"
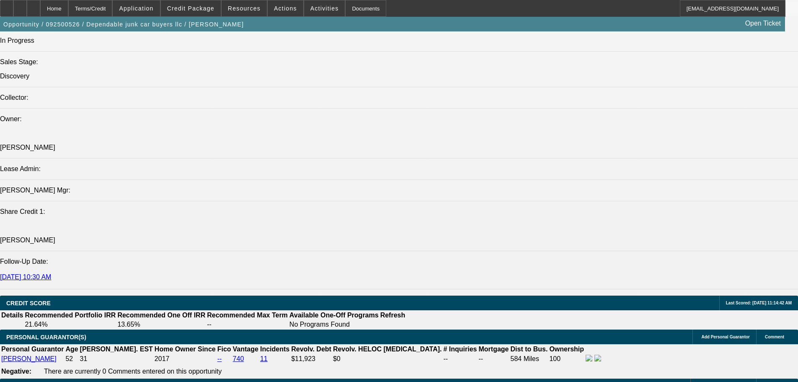
scroll to position [1006, 0]
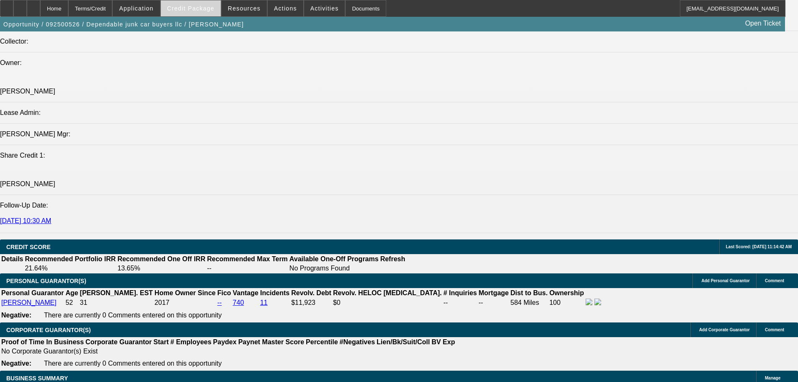
click at [196, 8] on span "Credit Package" at bounding box center [190, 8] width 47 height 7
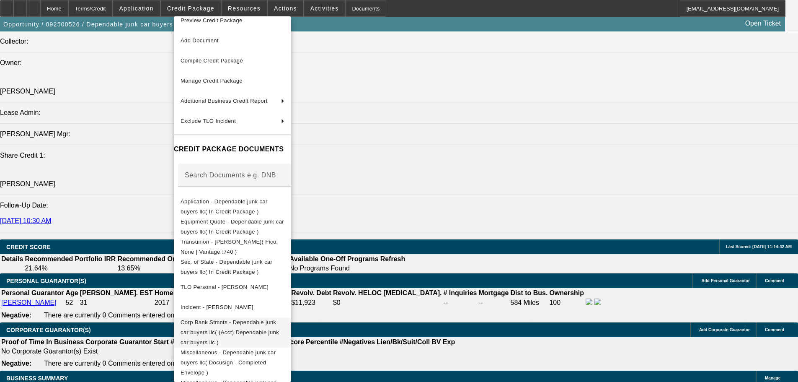
scroll to position [10, 0]
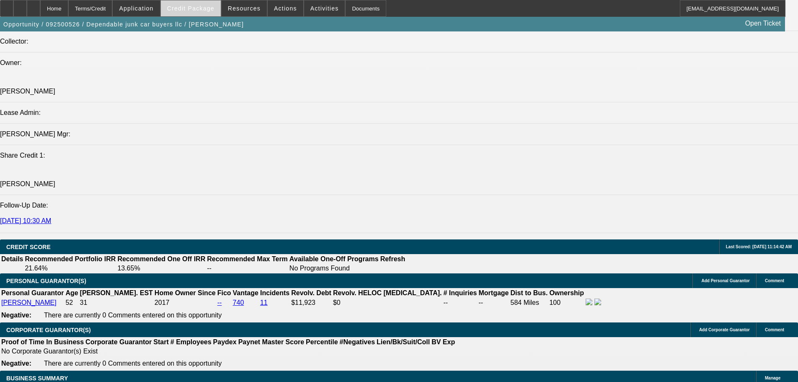
click at [203, 4] on span at bounding box center [191, 8] width 60 height 20
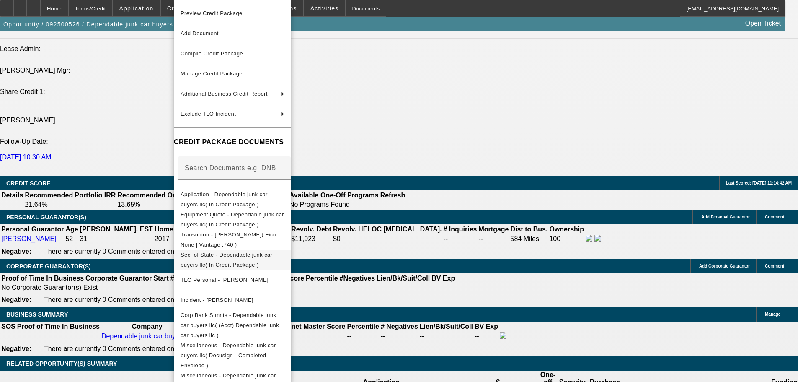
scroll to position [1090, 0]
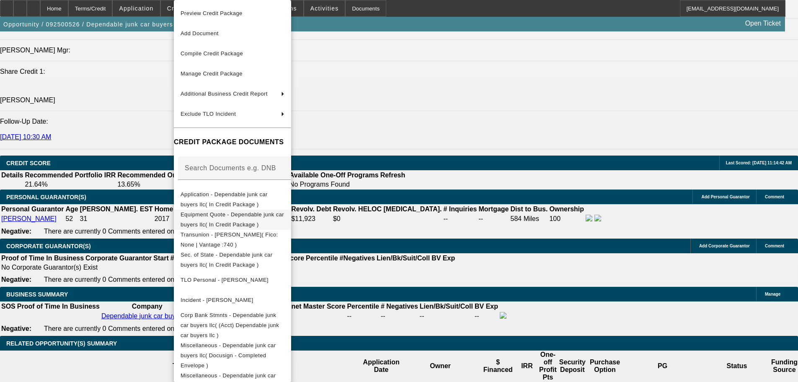
click at [275, 216] on span "Equipment Quote - Dependable junk car buyers llc( In Credit Package )" at bounding box center [233, 219] width 104 height 16
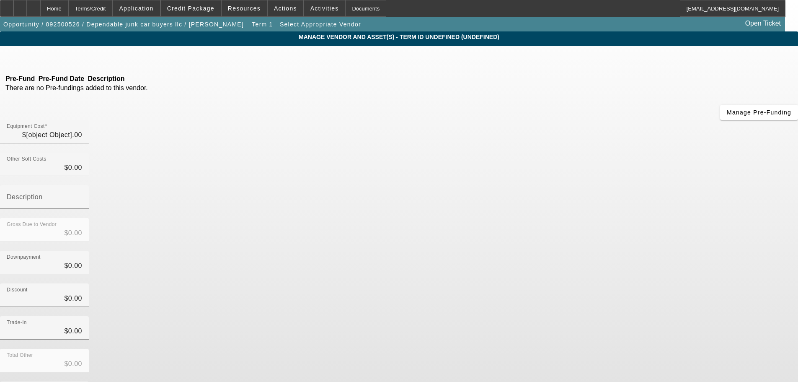
type input "$102,000.00"
click at [27, 7] on div at bounding box center [19, 8] width 13 height 17
click at [80, 57] on icon at bounding box center [80, 57] width 0 height 7
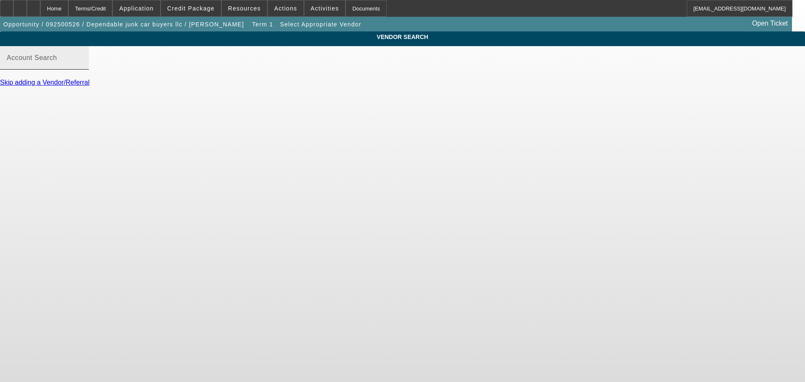
click at [82, 66] on input "Account Search" at bounding box center [44, 61] width 75 height 10
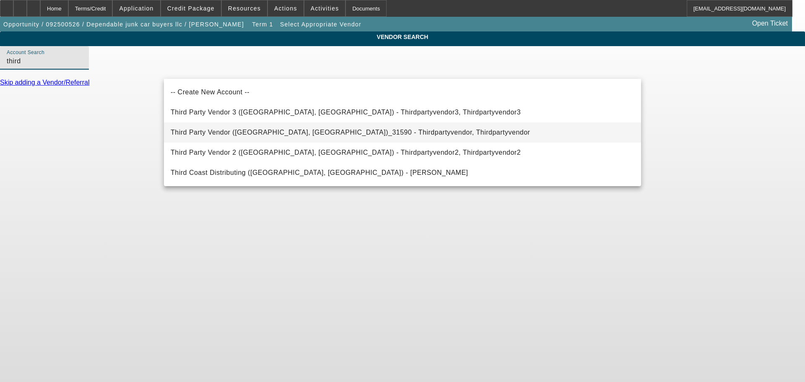
click at [249, 130] on span "Third Party Vendor ([GEOGRAPHIC_DATA], [GEOGRAPHIC_DATA])_31590 - Thirdpartyven…" at bounding box center [350, 132] width 359 height 7
type input "Third Party Vendor ([GEOGRAPHIC_DATA], [GEOGRAPHIC_DATA])_31590 - Thirdpartyven…"
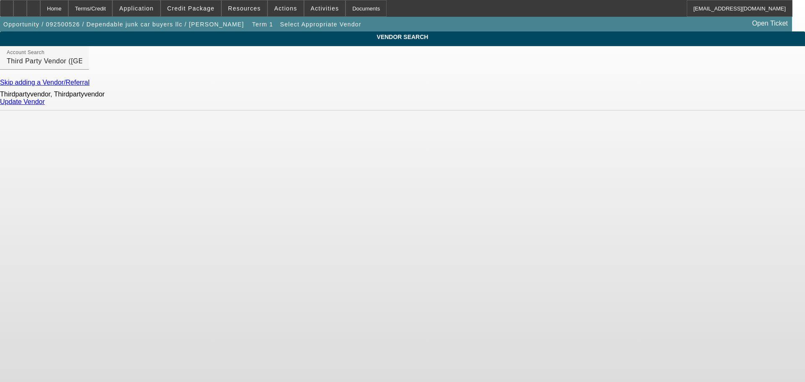
click at [45, 105] on link "Update Vendor" at bounding box center [22, 101] width 45 height 7
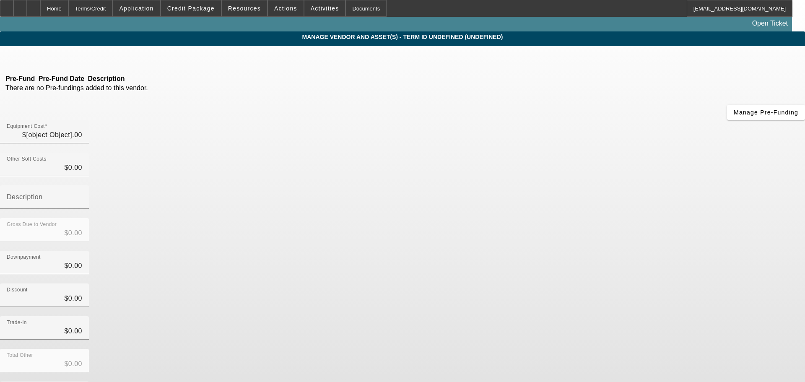
type input "$102,000.00"
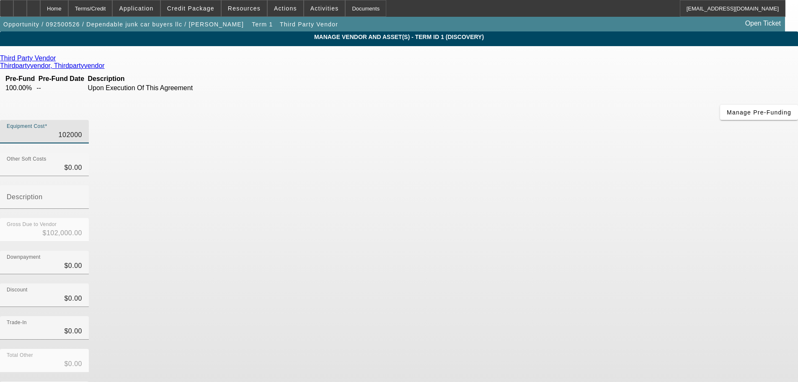
drag, startPoint x: 471, startPoint y: 70, endPoint x: 576, endPoint y: 72, distance: 104.8
click at [576, 120] on div "Equipment Cost 102000" at bounding box center [399, 136] width 798 height 33
type input "2"
type input "$2.00"
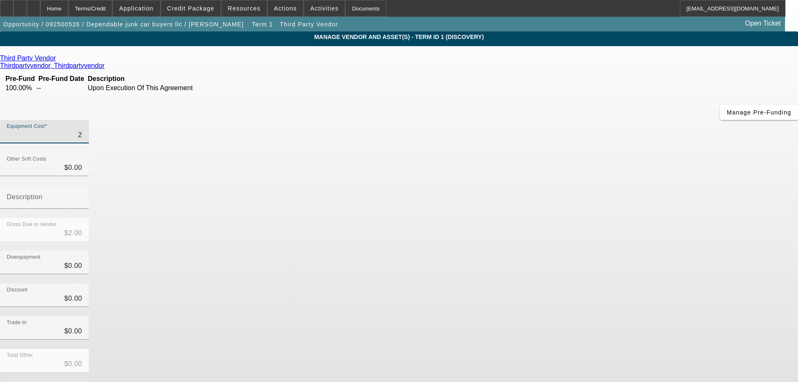
type input "25"
type input "$25.00"
type input "250"
type input "$250.00"
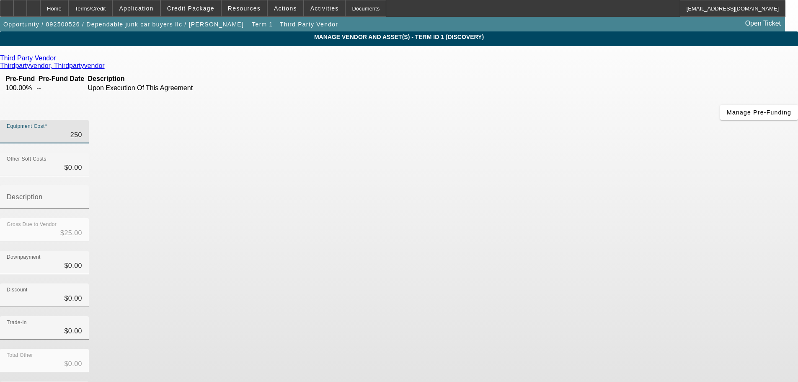
type input "$250.00"
type input "2500"
type input "$2,500.00"
type input "25000"
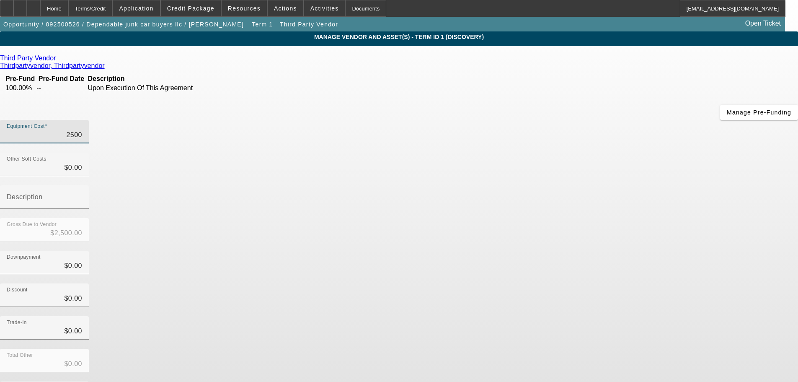
type input "$25,000.00"
click at [576, 251] on div "Downpayment $0.00" at bounding box center [399, 267] width 798 height 33
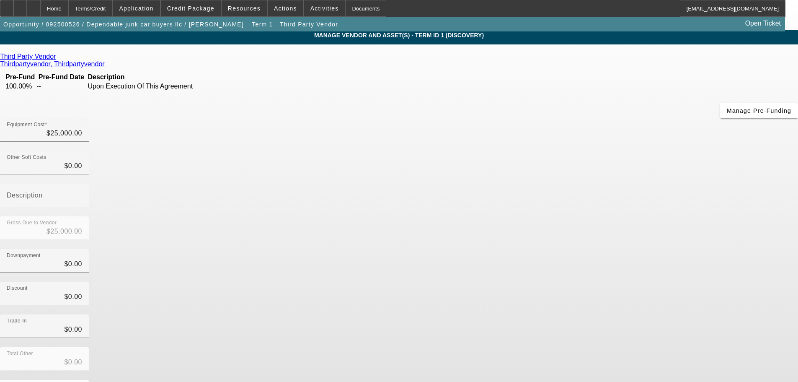
scroll to position [8, 0]
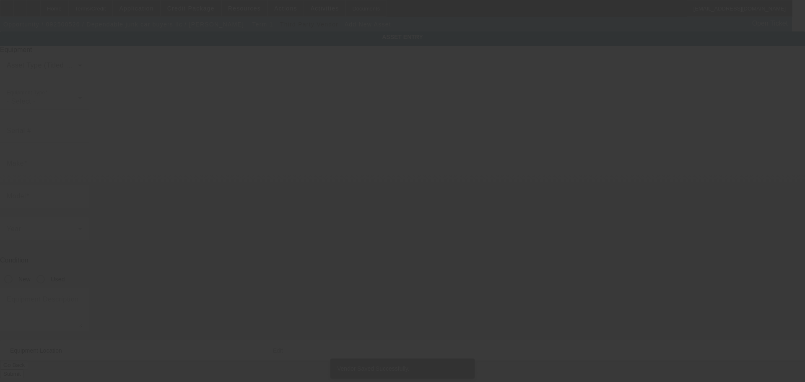
type input "[STREET_ADDRESS]"
type input "# B-40"
type input "[GEOGRAPHIC_DATA]"
type input "80110"
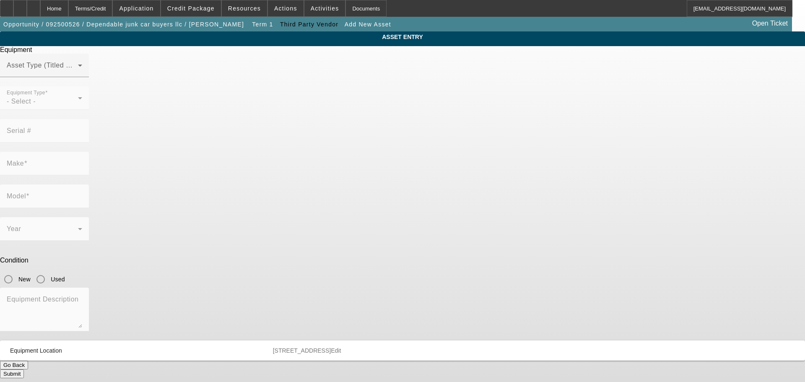
click at [45, 96] on mat-label "Equipment Type" at bounding box center [26, 92] width 39 height 5
click at [78, 74] on span at bounding box center [42, 69] width 71 height 10
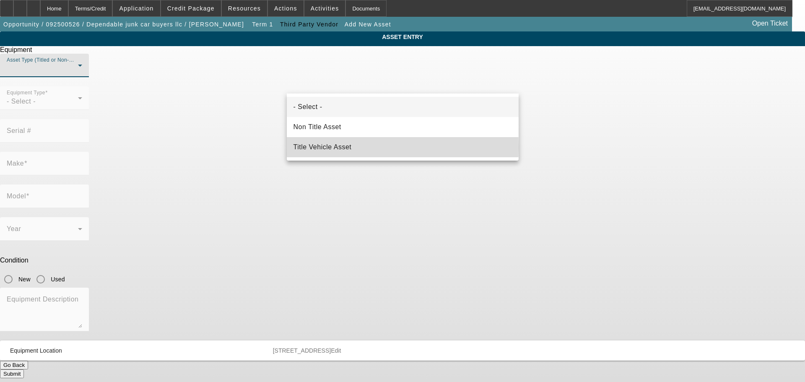
drag, startPoint x: 325, startPoint y: 147, endPoint x: 326, endPoint y: 143, distance: 4.7
click at [325, 147] on span "Title Vehicle Asset" at bounding box center [322, 147] width 58 height 10
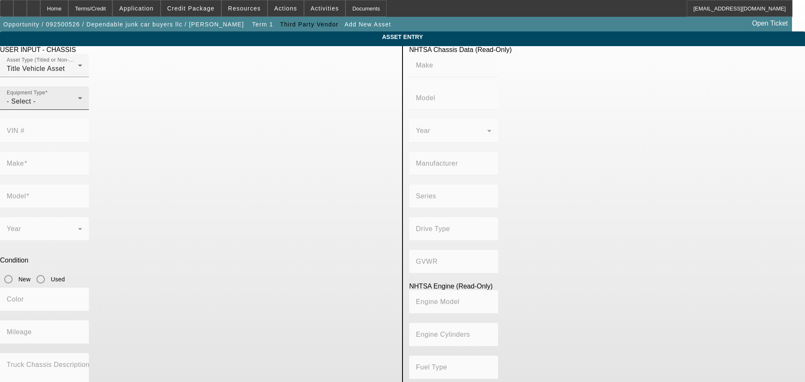
click at [82, 110] on div "Equipment Type - Select -" at bounding box center [44, 97] width 75 height 23
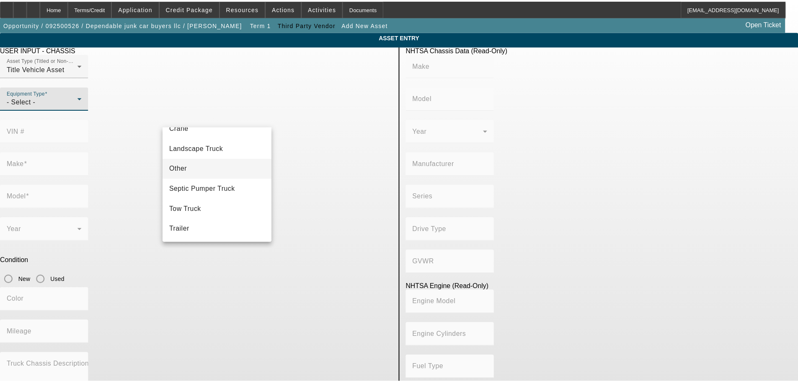
scroll to position [93, 0]
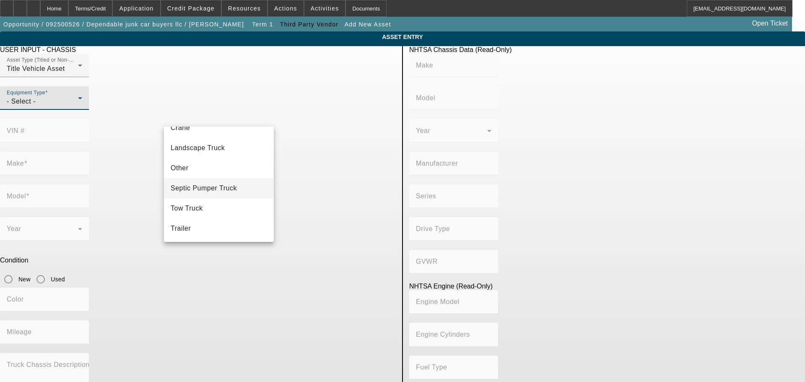
drag, startPoint x: 198, startPoint y: 201, endPoint x: 228, endPoint y: 183, distance: 34.8
click at [198, 202] on mat-option "Tow Truck" at bounding box center [219, 208] width 110 height 20
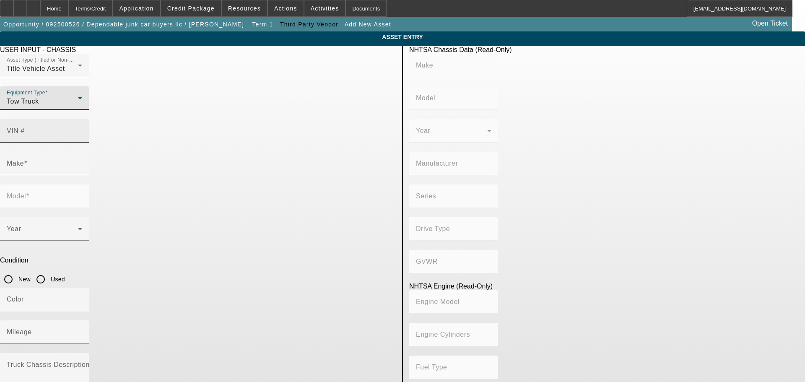
click at [82, 129] on input "VIN #" at bounding box center [44, 134] width 75 height 10
type input "1htmmaal55h116584"
type input "INTERNATIONAL"
type input "4300"
type input "INTERNATIONAL MOTORS, LLC"
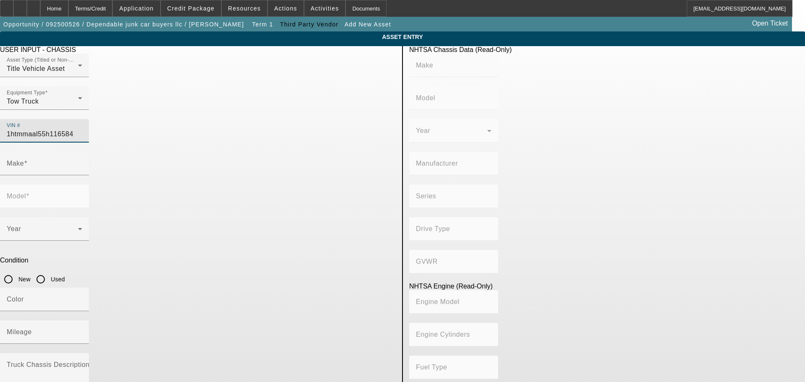
type input "4x2"
type input "Class 6: 19,501 - 26,000 lb (8,845 - 11,794 kg)"
type input "International DT466/Maxxforce DT"
type input "6"
type input "Diesel"
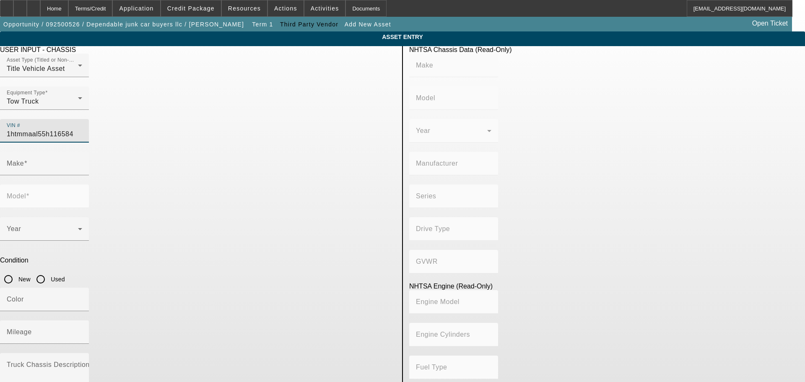
type input "466"
type input "7.636371824"
type input "INTERNATIONAL"
type input "4300"
type input "[US_VEHICLE_IDENTIFICATION_NUMBER]"
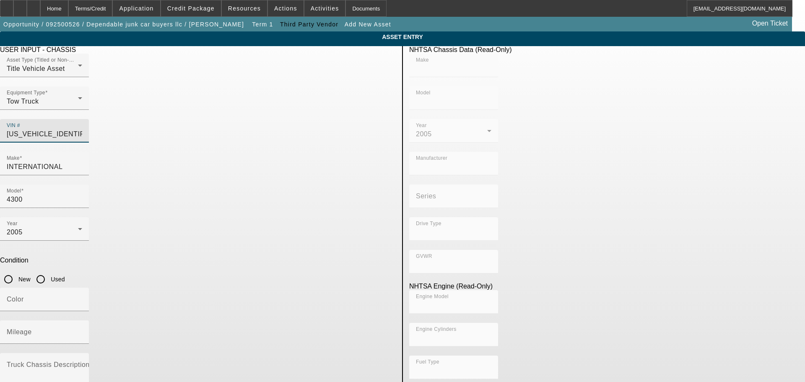
click at [49, 271] on input "Used" at bounding box center [40, 279] width 17 height 17
radio input "true"
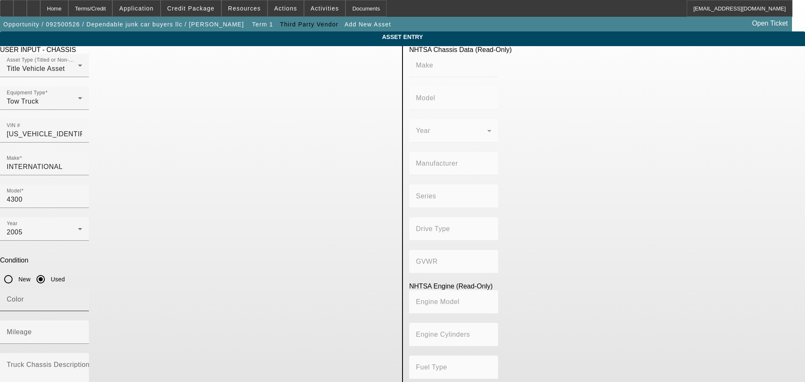
type input "INTERNATIONAL"
type input "4300"
type input "INTERNATIONAL MOTORS, LLC"
type input "4x2"
type input "Class 6: 19,501 - 26,000 lb (8,845 - 11,794 kg)"
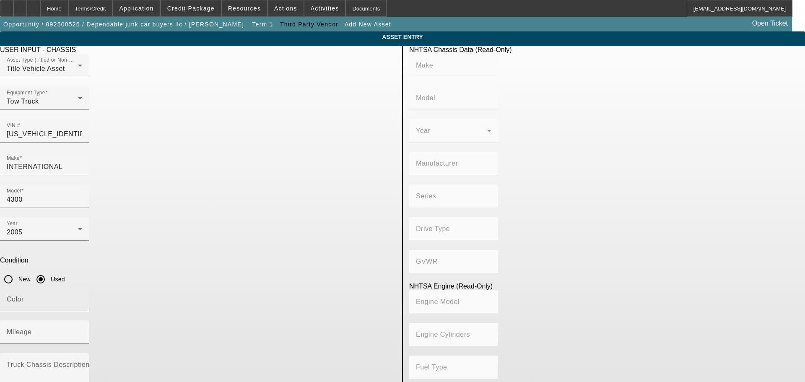
type input "International DT466/Maxxforce DT"
type input "6"
type input "Diesel"
type input "466"
type input "7.636371824"
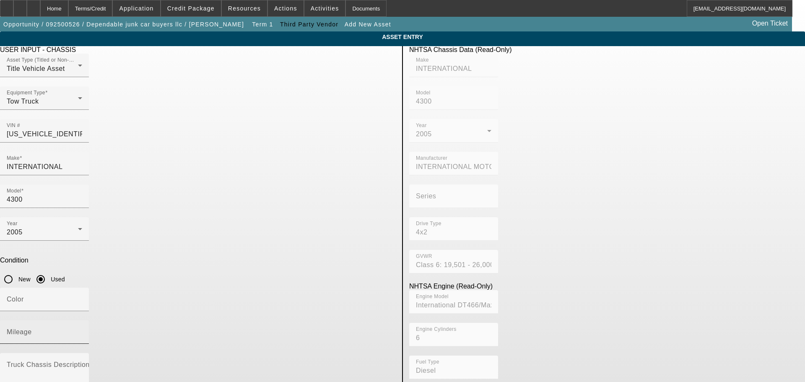
click at [82, 330] on input "Mileage" at bounding box center [44, 335] width 75 height 10
click at [194, 2] on span at bounding box center [191, 8] width 60 height 20
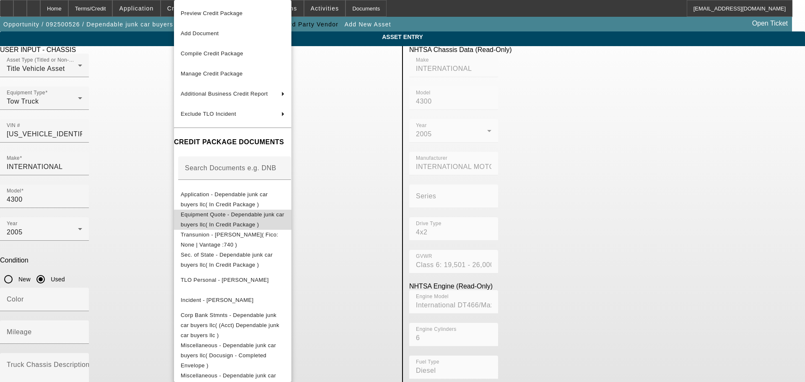
click at [238, 222] on button "Equipment Quote - Dependable junk car buyers llc( In Credit Package )" at bounding box center [232, 220] width 117 height 20
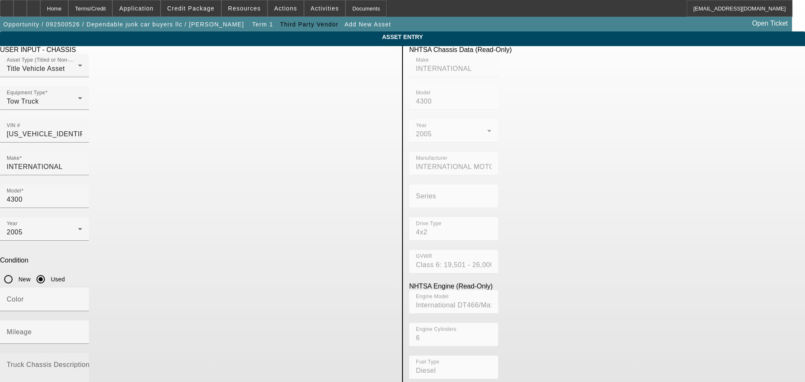
click at [195, 361] on mat-label "Truck Chassis Description (Describe the truck chassis only)" at bounding box center [101, 364] width 189 height 7
click at [82, 363] on textarea "Truck Chassis Description (Describe the truck chassis only)" at bounding box center [44, 378] width 75 height 30
type textarea "Rollback"
click at [82, 330] on input "Mileage" at bounding box center [44, 335] width 75 height 10
type input "76180"
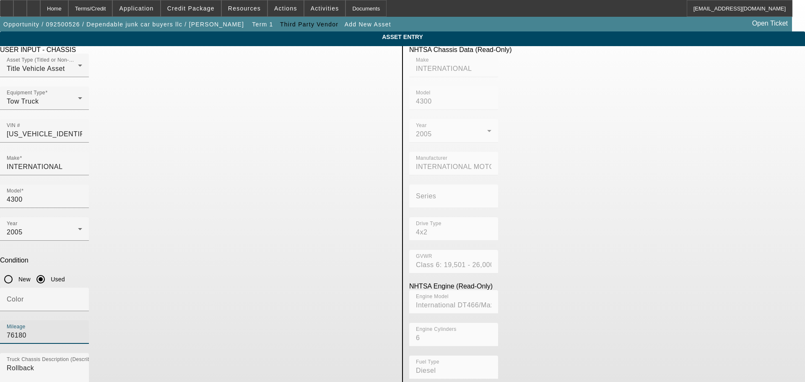
click at [100, 253] on app-asset-collateral-manage "ASSET ENTRY USER INPUT - CHASSIS Asset Type (Titled or Non-Titled) Title Vehicl…" at bounding box center [402, 263] width 805 height 465
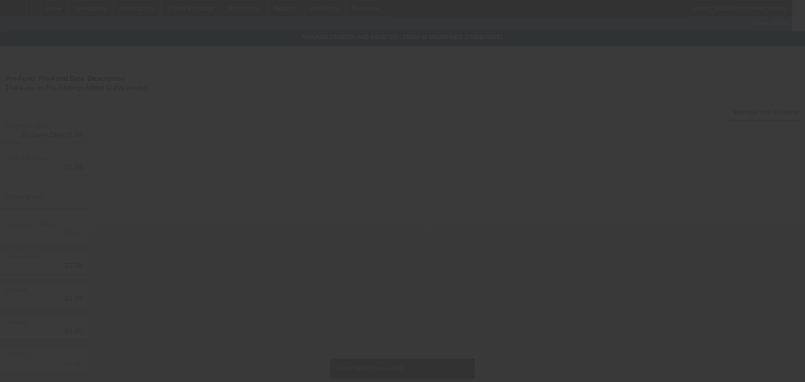
type input "$25,000.00"
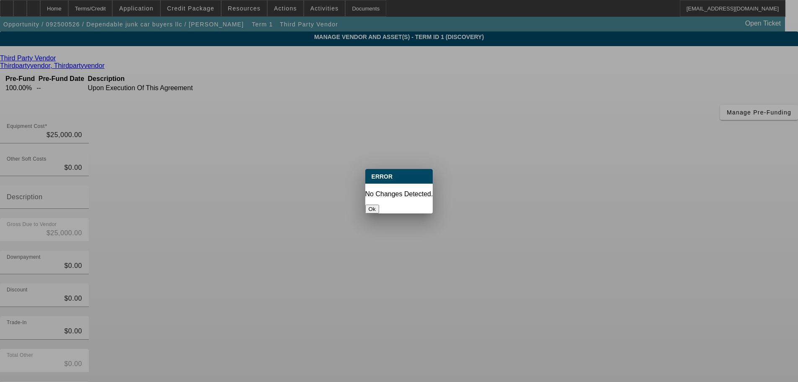
click at [379, 205] on button "Ok" at bounding box center [372, 209] width 14 height 9
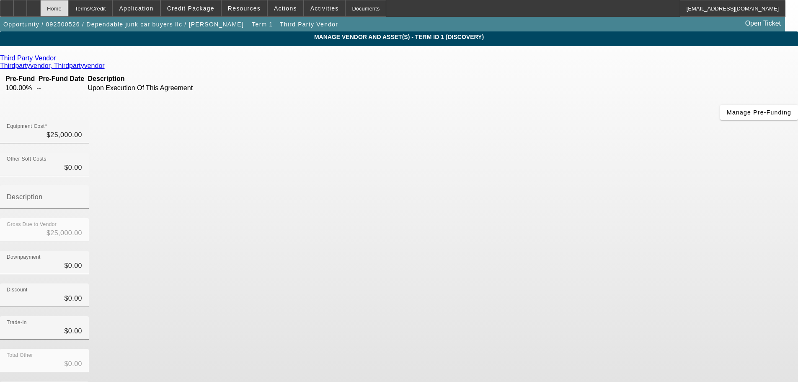
click at [67, 12] on div "Home" at bounding box center [54, 8] width 28 height 17
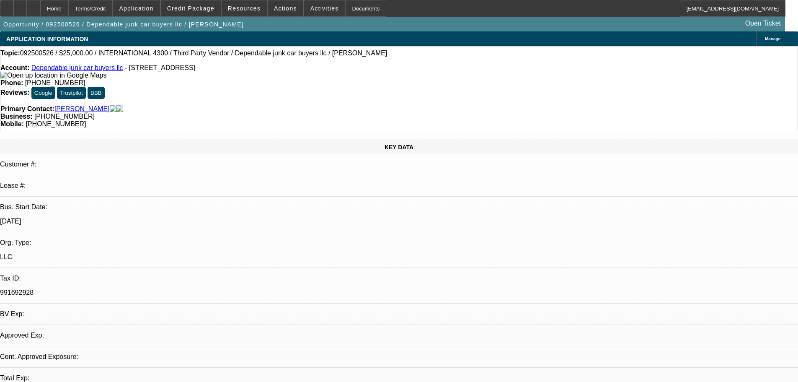
select select "0"
select select "2"
select select "0.1"
select select "4"
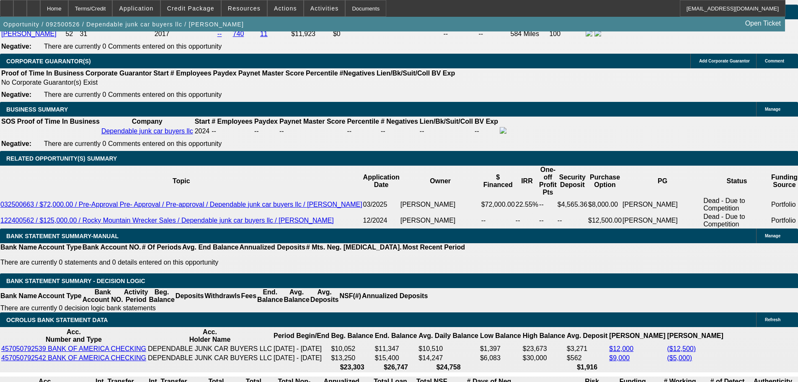
scroll to position [1341, 0]
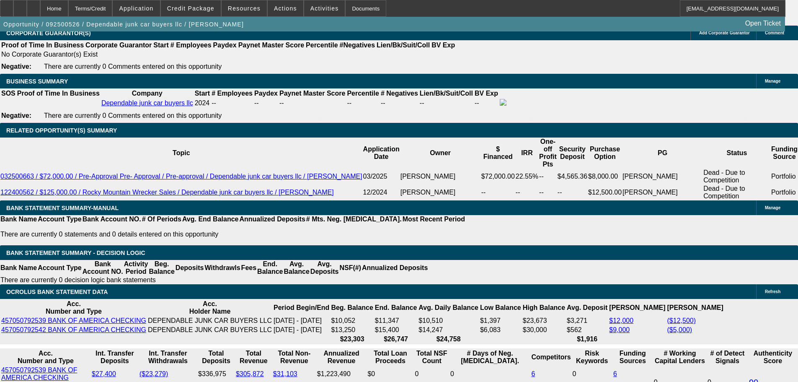
type input "$0.00"
type input "48"
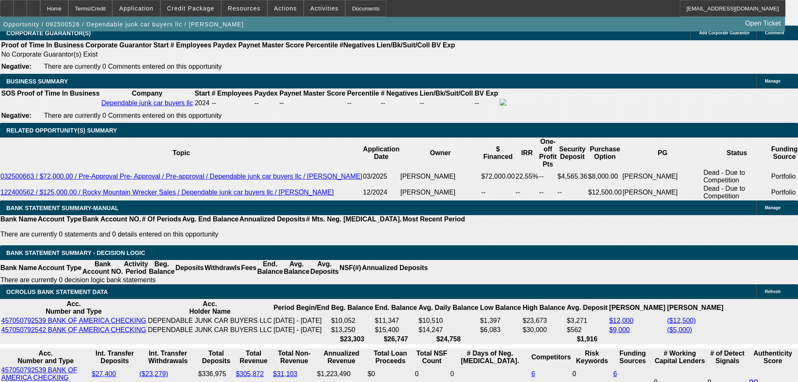
type input "12"
type input "$1,063.08"
type input "$531.54"
type input "$1,316.70"
type input "$658.35"
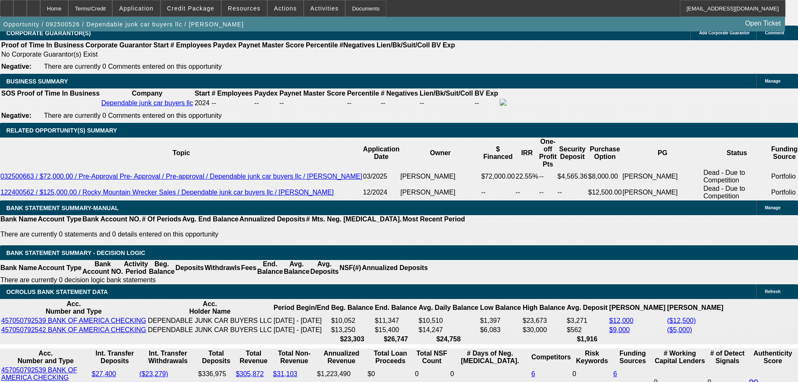
type input "12"
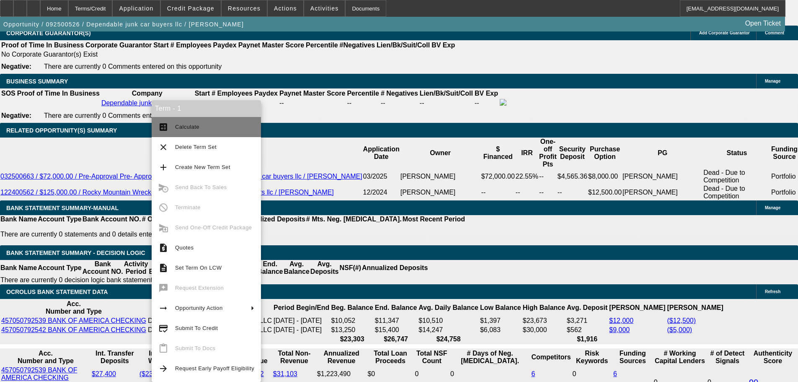
click at [166, 132] on button "calculate Calculate" at bounding box center [206, 127] width 109 height 20
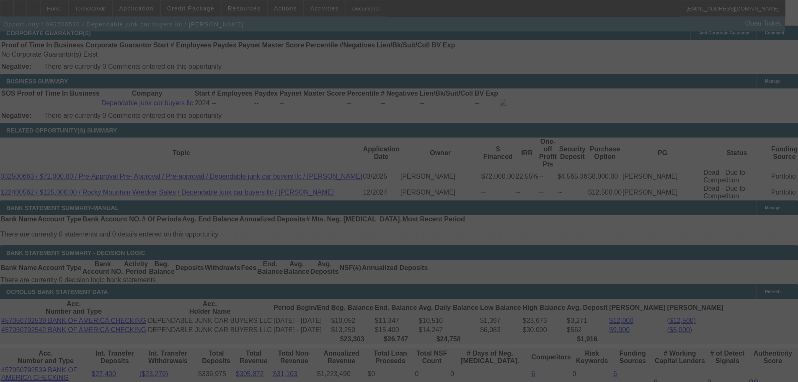
select select "0"
select select "2"
select select "0.1"
select select "4"
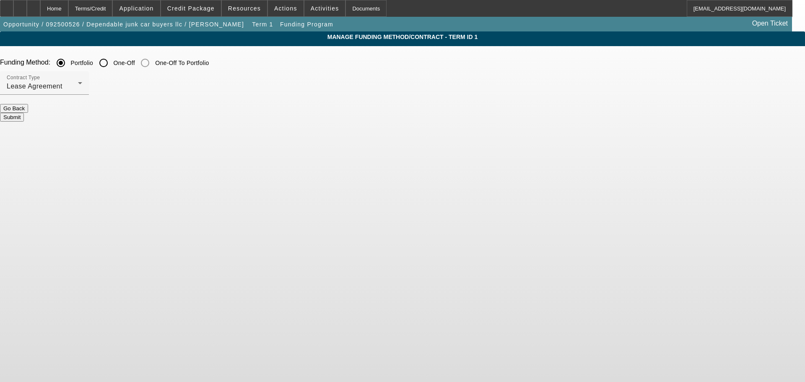
click at [112, 65] on input "One-Off" at bounding box center [103, 62] width 17 height 17
radio input "true"
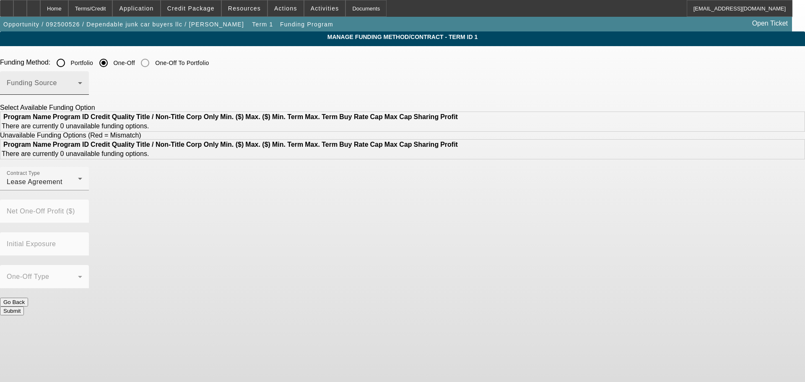
click at [82, 81] on div "Funding Source" at bounding box center [44, 82] width 75 height 23
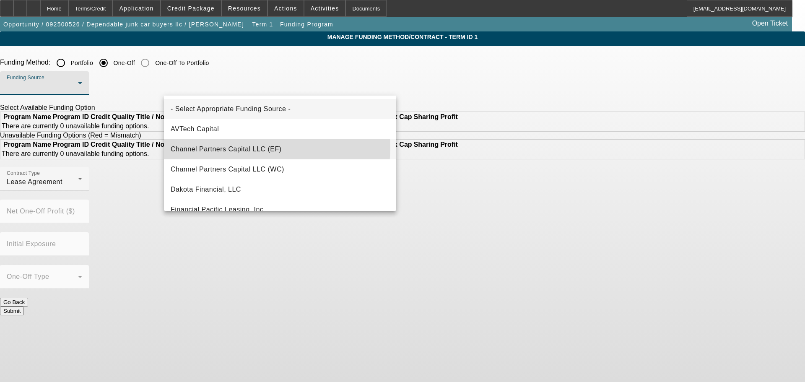
click at [270, 147] on span "Channel Partners Capital LLC (EF)" at bounding box center [226, 149] width 111 height 10
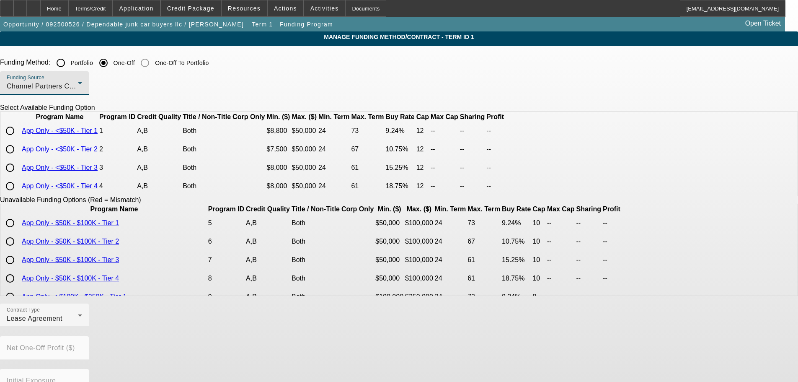
click at [18, 158] on input "radio" at bounding box center [10, 149] width 17 height 17
radio input "true"
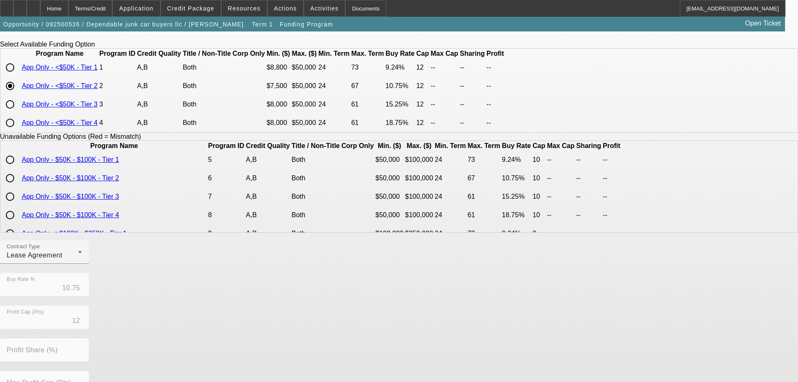
scroll to position [168, 0]
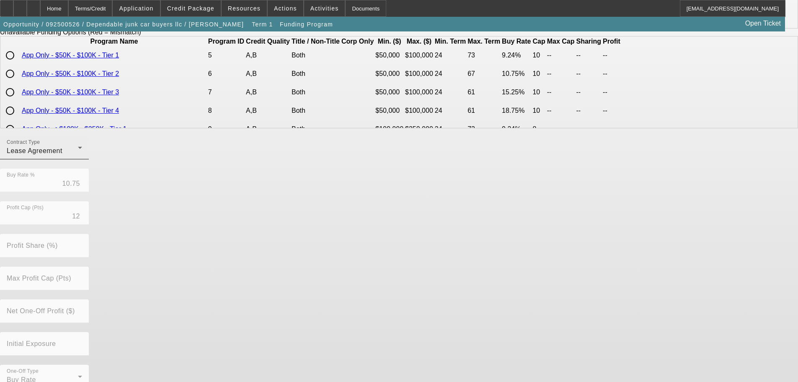
click at [78, 156] on div "Lease Agreement" at bounding box center [42, 151] width 71 height 10
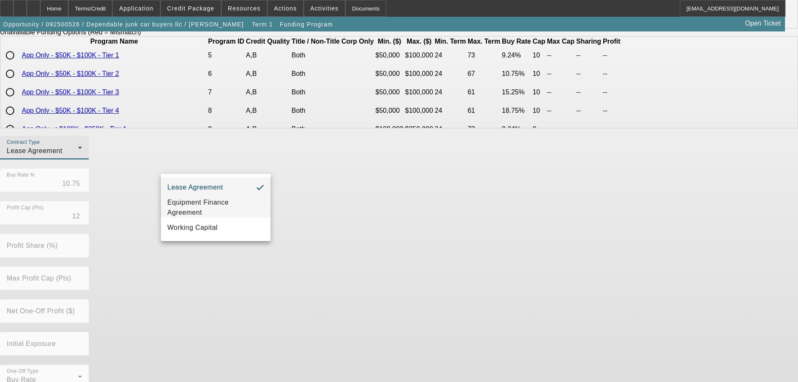
click at [207, 209] on span "Equipment Finance Agreement" at bounding box center [216, 207] width 96 height 20
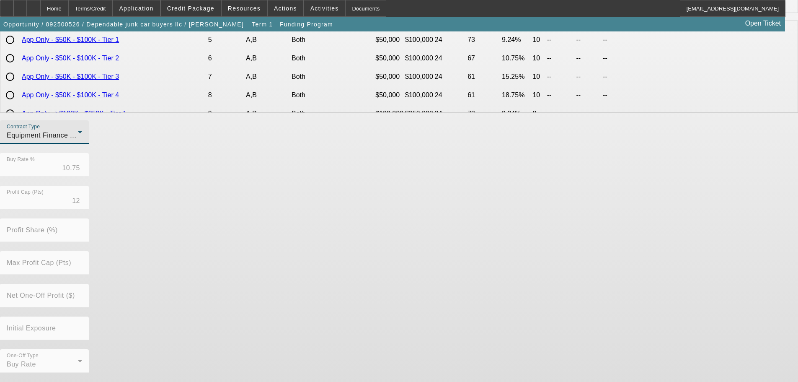
scroll to position [190, 0]
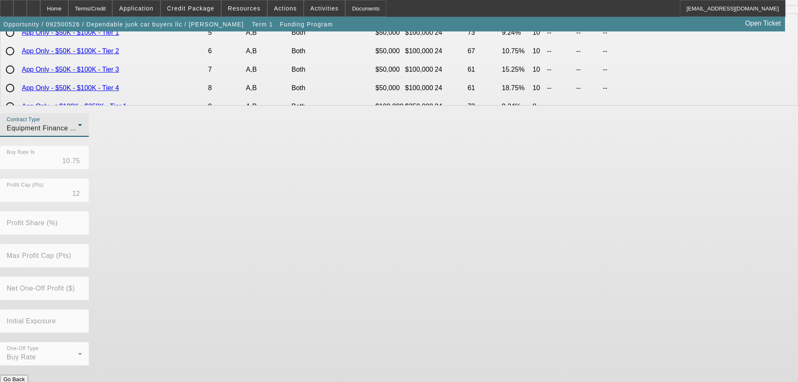
click at [24, 381] on button "Submit" at bounding box center [12, 388] width 24 height 9
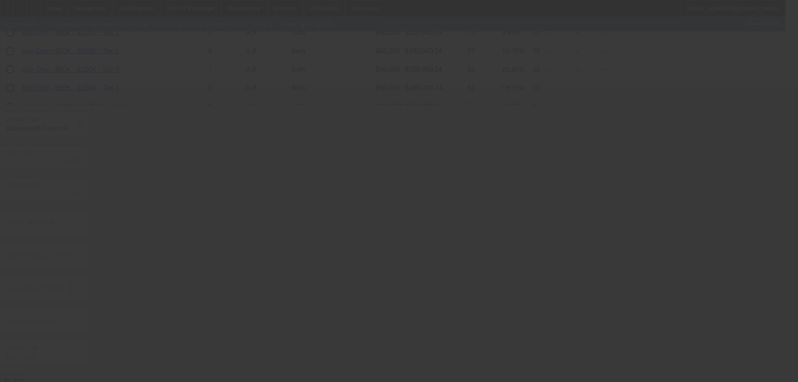
radio input "true"
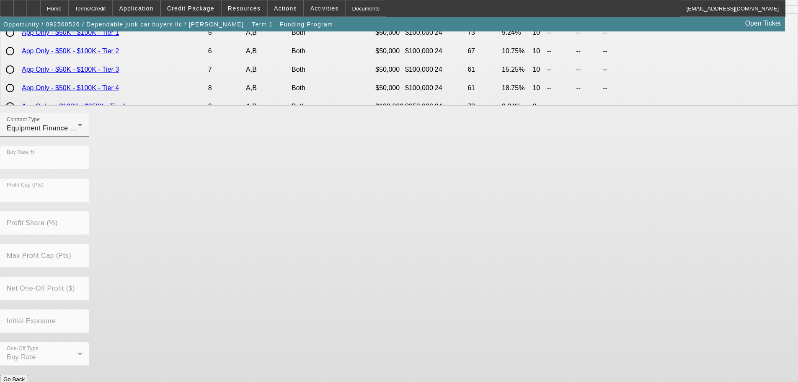
scroll to position [0, 0]
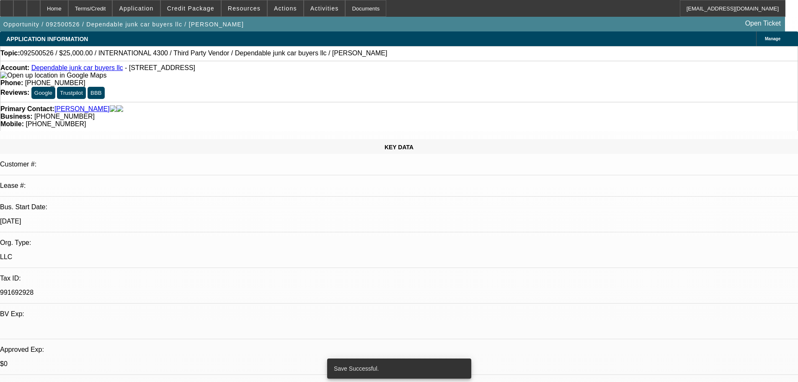
select select "0"
select select "2"
select select "0"
select select "6"
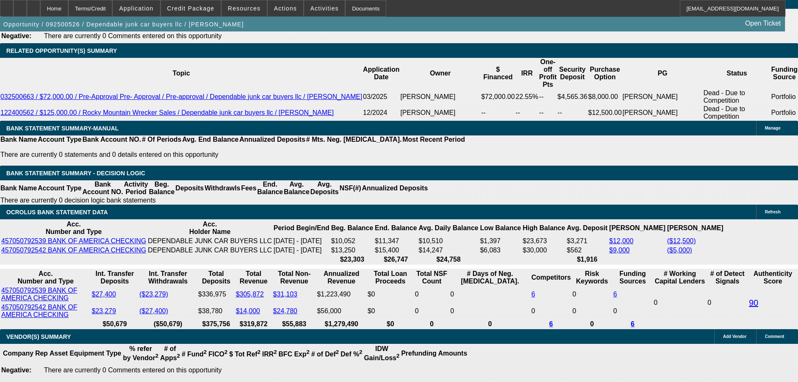
scroll to position [1469, 0]
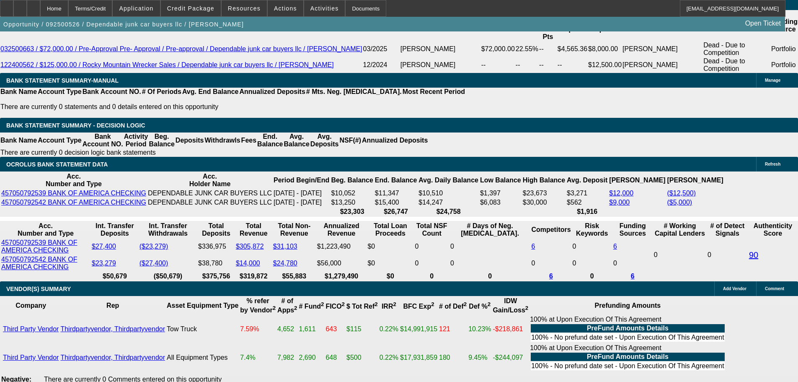
drag, startPoint x: 181, startPoint y: 130, endPoint x: 201, endPoint y: 129, distance: 19.7
type input "UNKNOWN"
type input "1"
type input "$1,063.08"
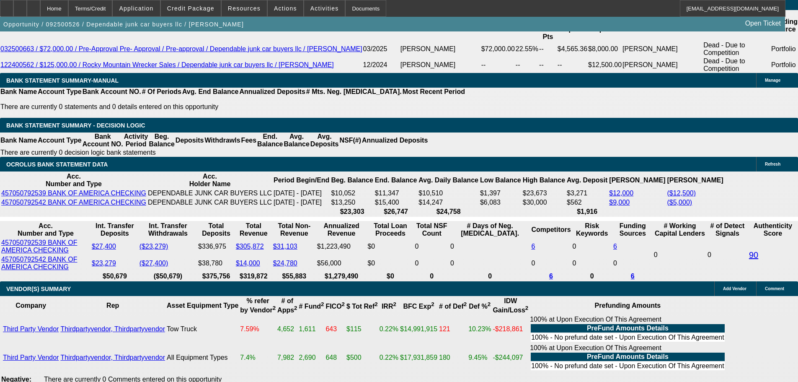
type input "$531.54"
type input "13"
type input "$1,341.38"
type input "$670.69"
type input "13.9"
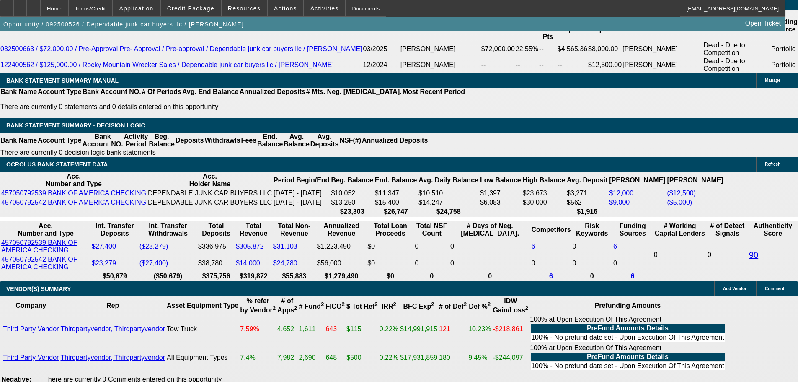
type input "$1,363.82"
type input "$681.91"
type input "13.99"
type input "$1,366.08"
type input "$683.04"
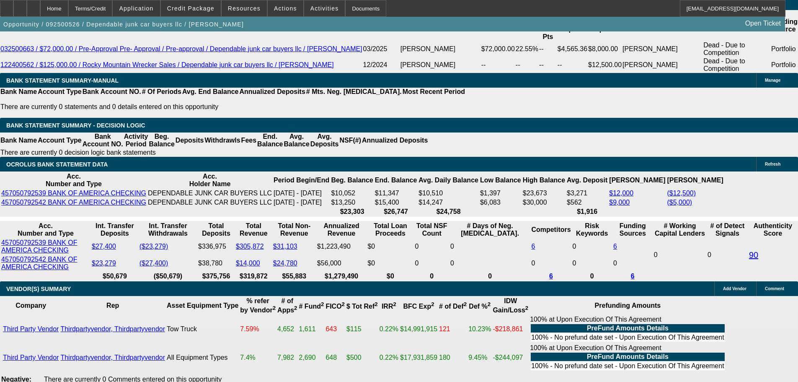
type input "13.99"
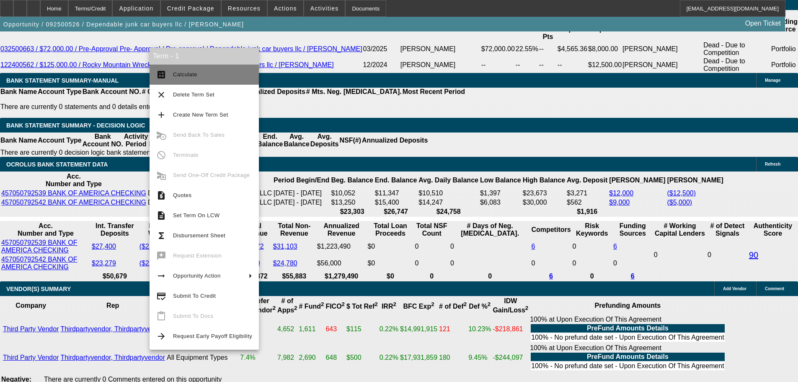
click at [178, 80] on button "calculate Calculate" at bounding box center [204, 75] width 109 height 20
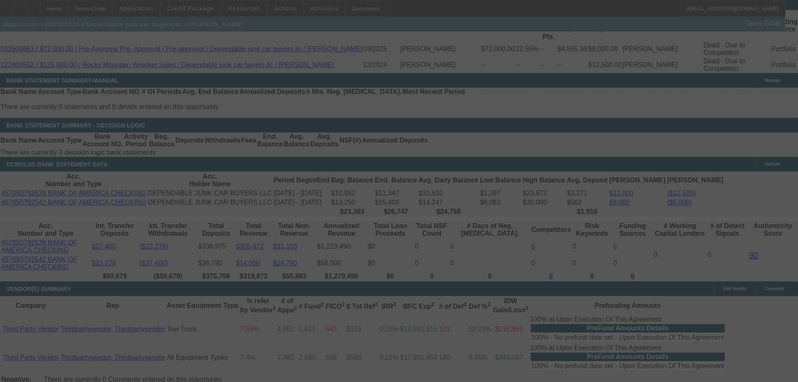
select select "0"
select select "2"
select select "0"
select select "6"
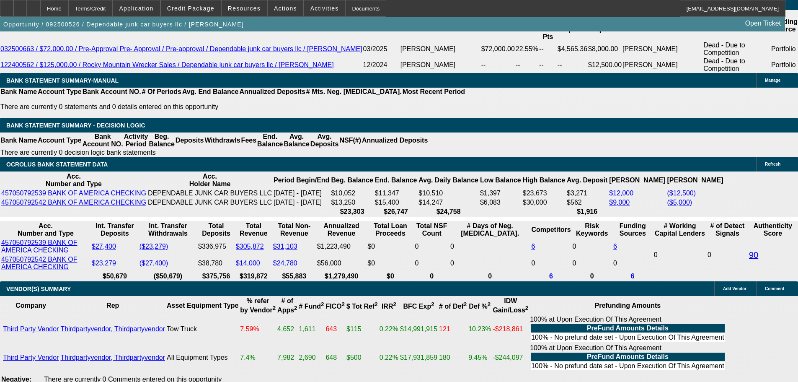
drag, startPoint x: 186, startPoint y: 129, endPoint x: 197, endPoint y: 129, distance: 10.9
type input "1"
type input "UNKNOWN"
type input "15"
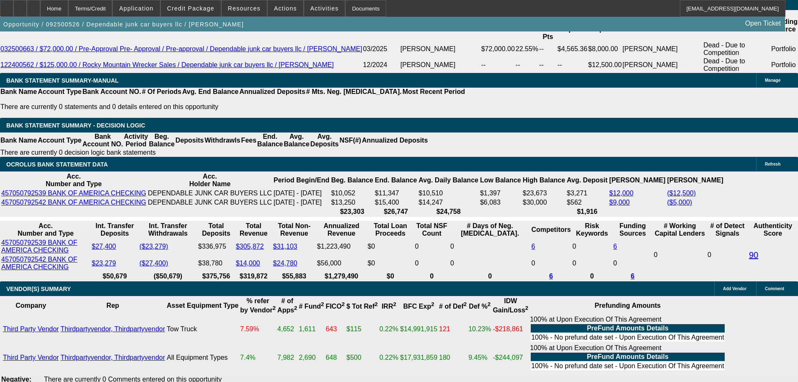
type input "$531.54"
type input "$1,063.08"
type input "$695.77"
type input "$1,391.54"
type input "15.99"
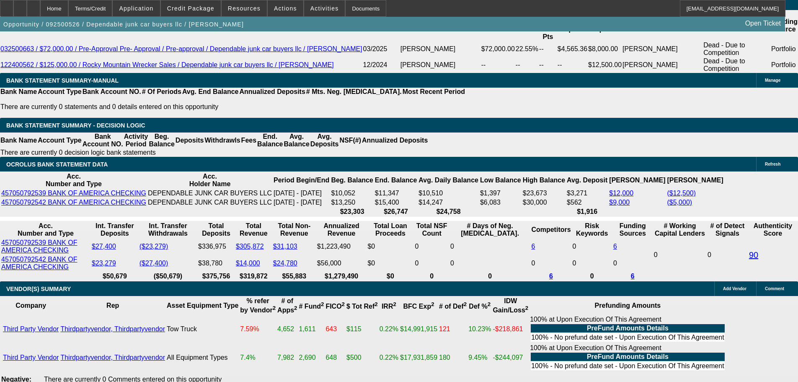
type input "$707.23"
type input "$1,414.46"
type input "$708.38"
type input "$1,416.76"
type input "15.99"
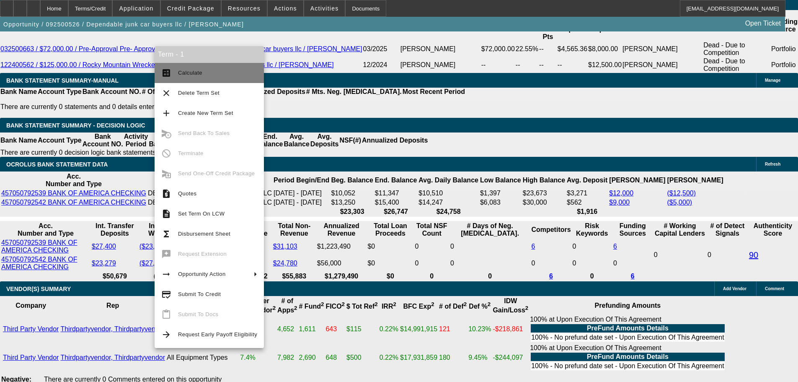
click at [187, 69] on span "Calculate" at bounding box center [217, 73] width 79 height 10
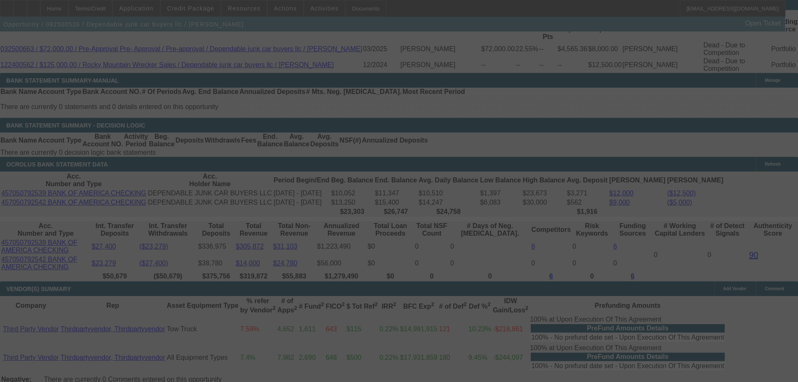
select select "0"
select select "2"
select select "0"
select select "6"
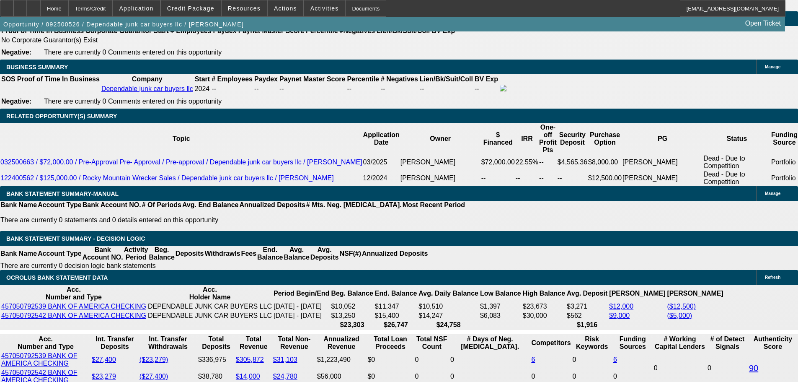
scroll to position [1301, 0]
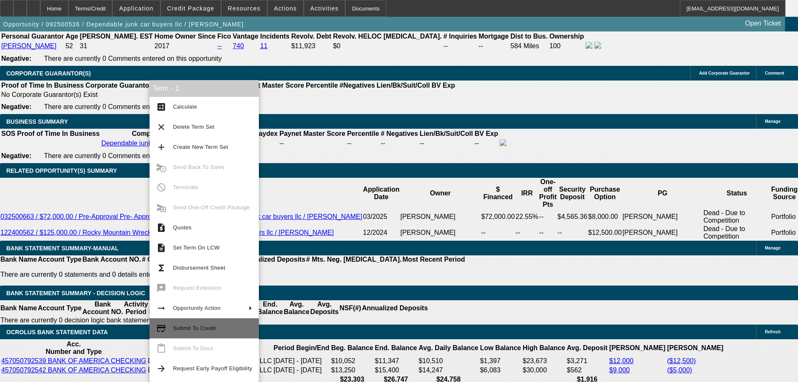
click at [218, 333] on button "credit_score Submit To Credit" at bounding box center [204, 328] width 109 height 20
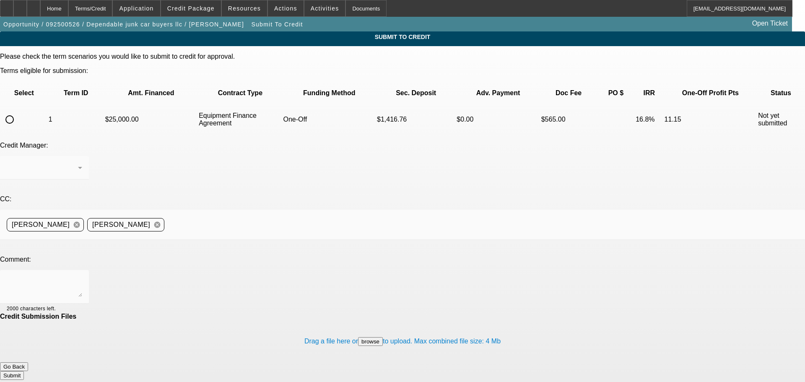
click at [18, 111] on input "radio" at bounding box center [9, 119] width 17 height 17
radio input "true"
click at [82, 277] on textarea at bounding box center [44, 287] width 75 height 20
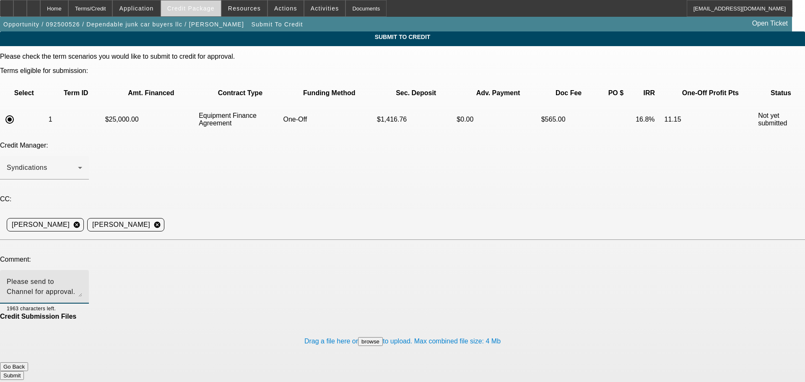
type textarea "Please send to Channel for approval."
click at [206, 15] on span at bounding box center [191, 8] width 60 height 20
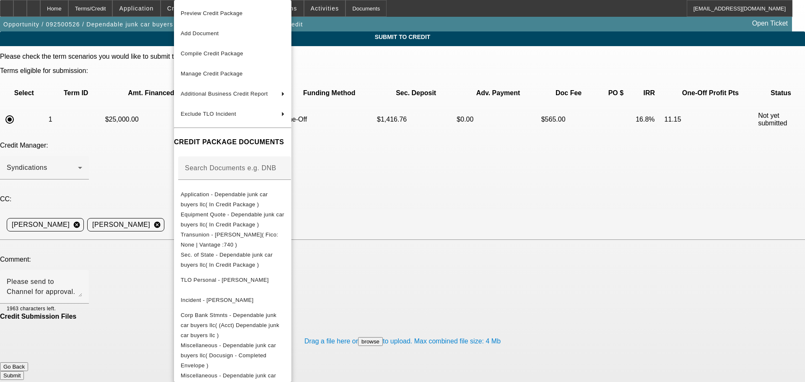
click at [72, 189] on div at bounding box center [402, 191] width 805 height 382
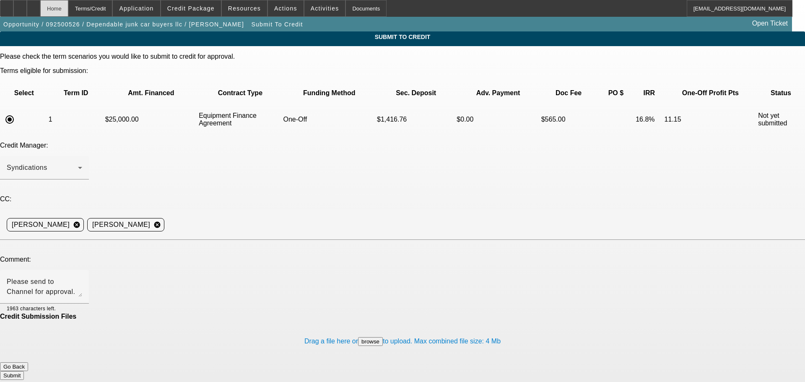
click at [68, 3] on div "Home" at bounding box center [54, 8] width 28 height 17
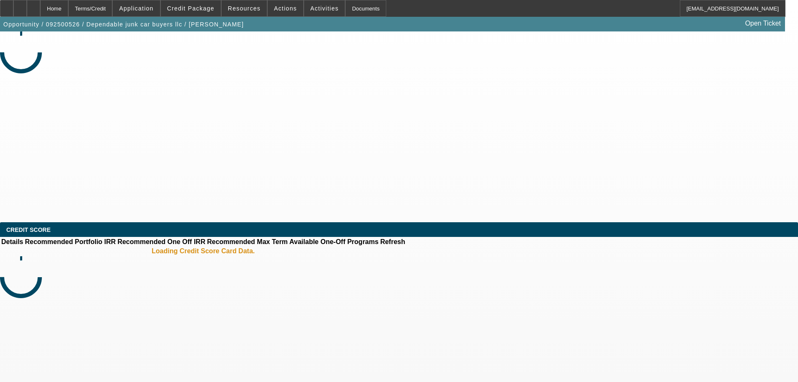
select select "0"
select select "2"
select select "0"
select select "6"
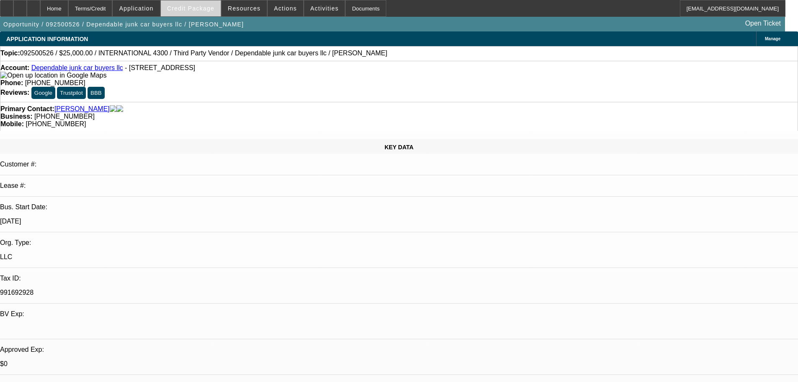
click at [199, 15] on span at bounding box center [191, 8] width 60 height 20
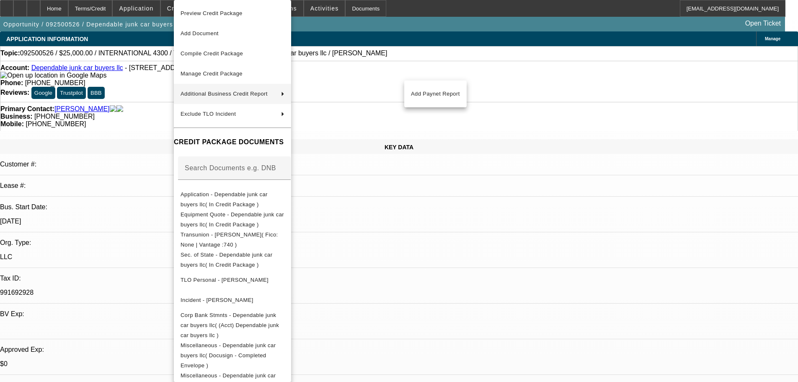
click at [121, 114] on div at bounding box center [399, 191] width 798 height 382
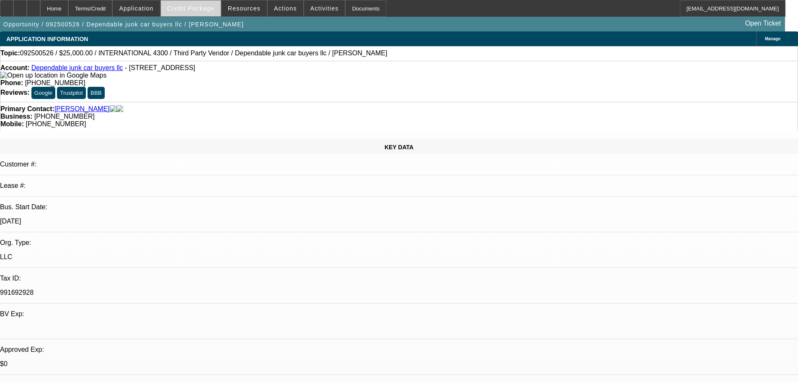
click at [190, 7] on span "Credit Package" at bounding box center [190, 8] width 47 height 7
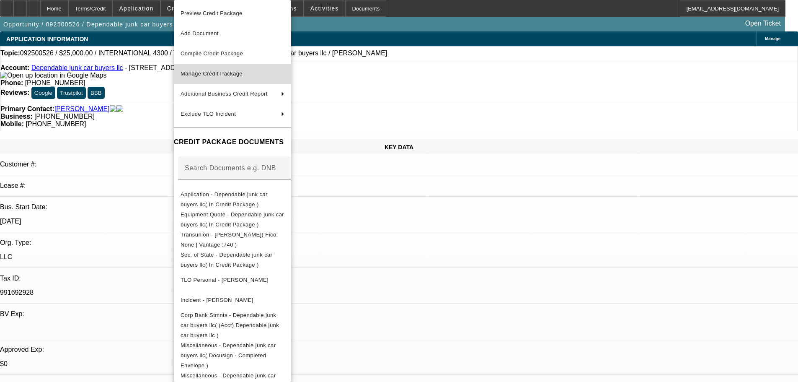
click at [225, 70] on span "Manage Credit Package" at bounding box center [233, 74] width 104 height 10
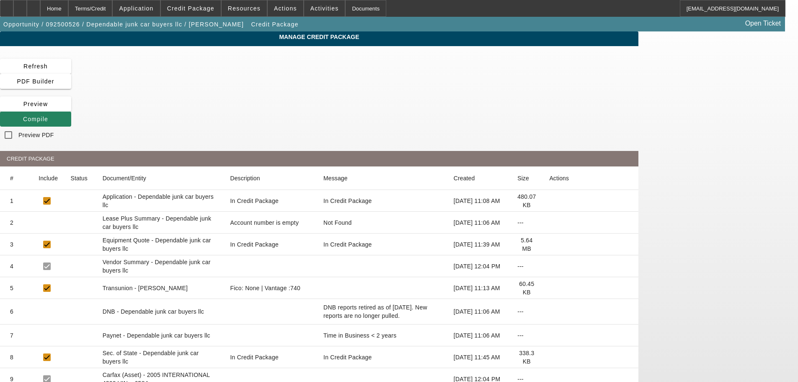
click at [509, 111] on div "Compile" at bounding box center [319, 118] width 639 height 15
click at [71, 109] on span at bounding box center [35, 119] width 71 height 20
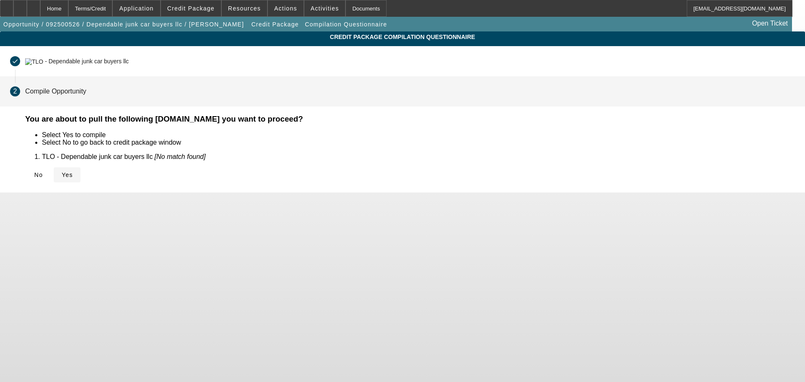
click at [73, 177] on span "Yes" at bounding box center [67, 174] width 11 height 7
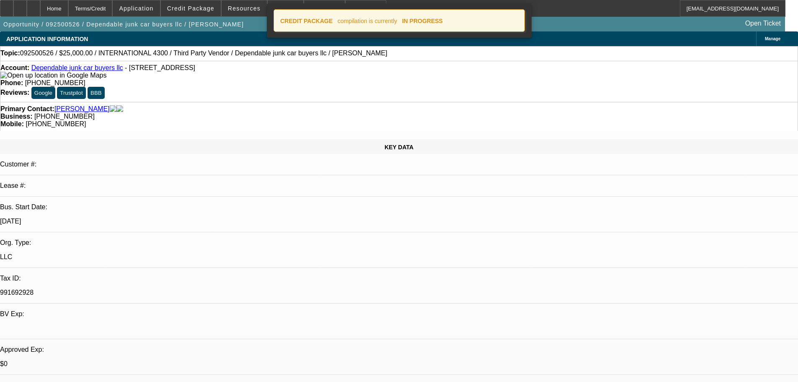
select select "0"
select select "2"
select select "0"
select select "6"
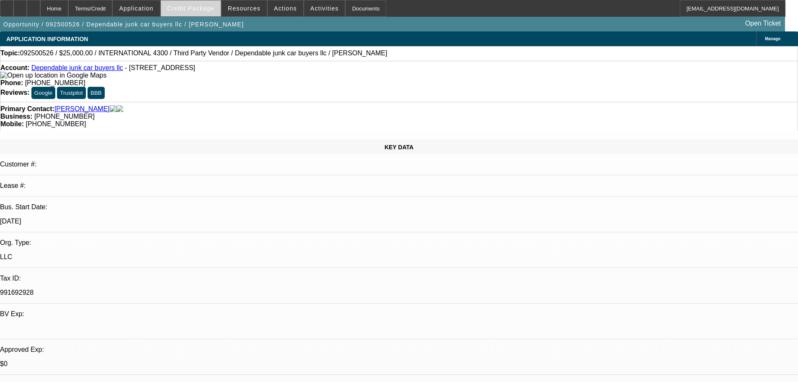
click at [219, 5] on span at bounding box center [191, 8] width 60 height 20
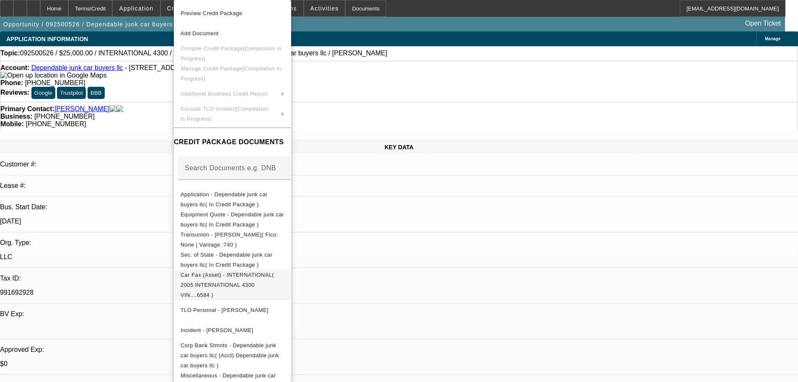
click at [224, 277] on span "Car Fax (Asset) - INTERNATIONAL( 2005 INTERNATIONAL 4300 VIN....6584 )" at bounding box center [227, 285] width 93 height 26
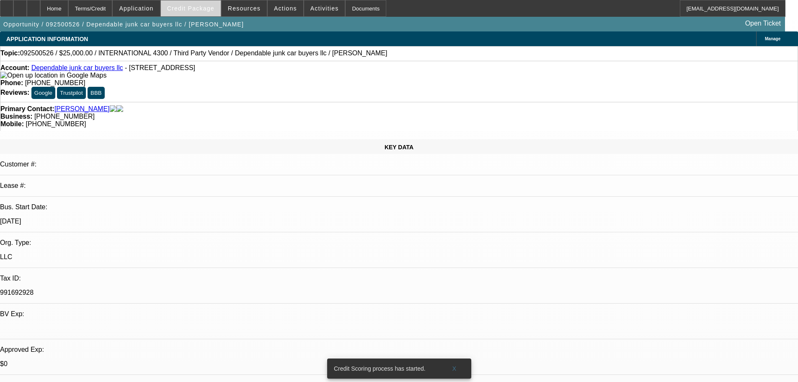
click at [193, 10] on span "Credit Package" at bounding box center [190, 8] width 47 height 7
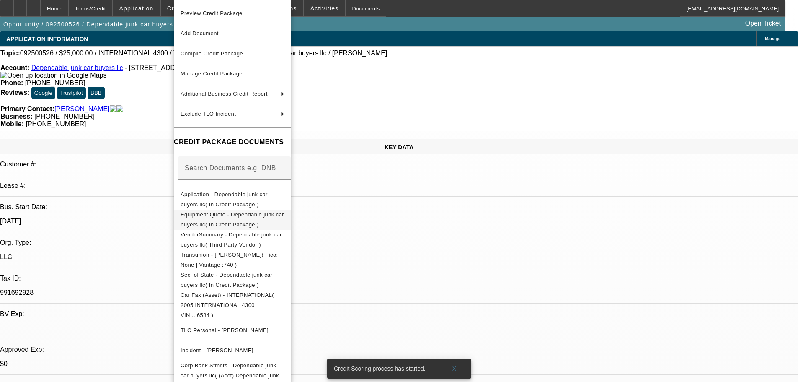
click at [284, 219] on span "Equipment Quote - Dependable junk car buyers llc( In Credit Package )" at bounding box center [233, 219] width 104 height 16
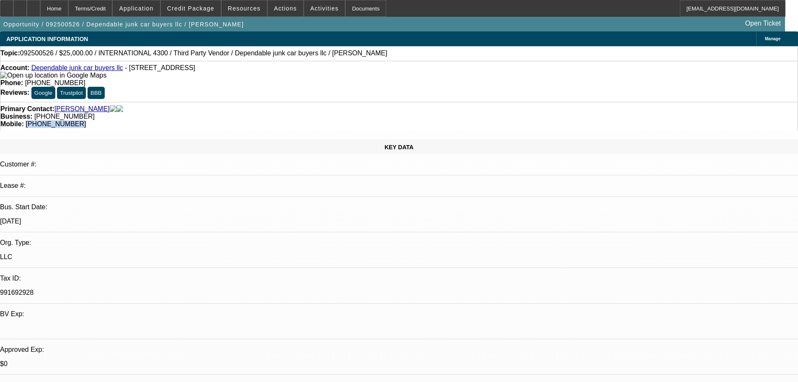
drag, startPoint x: 459, startPoint y: 91, endPoint x: 423, endPoint y: 96, distance: 37.2
click at [423, 120] on div "Mobile: [PHONE_NUMBER]" at bounding box center [399, 124] width 798 height 8
copy span "[PHONE_NUMBER]"
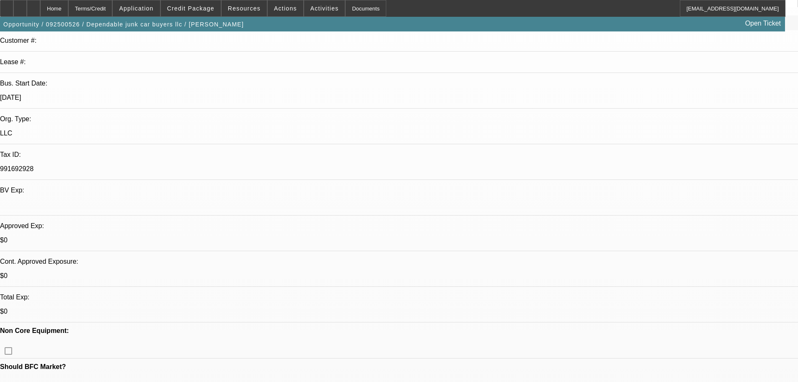
scroll to position [335, 0]
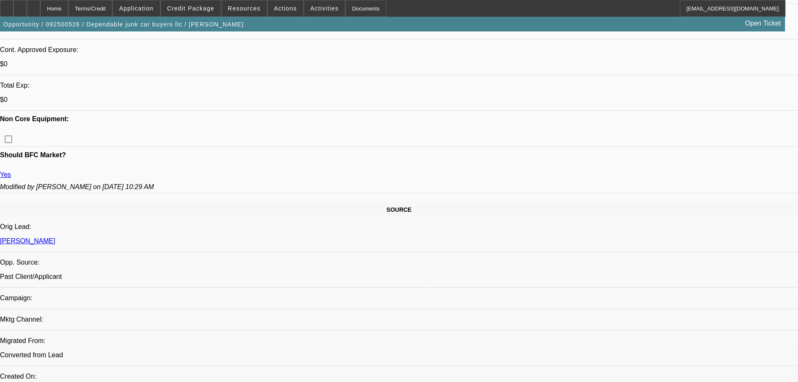
click at [311, 6] on span "Activities" at bounding box center [325, 8] width 29 height 7
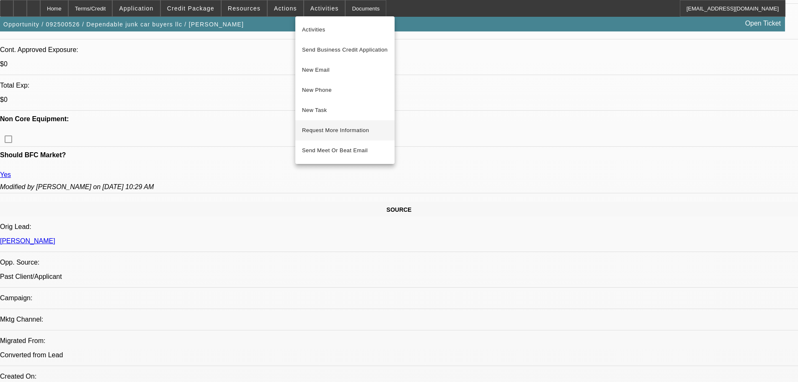
click at [334, 130] on span "Request More Information" at bounding box center [345, 130] width 86 height 10
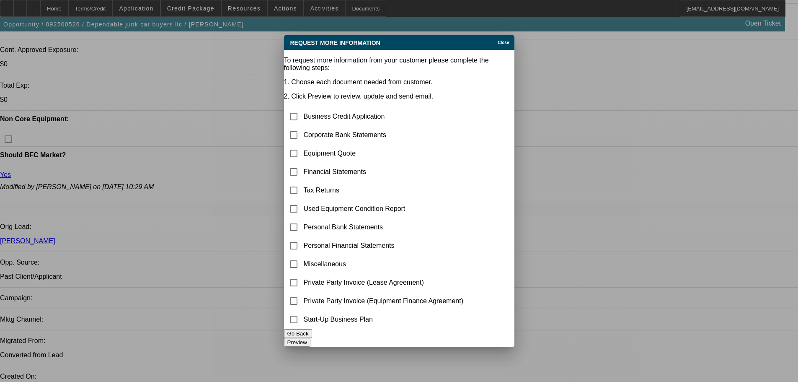
scroll to position [0, 0]
click at [302, 127] on input "checkbox" at bounding box center [293, 135] width 17 height 17
checkbox input "true"
click at [311, 338] on button "Preview" at bounding box center [297, 342] width 26 height 9
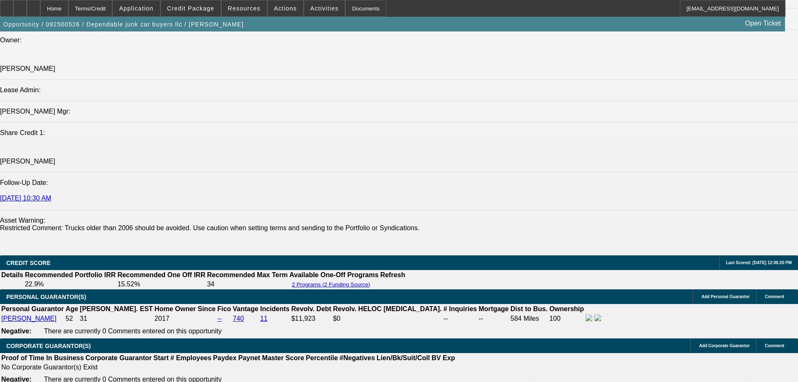
scroll to position [966, 0]
